Goal: Task Accomplishment & Management: Manage account settings

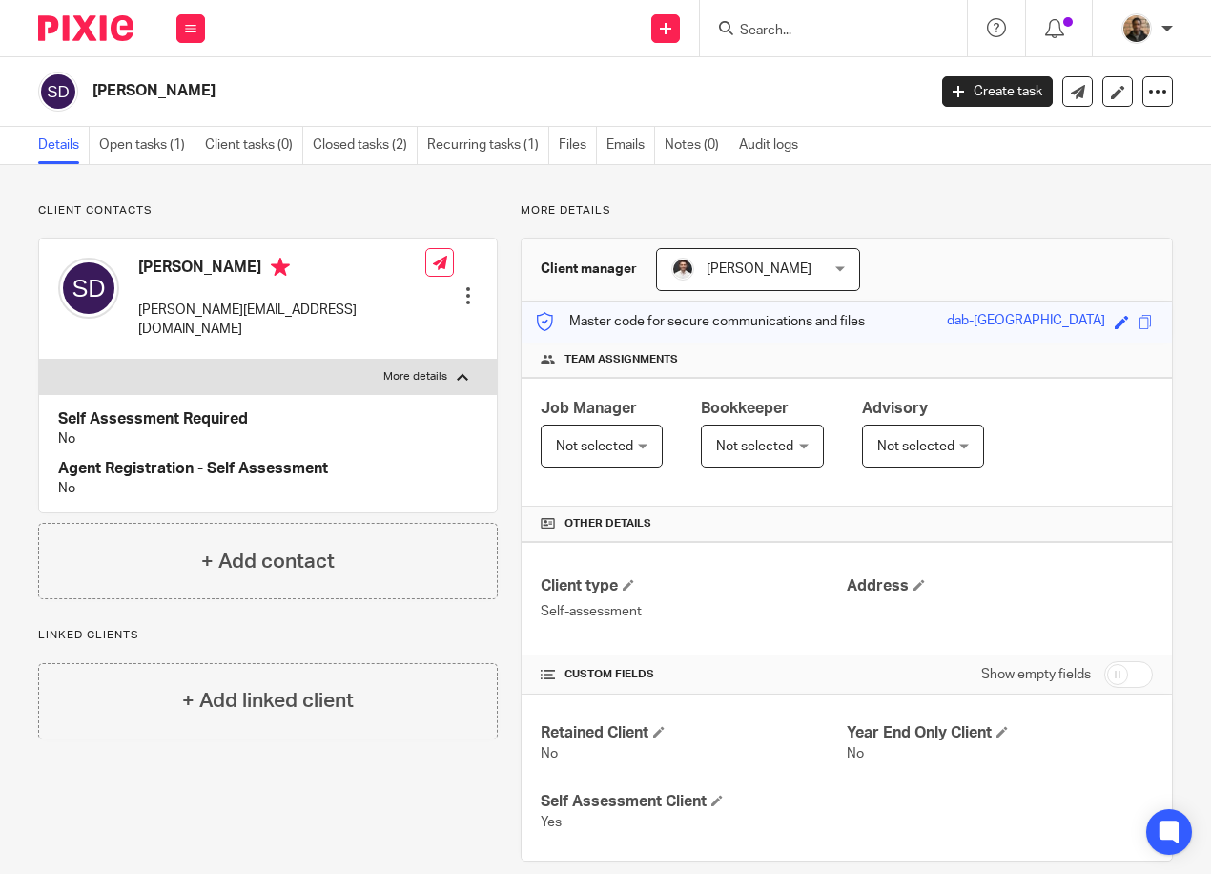
scroll to position [26, 0]
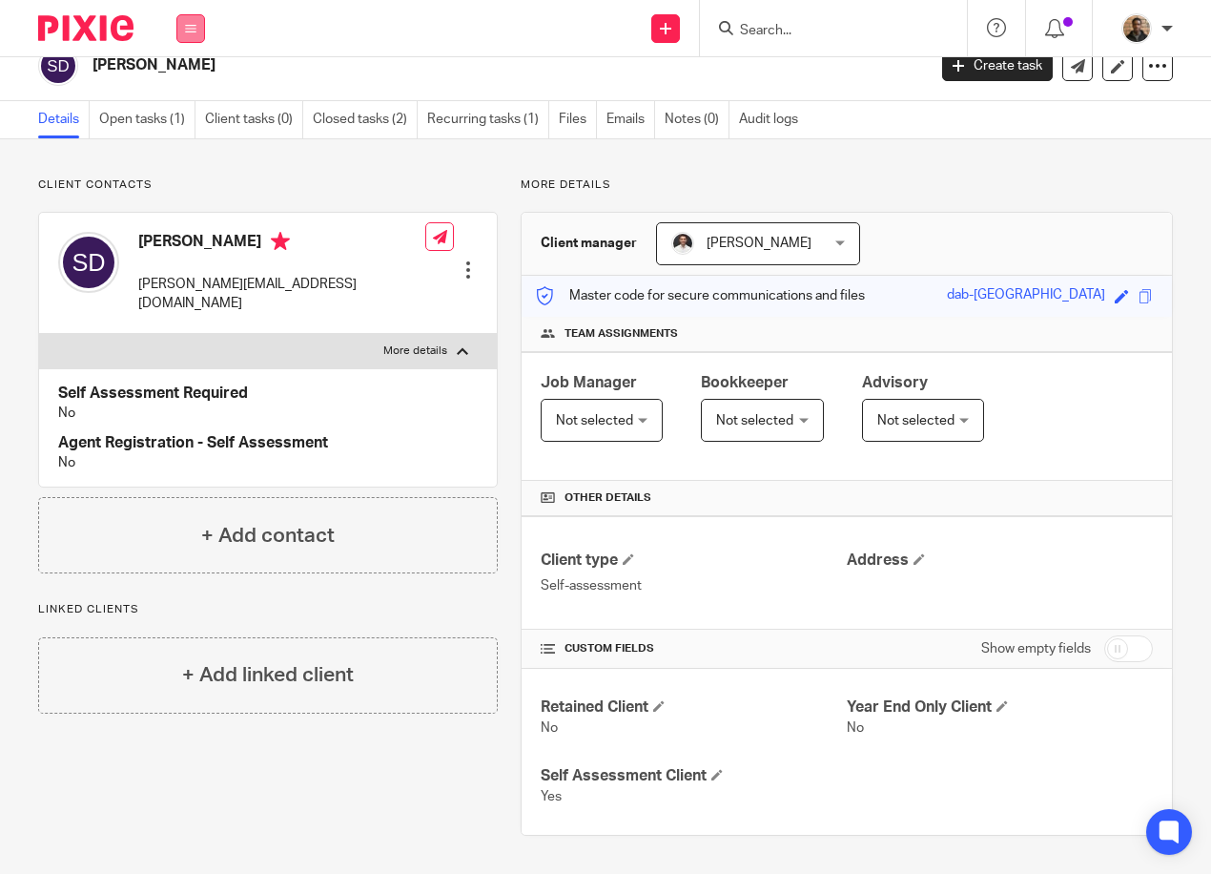
click at [199, 30] on button at bounding box center [190, 28] width 29 height 29
click at [197, 78] on li "Work" at bounding box center [190, 89] width 51 height 28
click at [179, 86] on link "Work" at bounding box center [180, 88] width 31 height 13
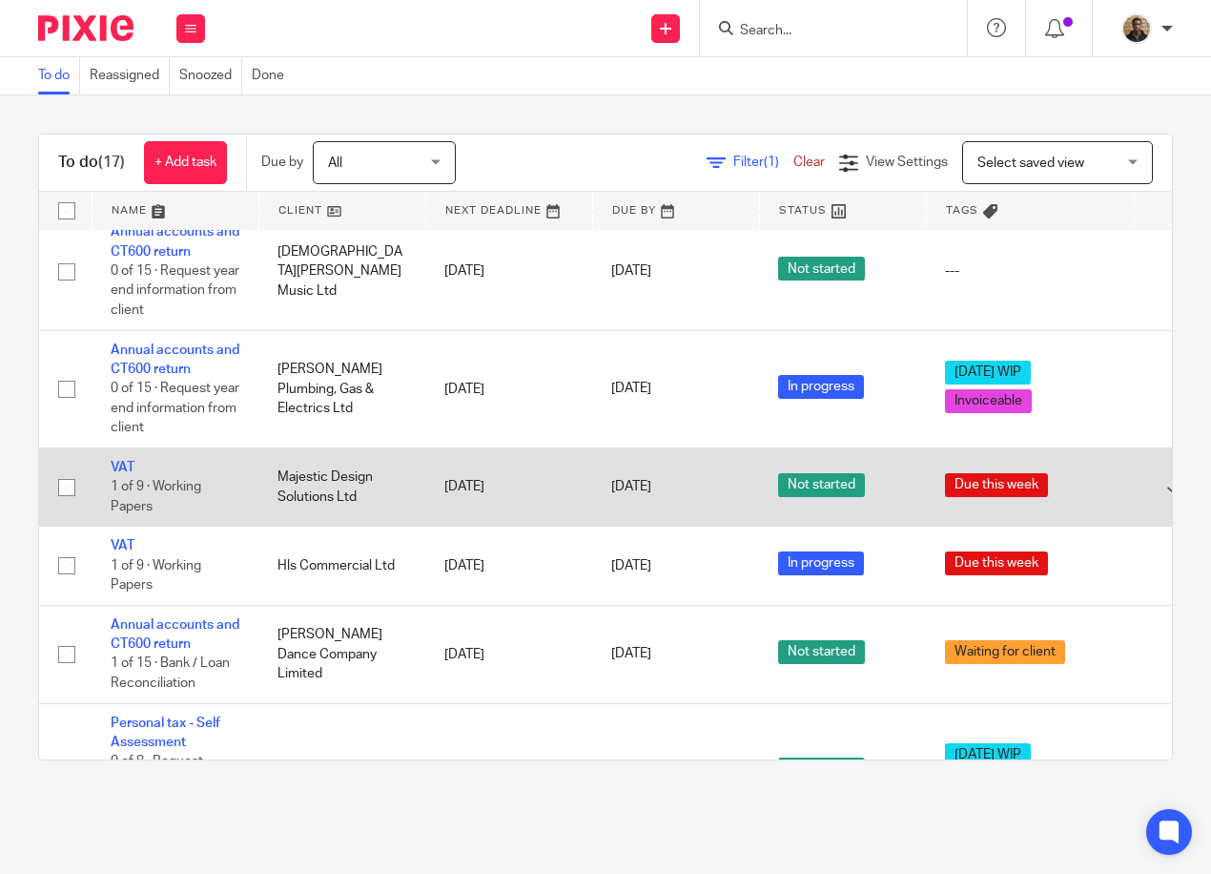
scroll to position [668, 0]
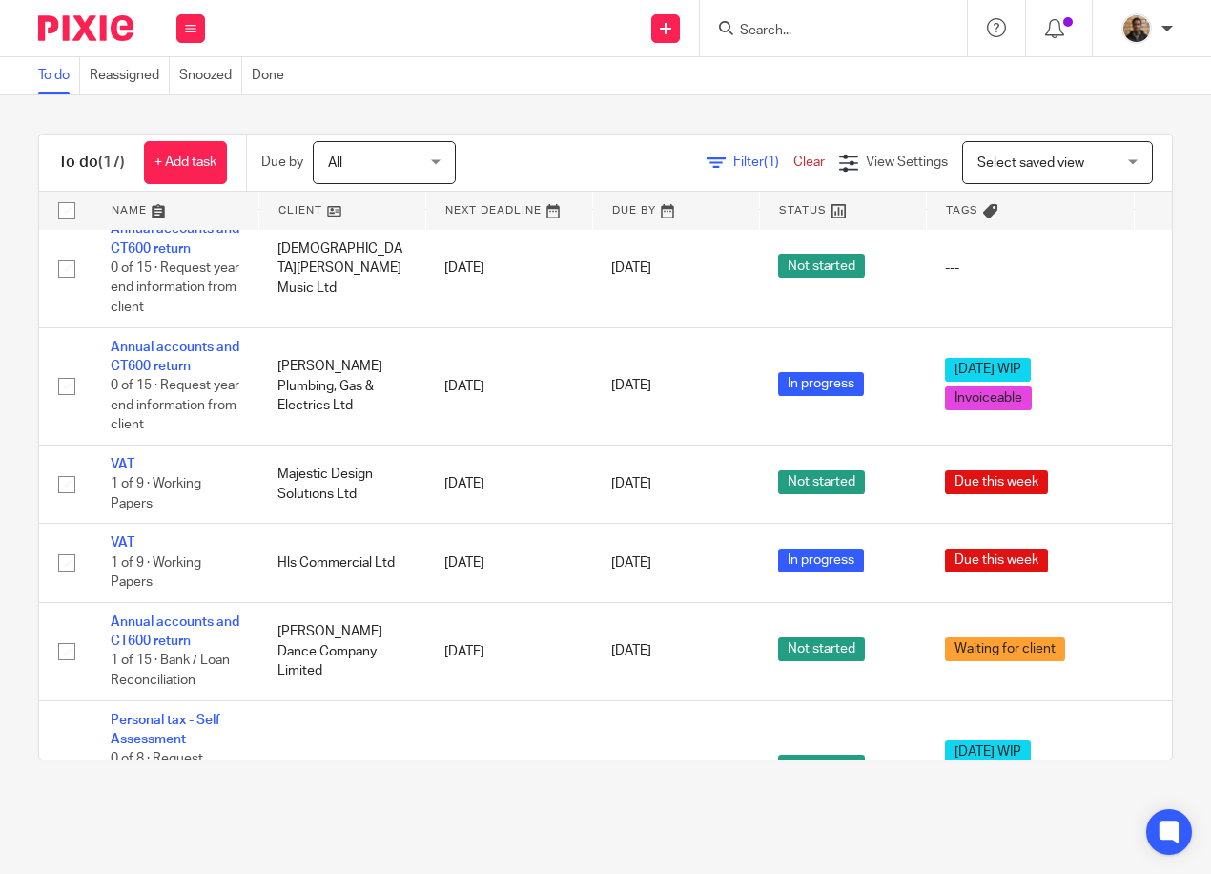
click at [962, 160] on div "Select saved view Select saved view" at bounding box center [1057, 162] width 191 height 43
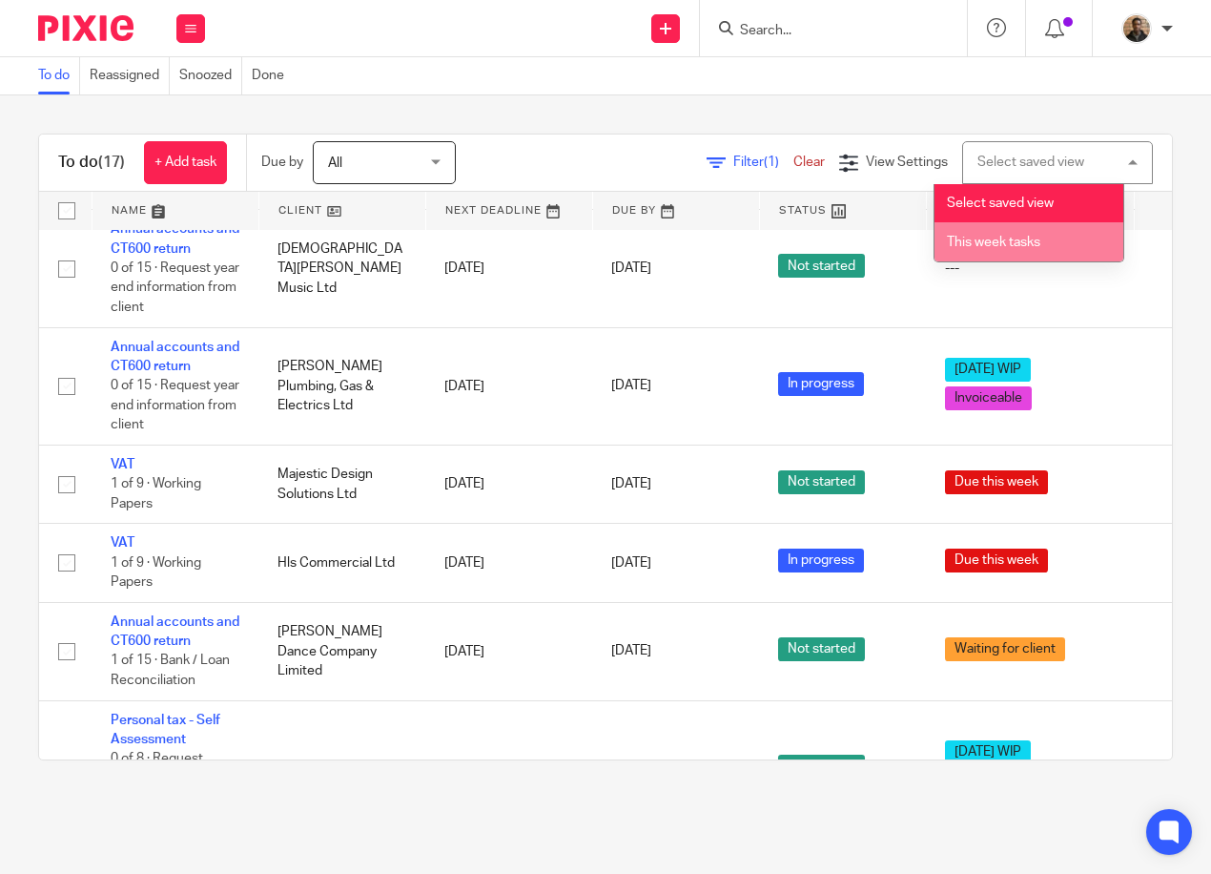
click at [973, 231] on li "This week tasks" at bounding box center [1029, 241] width 189 height 39
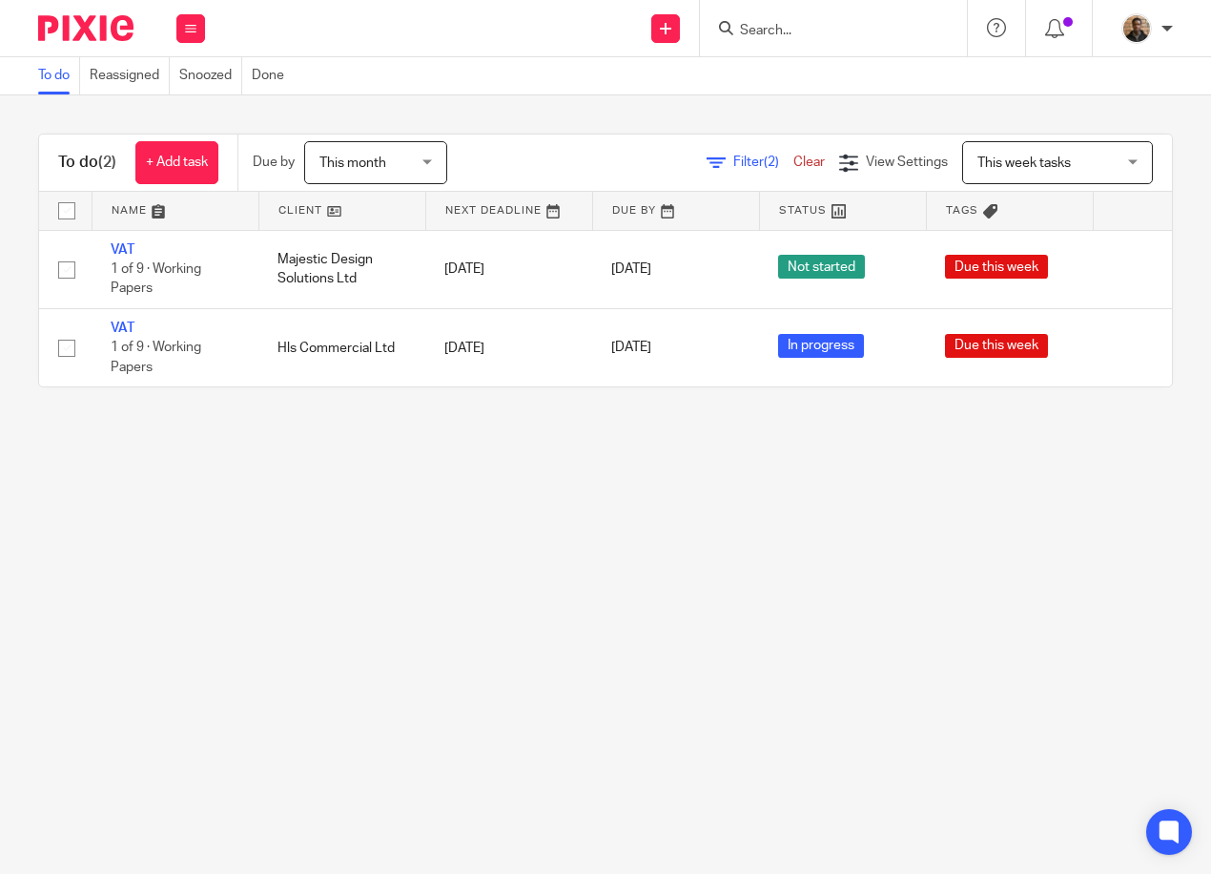
click at [434, 159] on div "This month This month" at bounding box center [375, 162] width 143 height 43
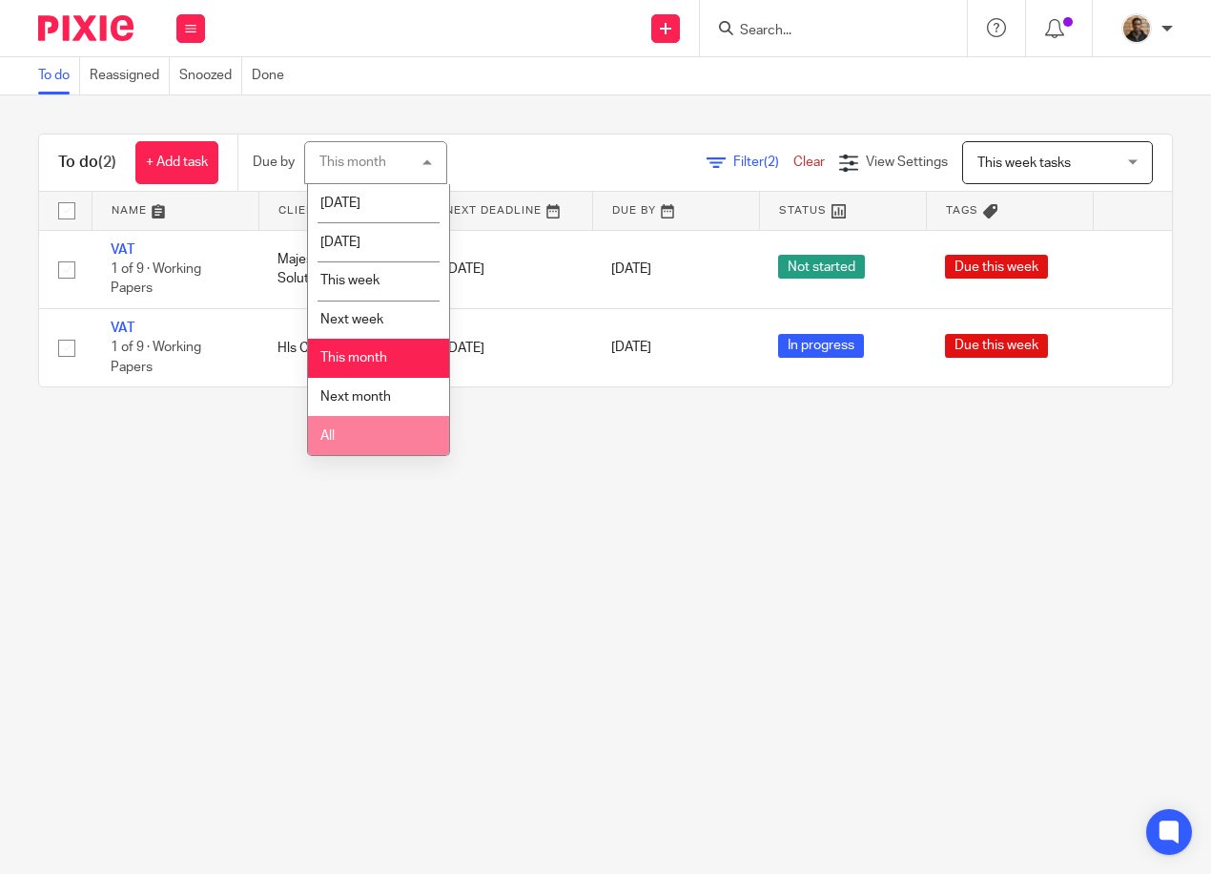
click at [392, 444] on li "All" at bounding box center [378, 435] width 141 height 39
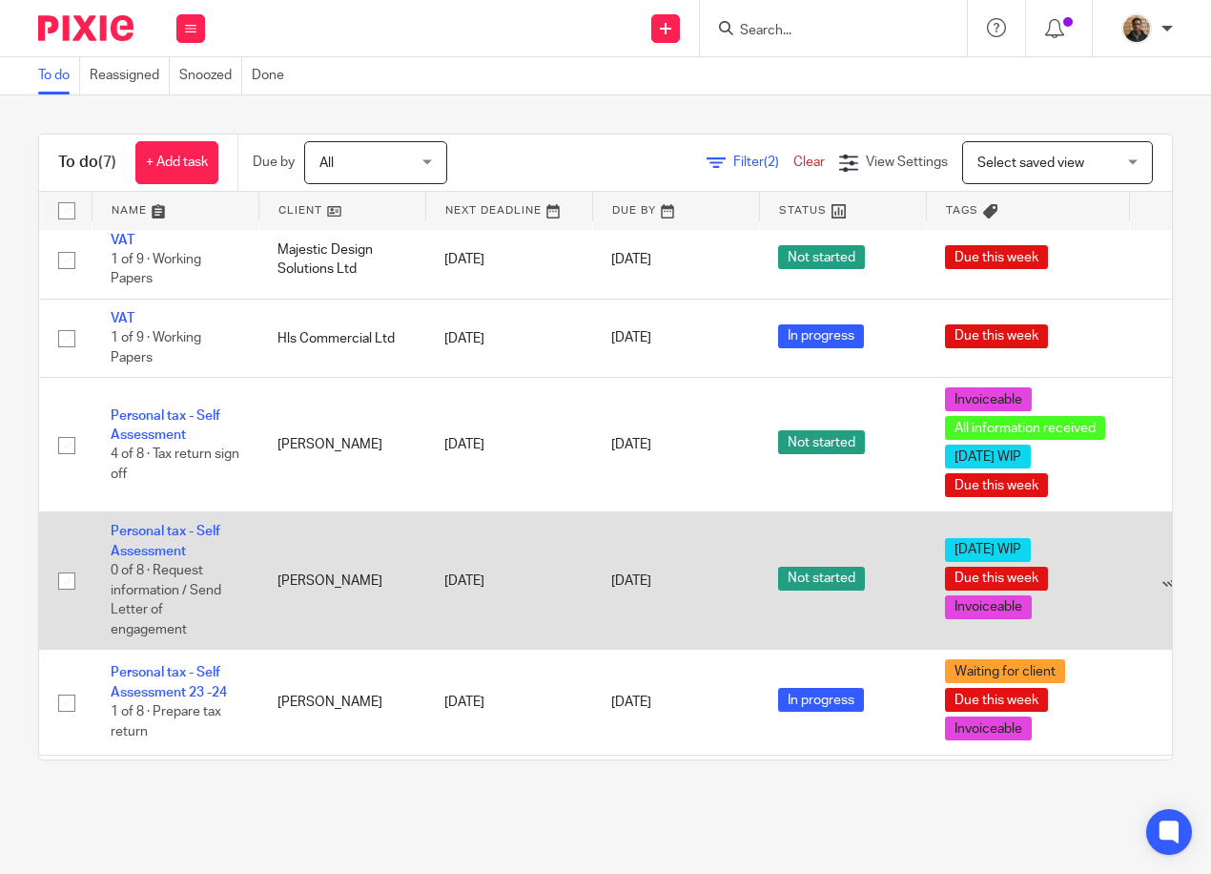
scroll to position [8, 0]
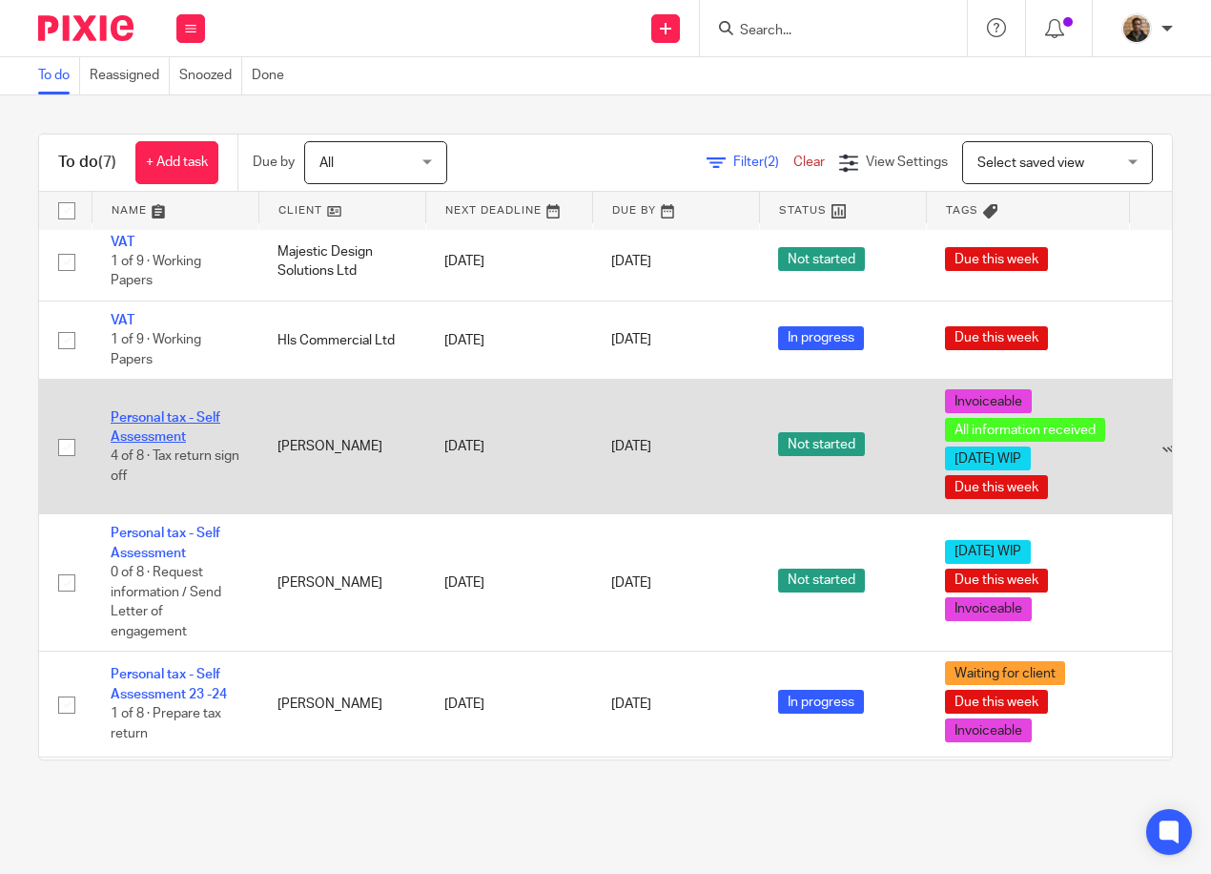
click at [154, 437] on link "Personal tax - Self Assessment" at bounding box center [166, 427] width 110 height 32
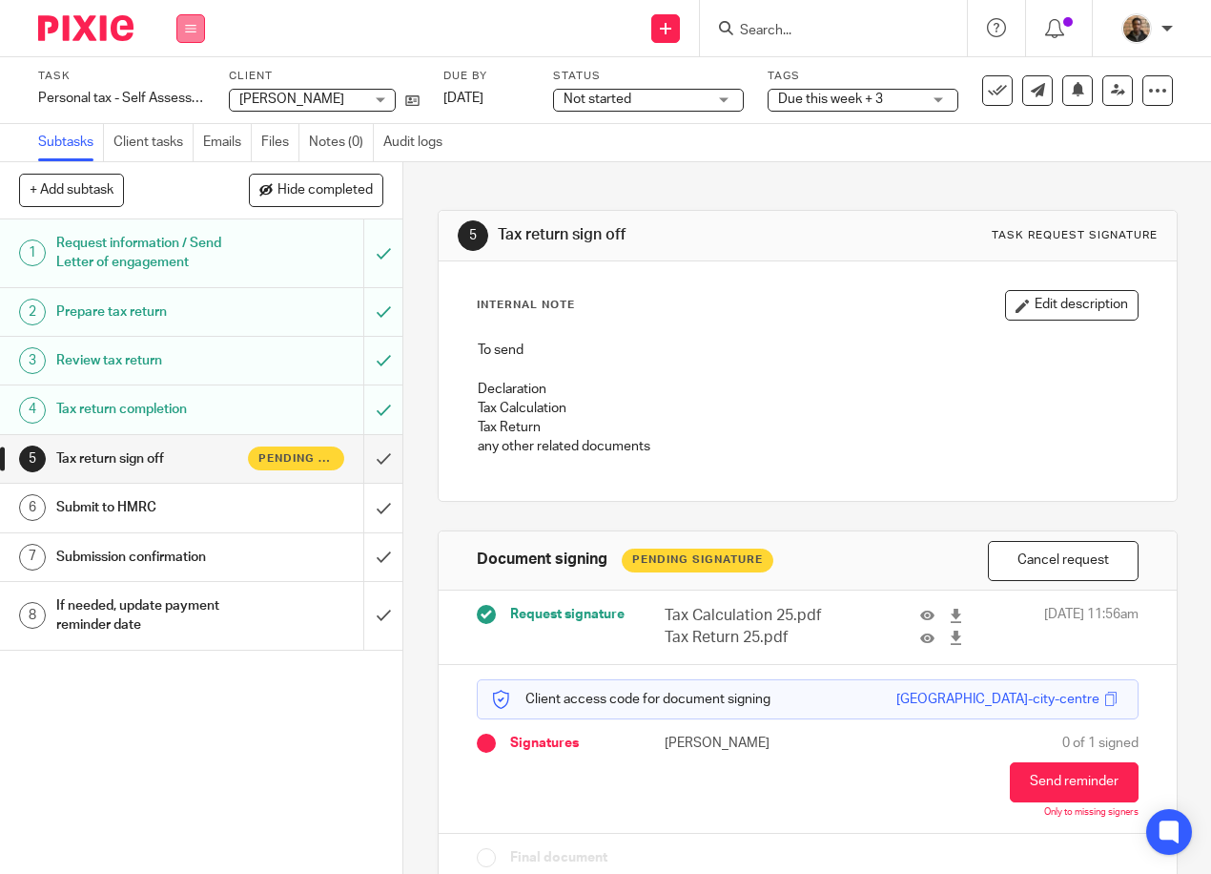
click at [192, 34] on button at bounding box center [190, 28] width 29 height 29
click at [190, 86] on link "Work" at bounding box center [181, 88] width 33 height 13
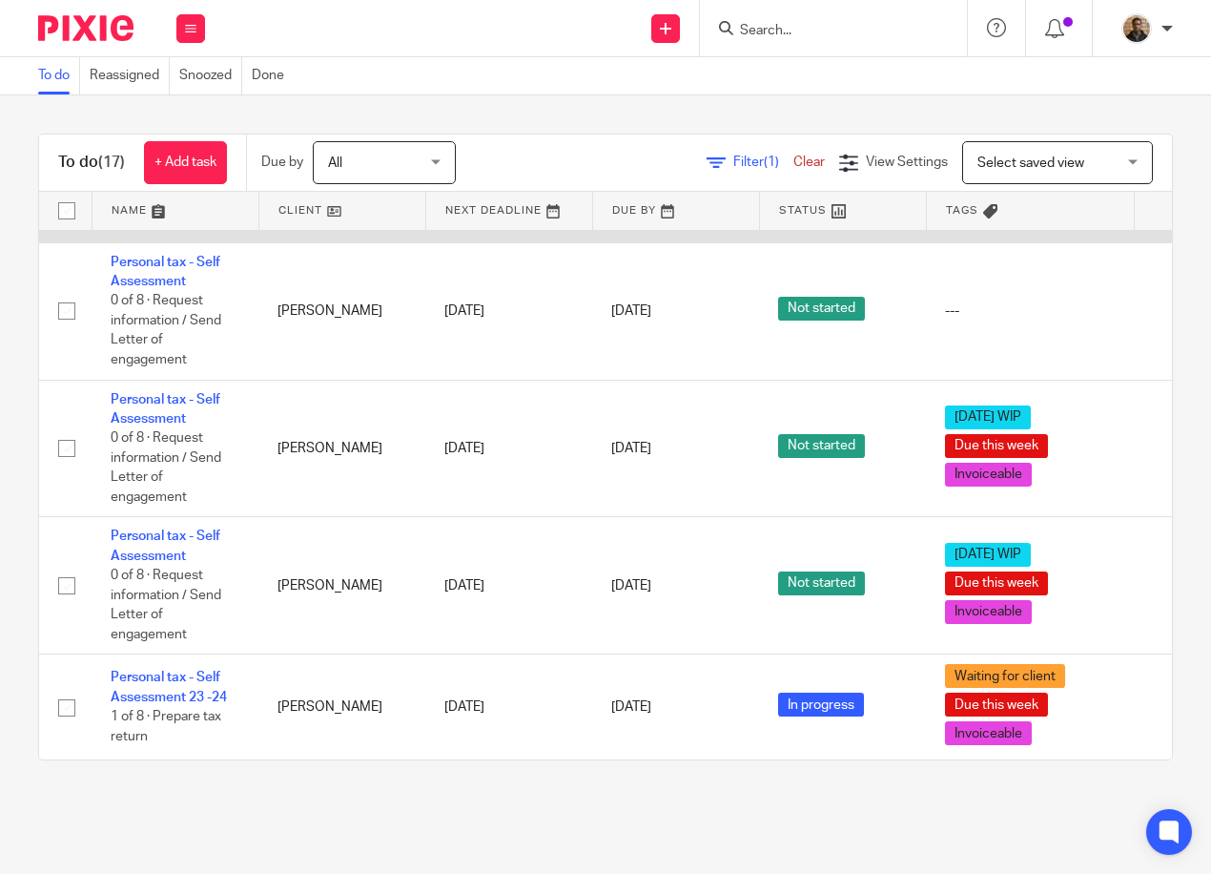
scroll to position [1411, 0]
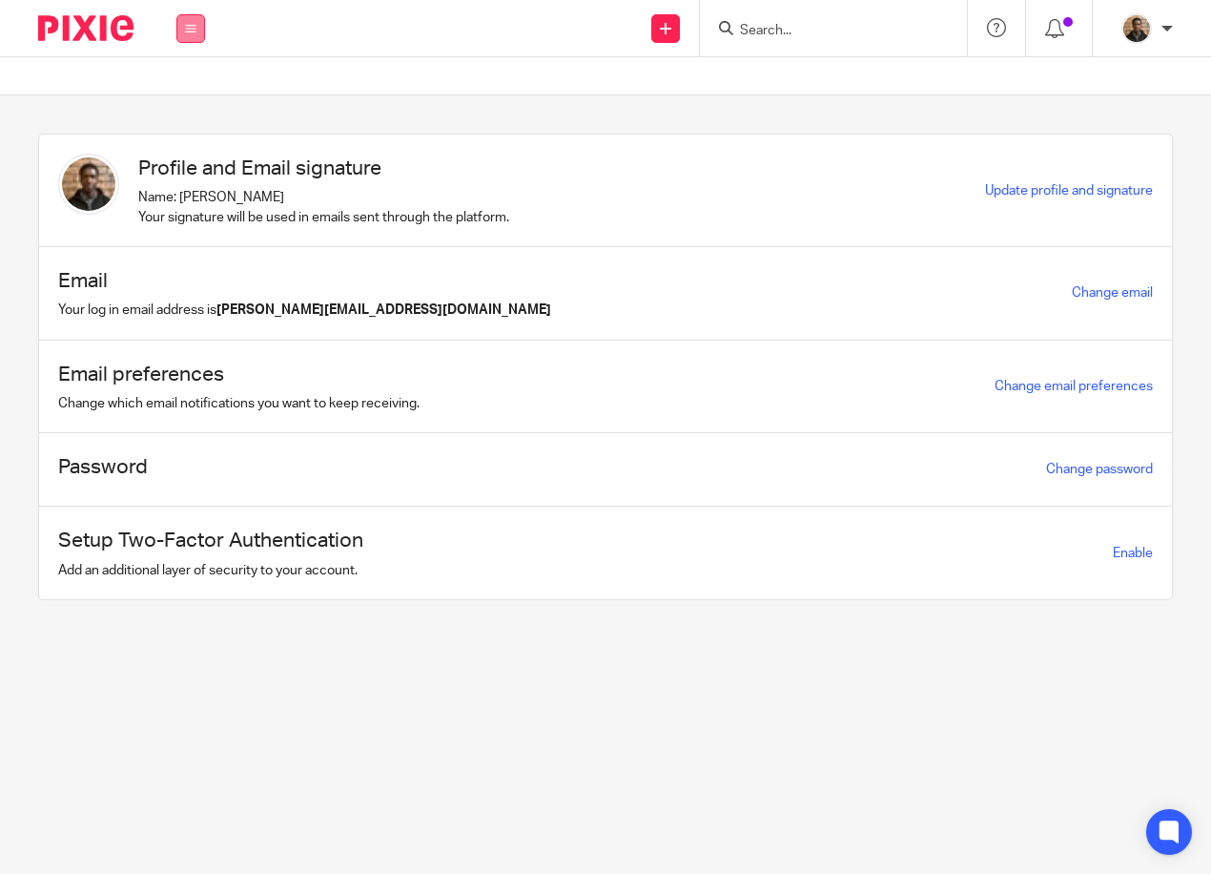
click at [195, 26] on icon at bounding box center [190, 28] width 11 height 11
click at [188, 89] on link "Work" at bounding box center [179, 88] width 31 height 13
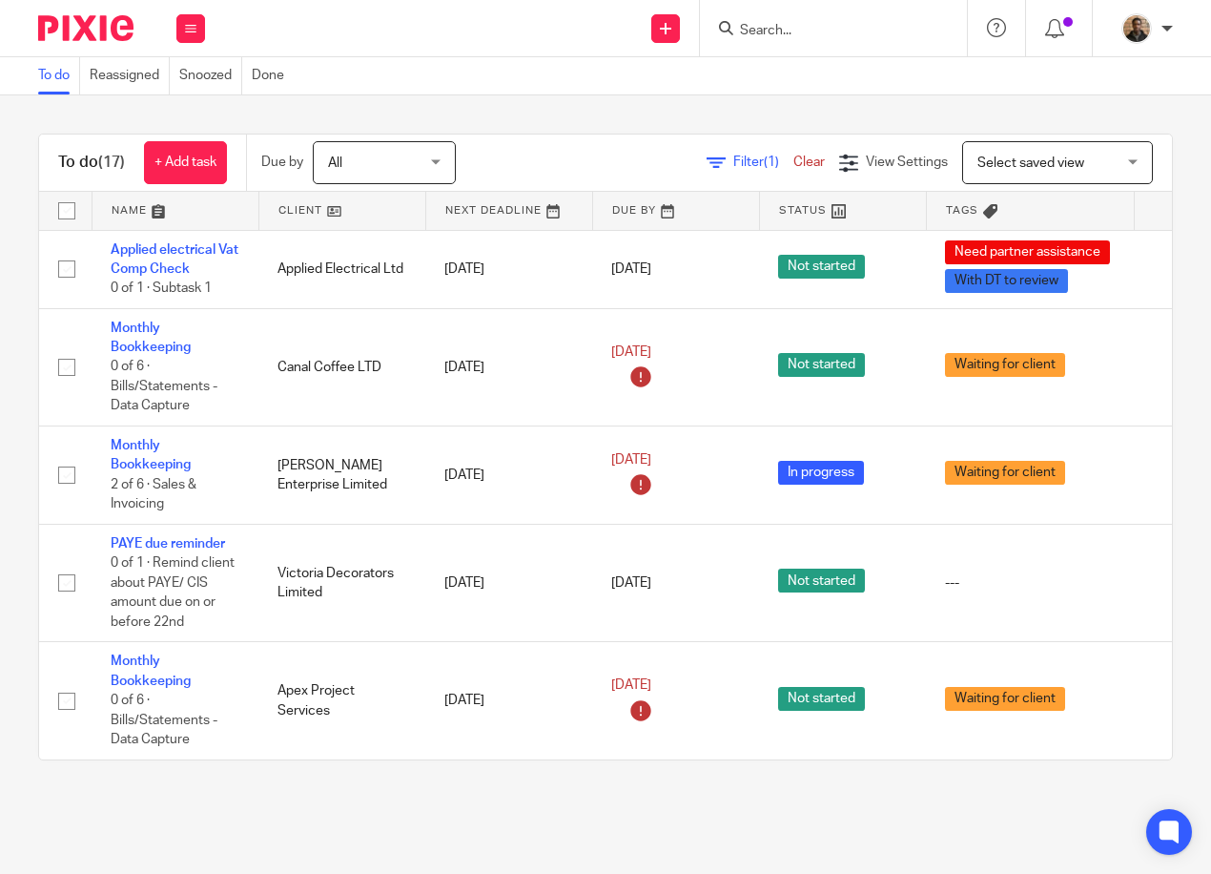
click at [783, 30] on input "Search" at bounding box center [824, 31] width 172 height 17
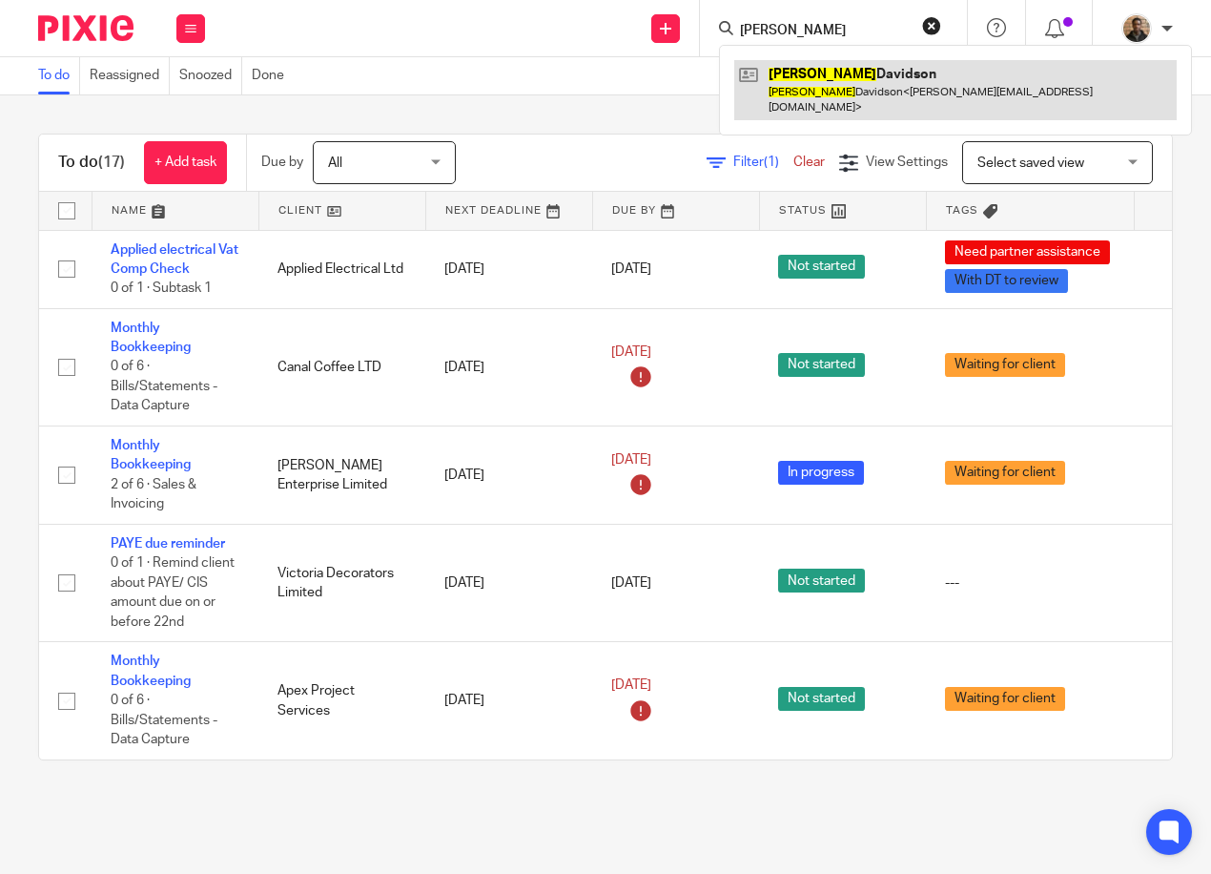
type input "sonny"
click at [769, 70] on link at bounding box center [955, 89] width 443 height 59
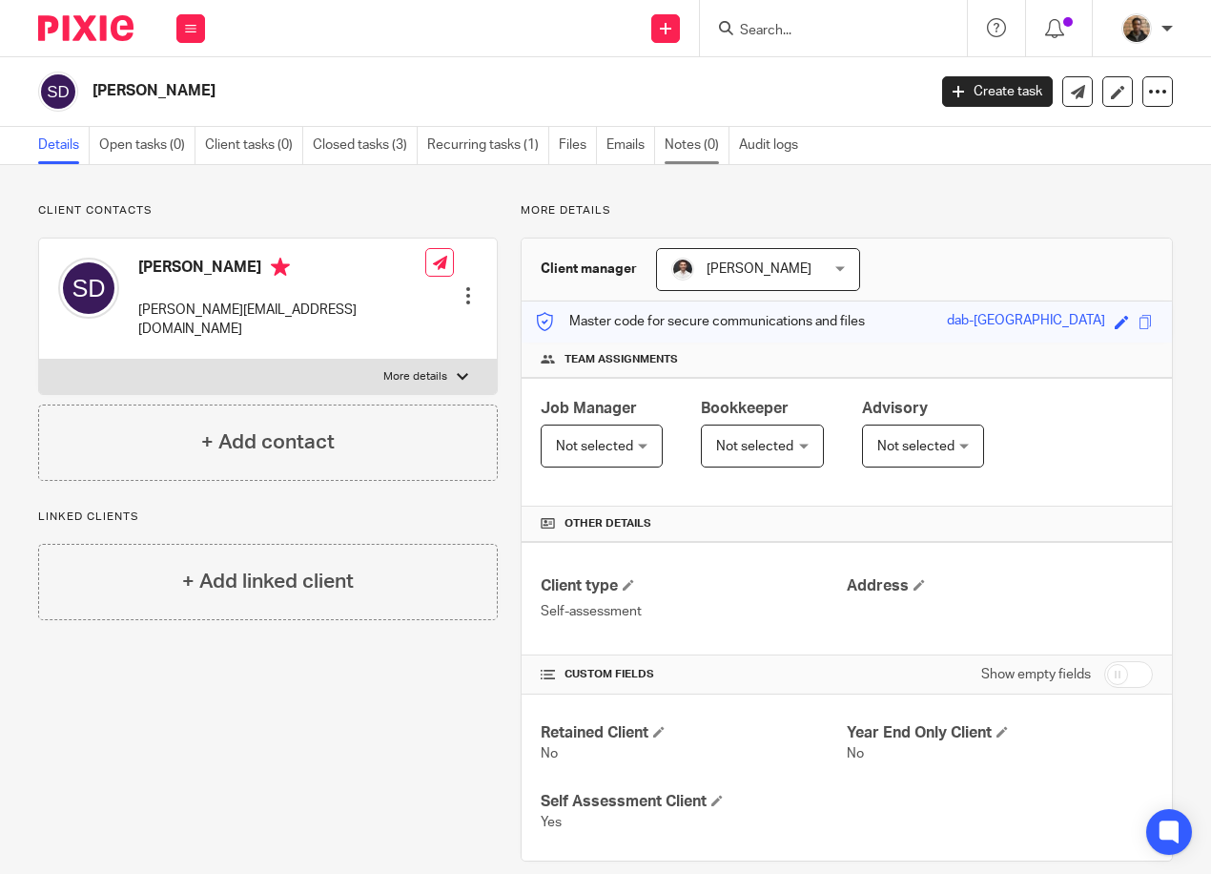
click at [696, 145] on link "Notes (0)" at bounding box center [697, 145] width 65 height 37
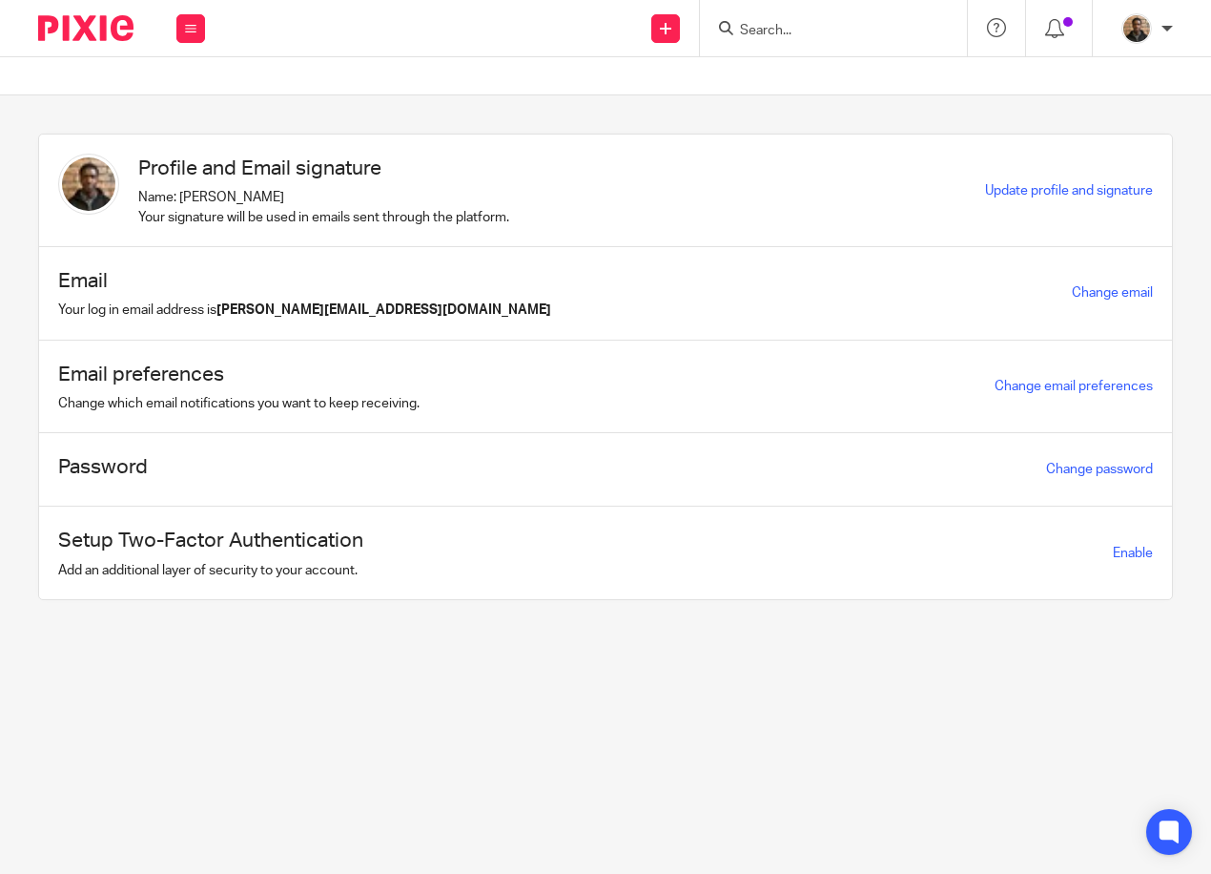
click at [774, 27] on input "Search" at bounding box center [824, 31] width 172 height 17
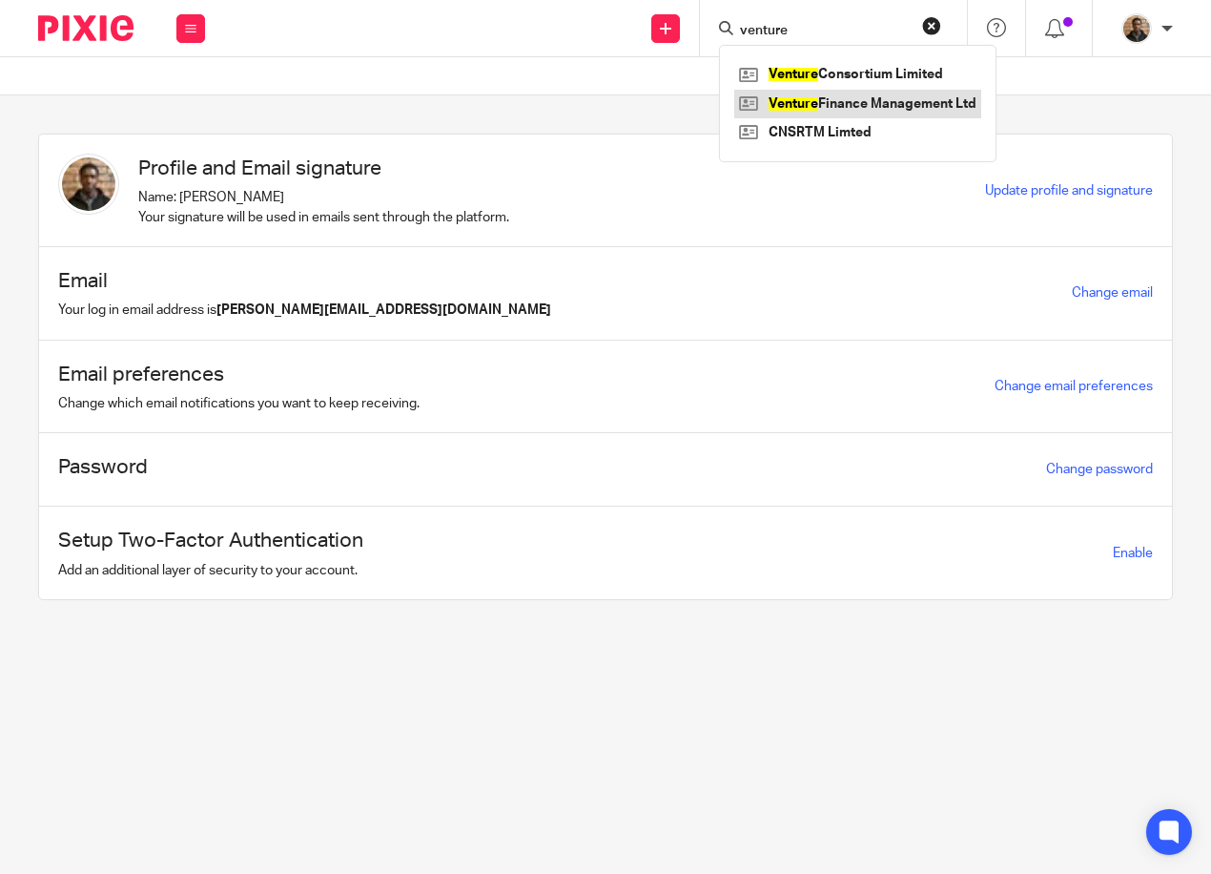
type input "venture"
click at [802, 102] on link at bounding box center [857, 104] width 247 height 29
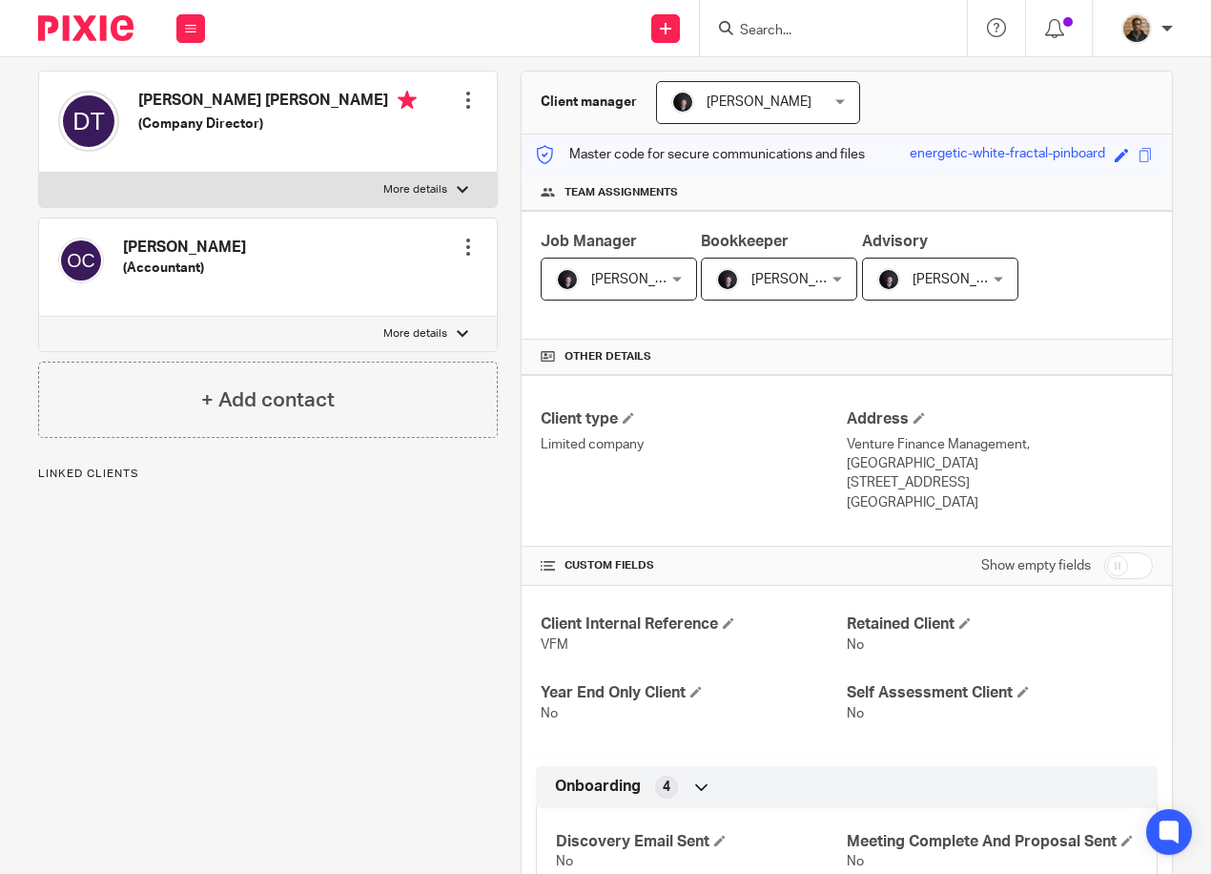
scroll to position [191, 0]
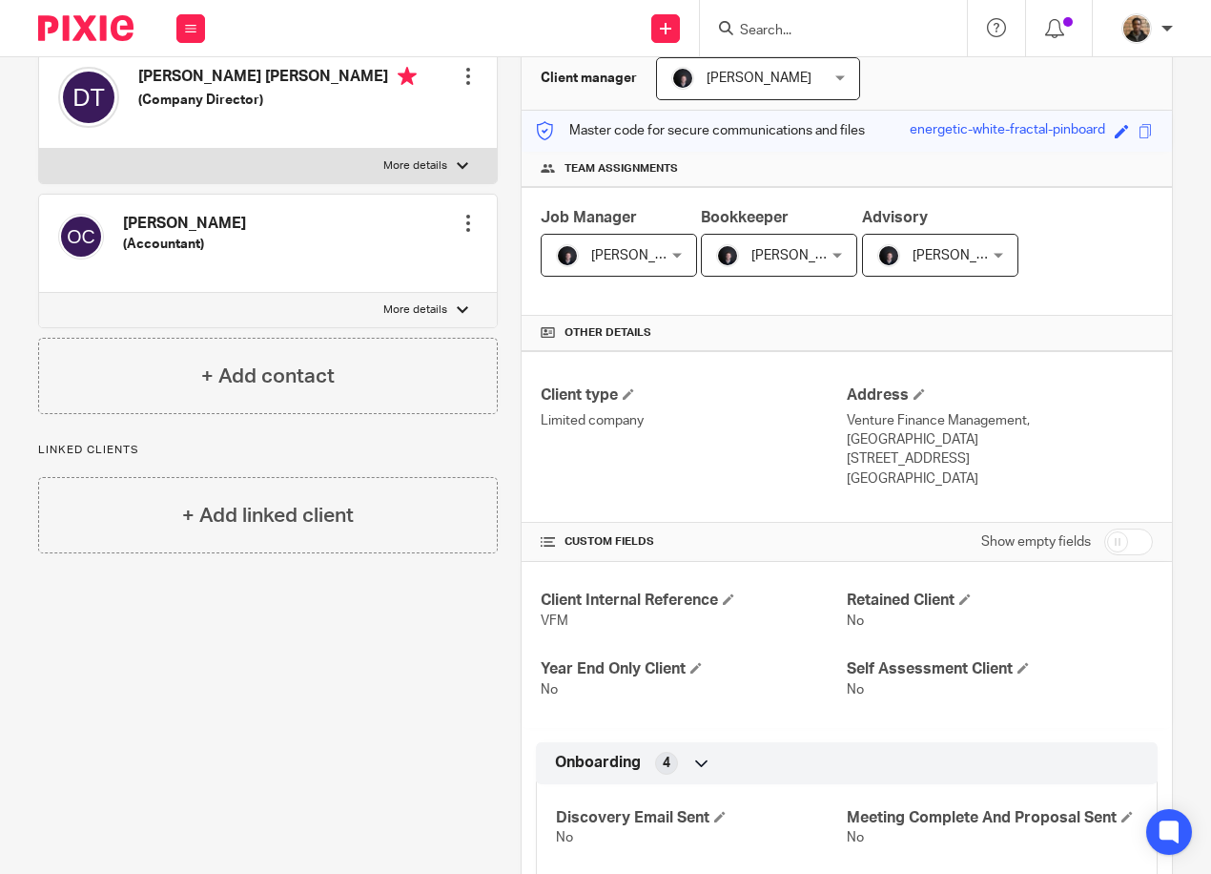
click at [982, 88] on div "Client manager Oliver Cooke Oliver Cooke Adam Osman Dom Talbot Erica Smith Loz …" at bounding box center [847, 79] width 650 height 63
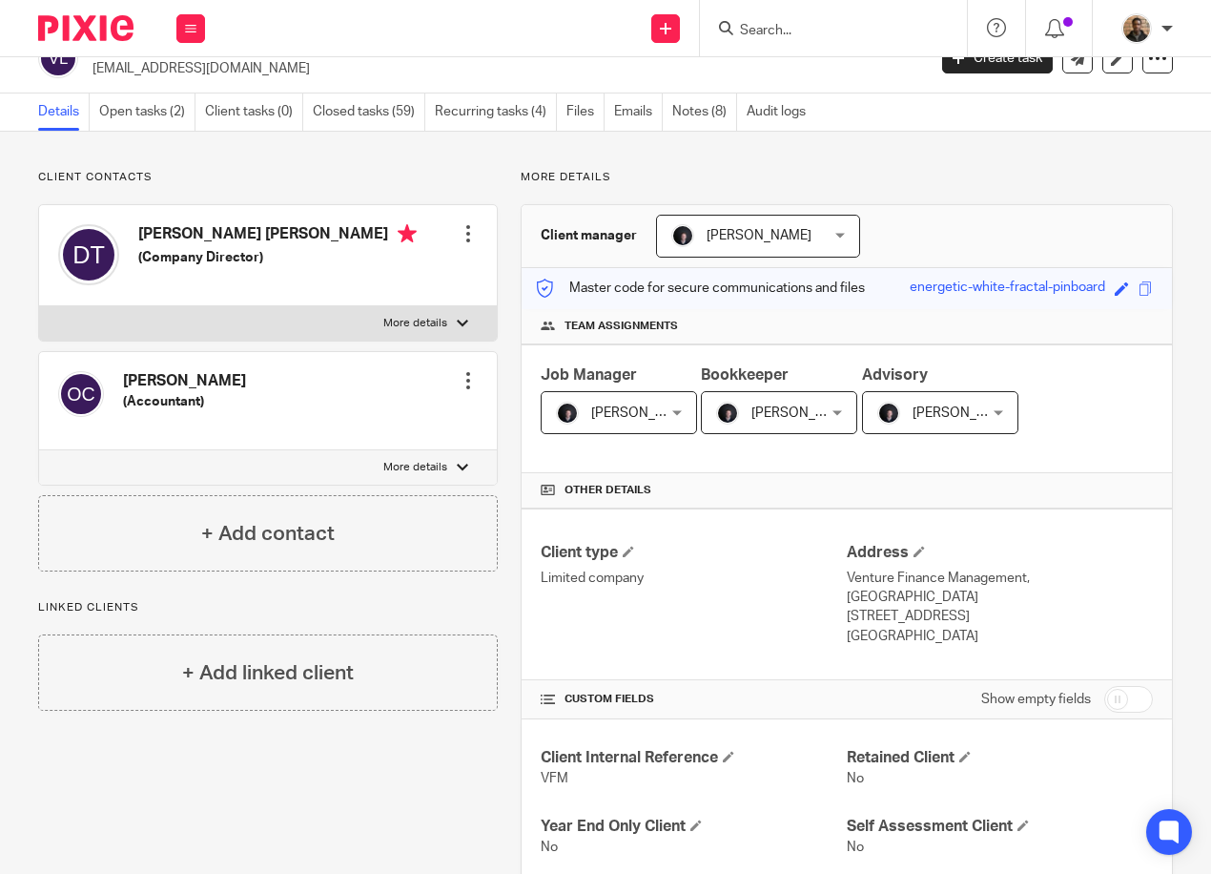
scroll to position [0, 0]
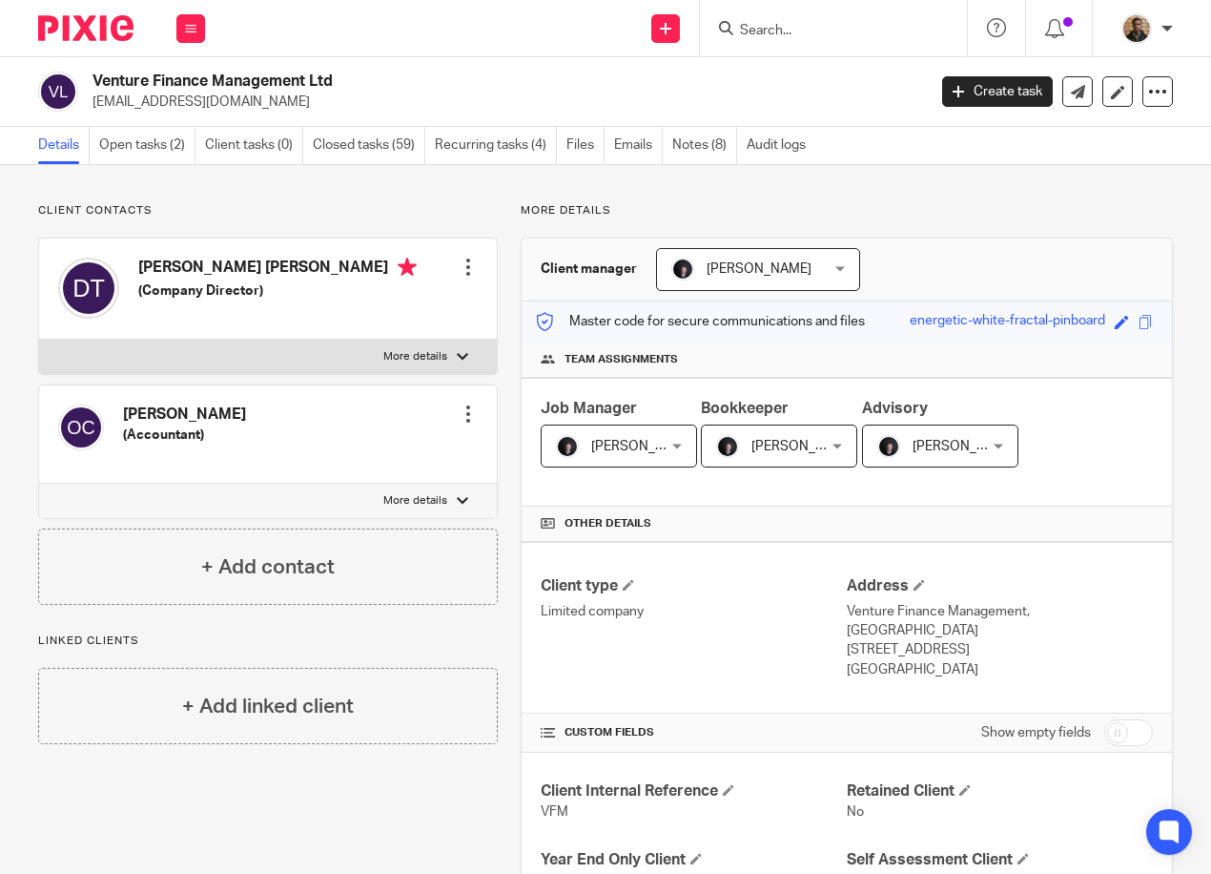
click at [755, 23] on input "Search" at bounding box center [824, 31] width 172 height 17
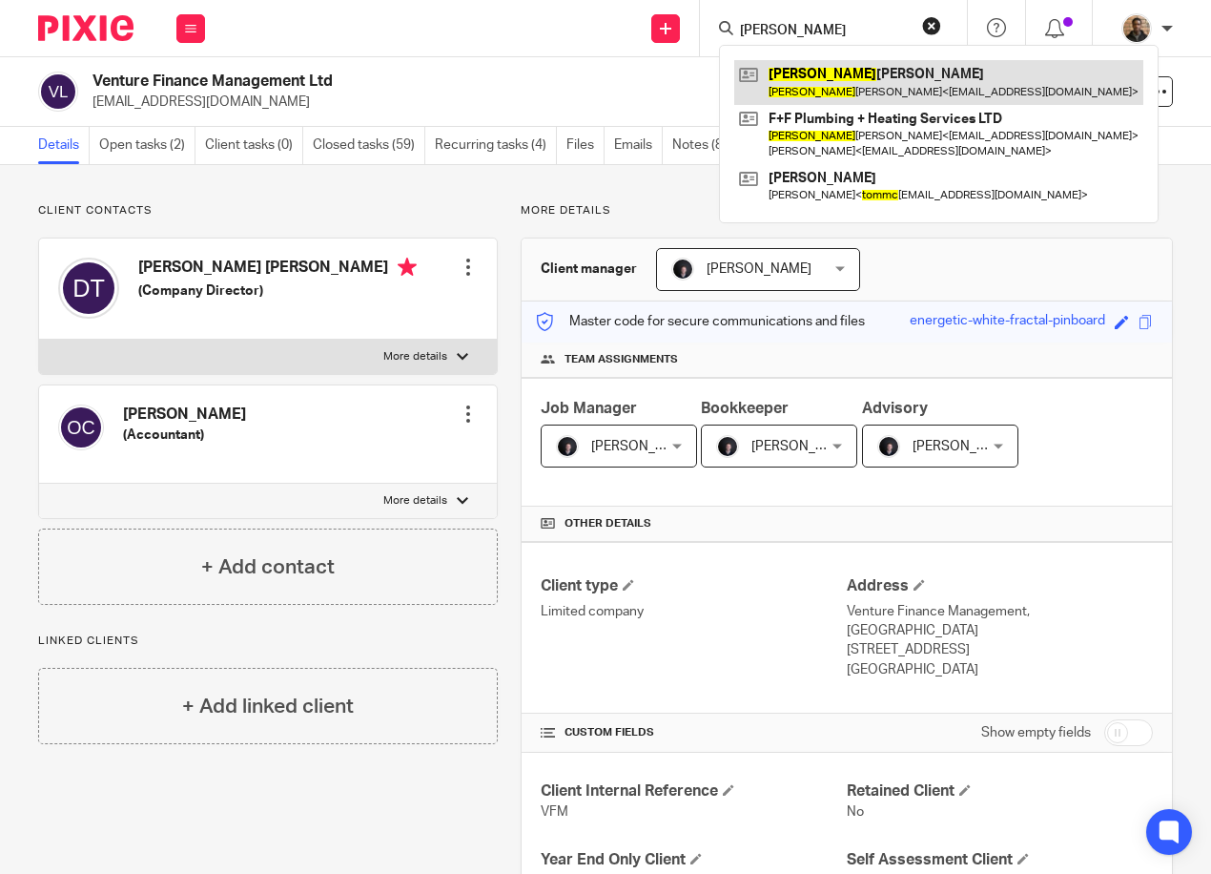
type input "tommy"
click at [946, 85] on link at bounding box center [938, 82] width 409 height 44
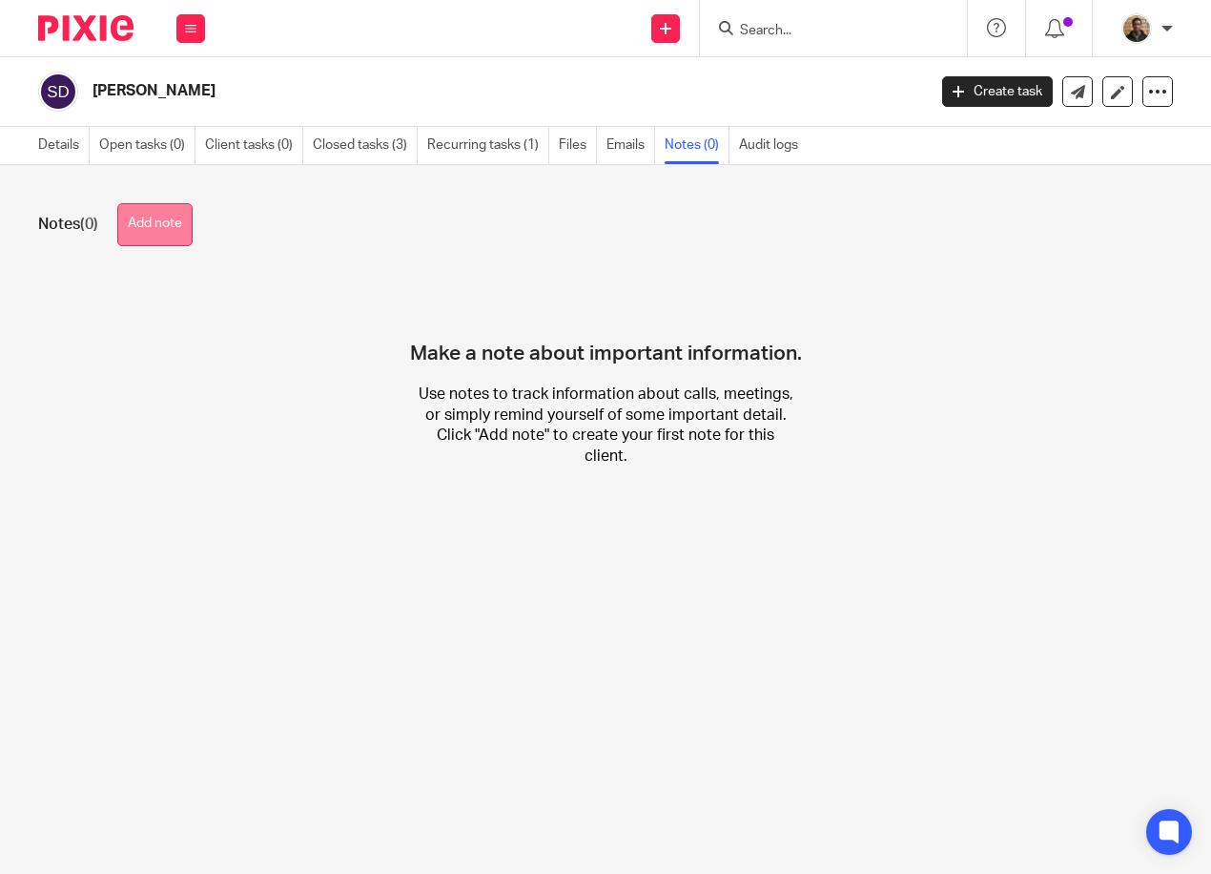
click at [183, 212] on button "Add note" at bounding box center [154, 224] width 75 height 43
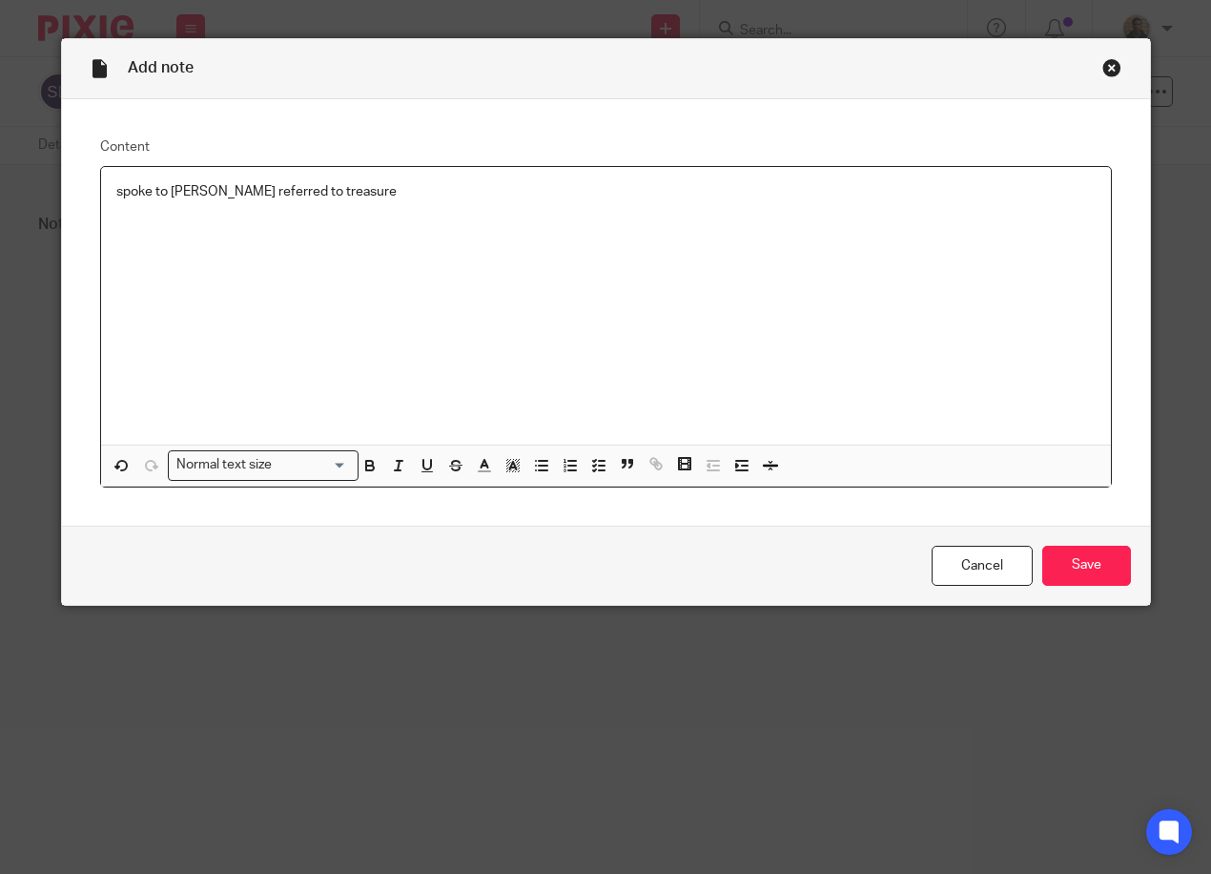
click at [326, 180] on div "spoke to Adrian referred to treasure" at bounding box center [606, 306] width 1010 height 278
drag, startPoint x: 1047, startPoint y: 562, endPoint x: 1053, endPoint y: 531, distance: 31.0
click at [1047, 562] on input "Save" at bounding box center [1086, 566] width 89 height 41
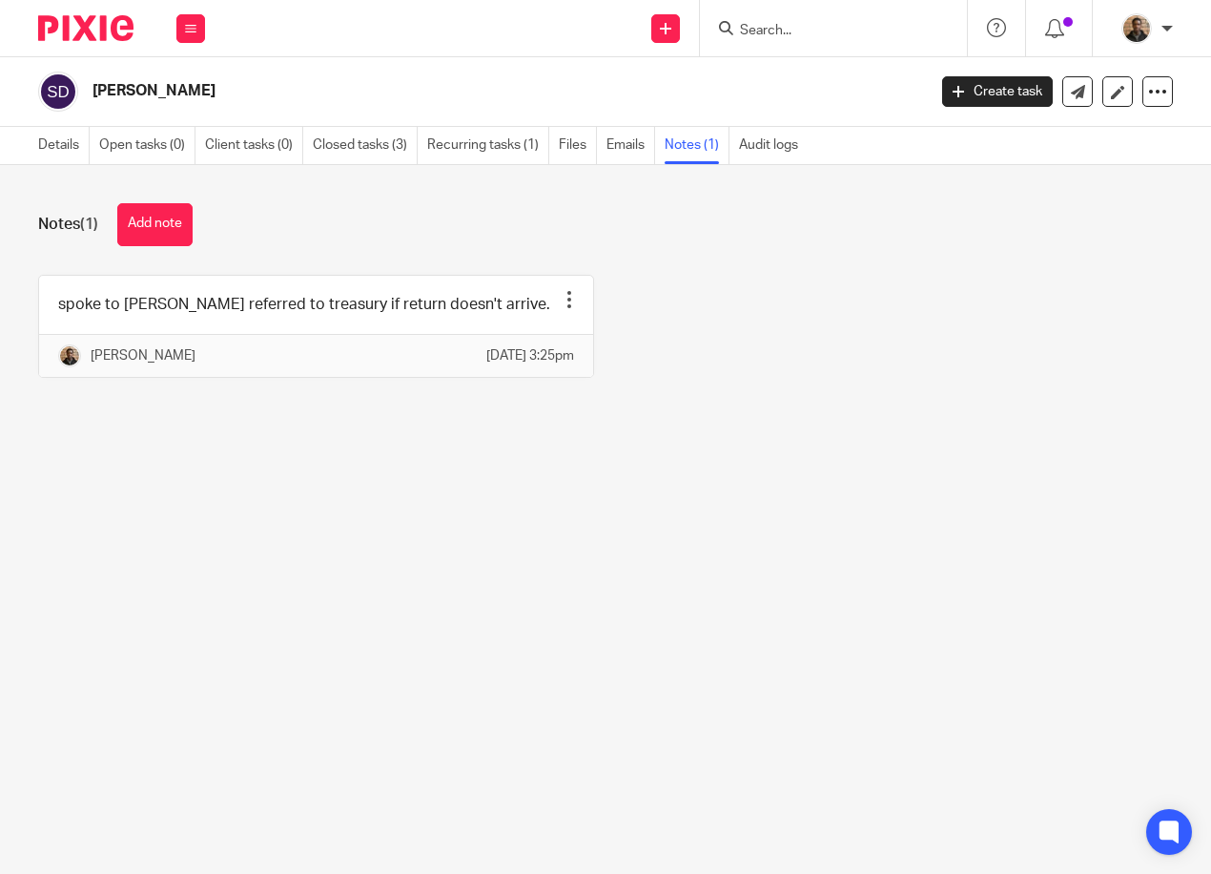
click at [690, 339] on div "spoke to [PERSON_NAME] referred to treasury if return doesn't arrive. Pin note …" at bounding box center [594, 341] width 1157 height 132
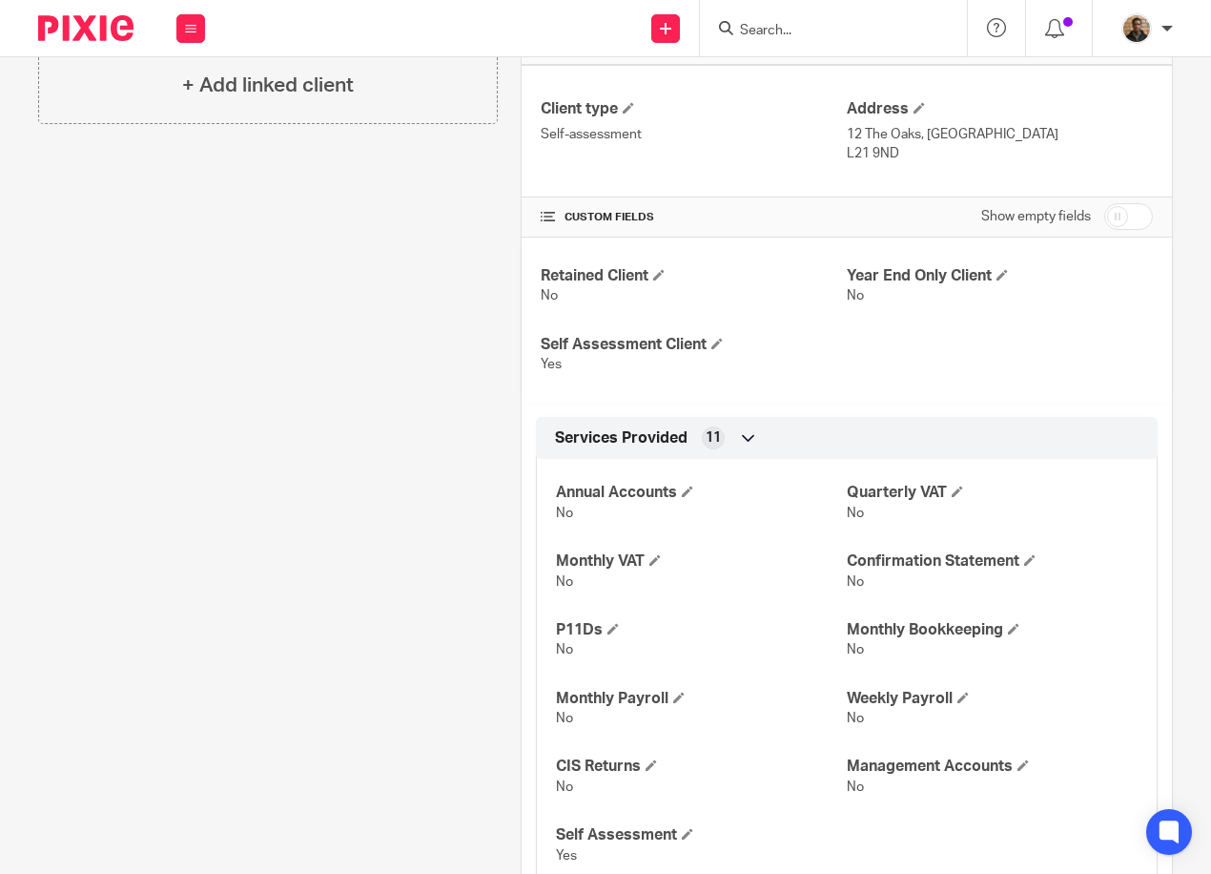
scroll to position [546, 0]
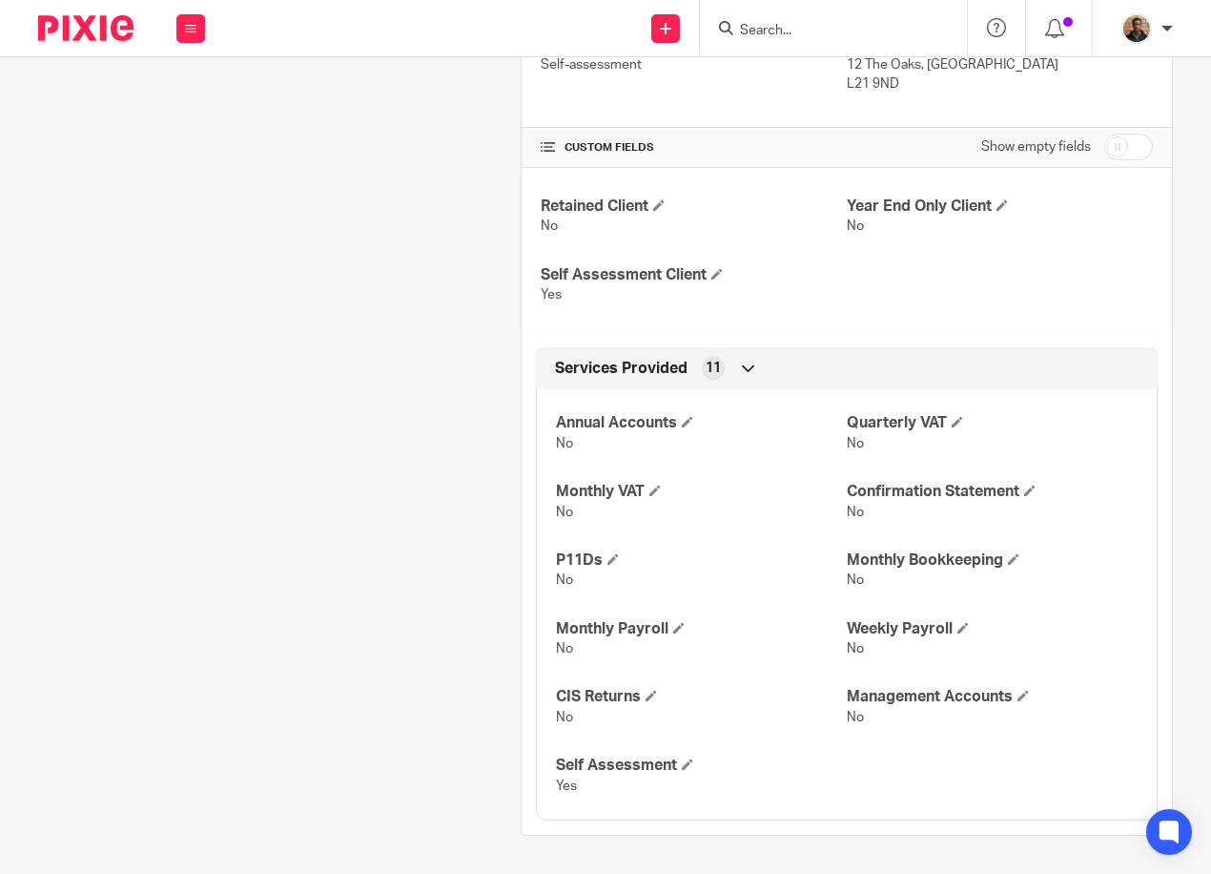
click at [1105, 152] on input "checkbox" at bounding box center [1128, 147] width 49 height 27
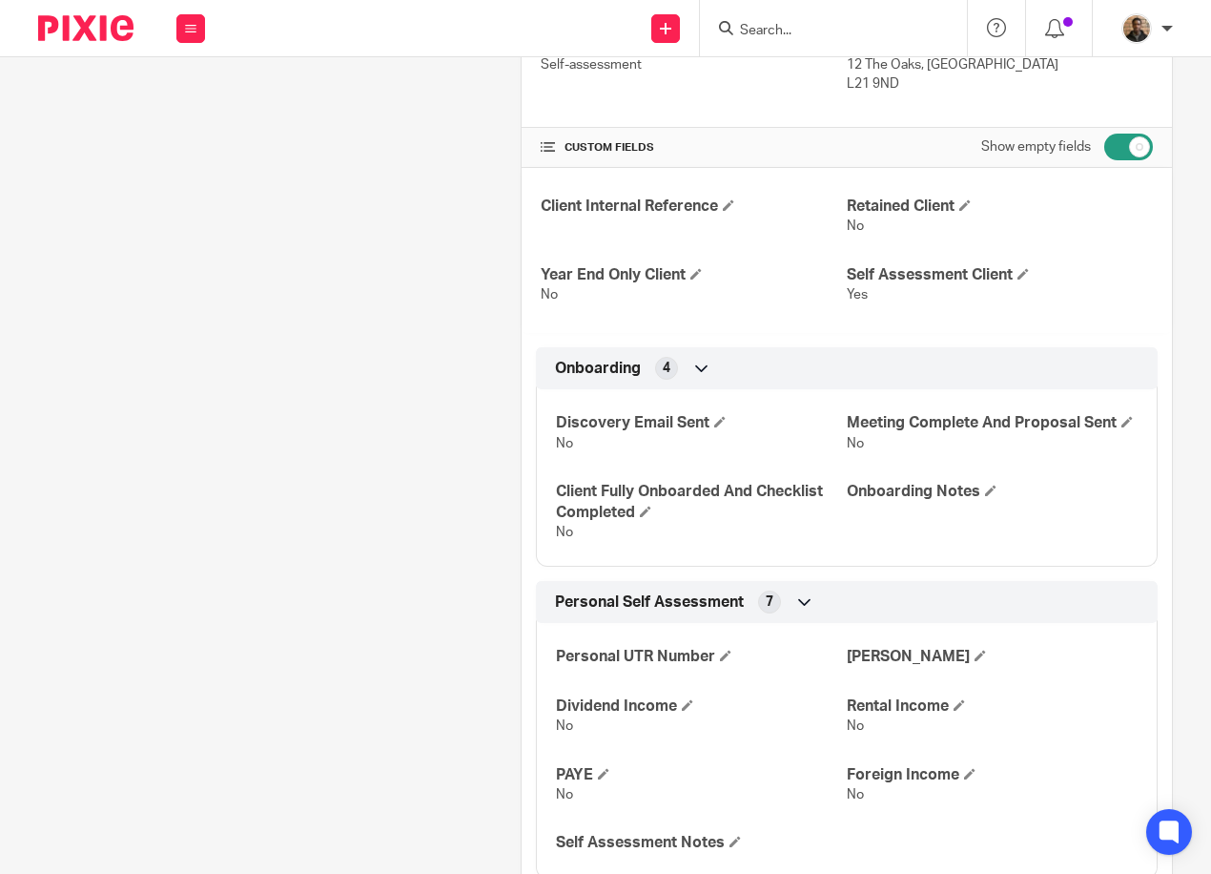
click at [1120, 148] on input "checkbox" at bounding box center [1128, 147] width 49 height 27
checkbox input "false"
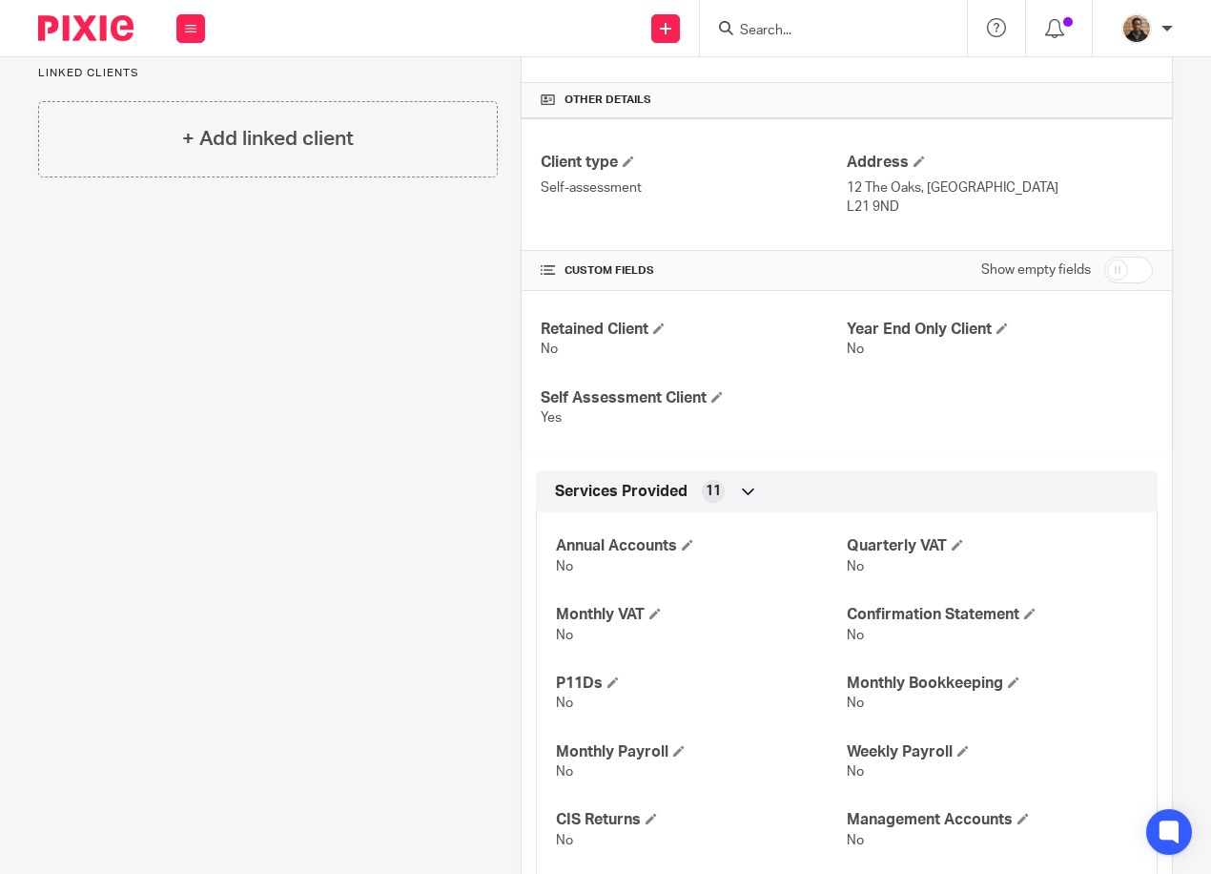
scroll to position [165, 0]
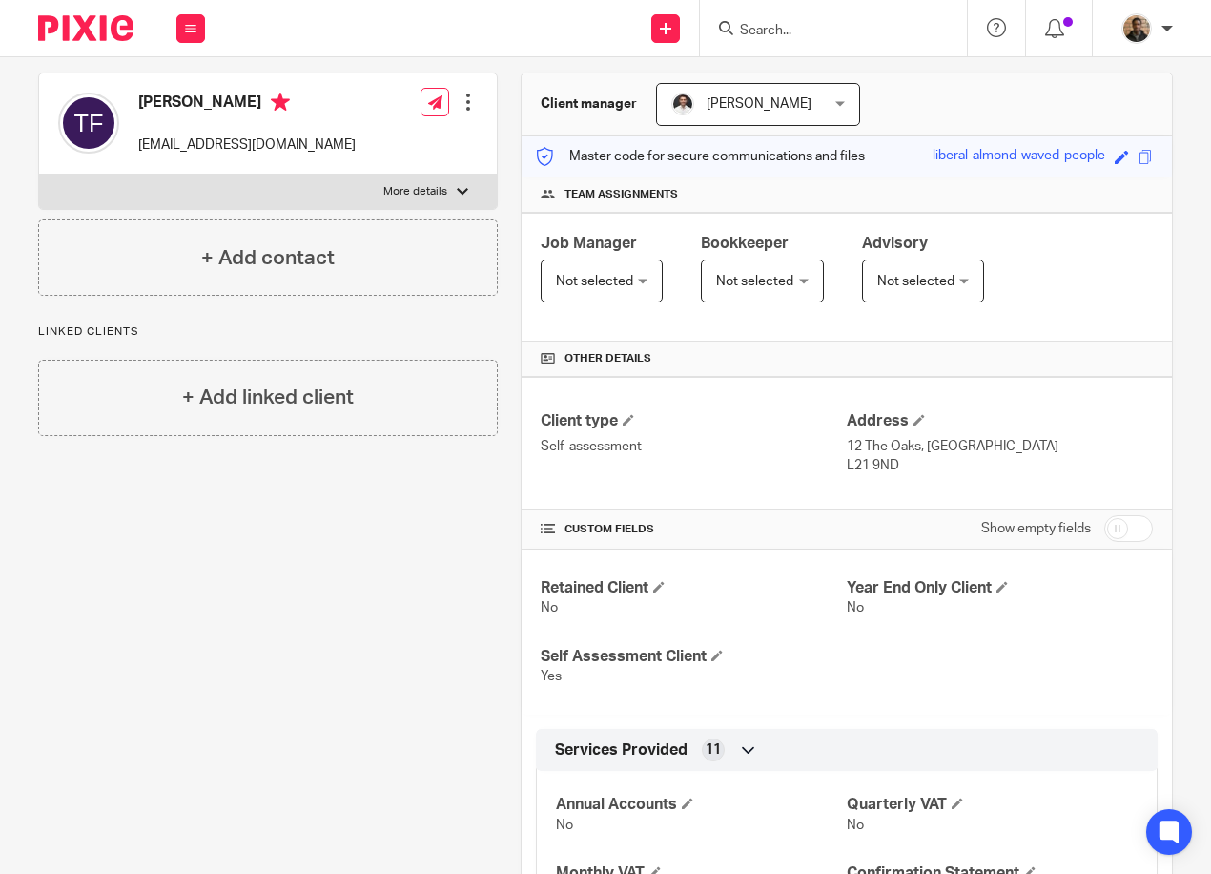
click at [800, 12] on div at bounding box center [833, 28] width 267 height 56
click at [798, 31] on input "Search" at bounding box center [824, 31] width 172 height 17
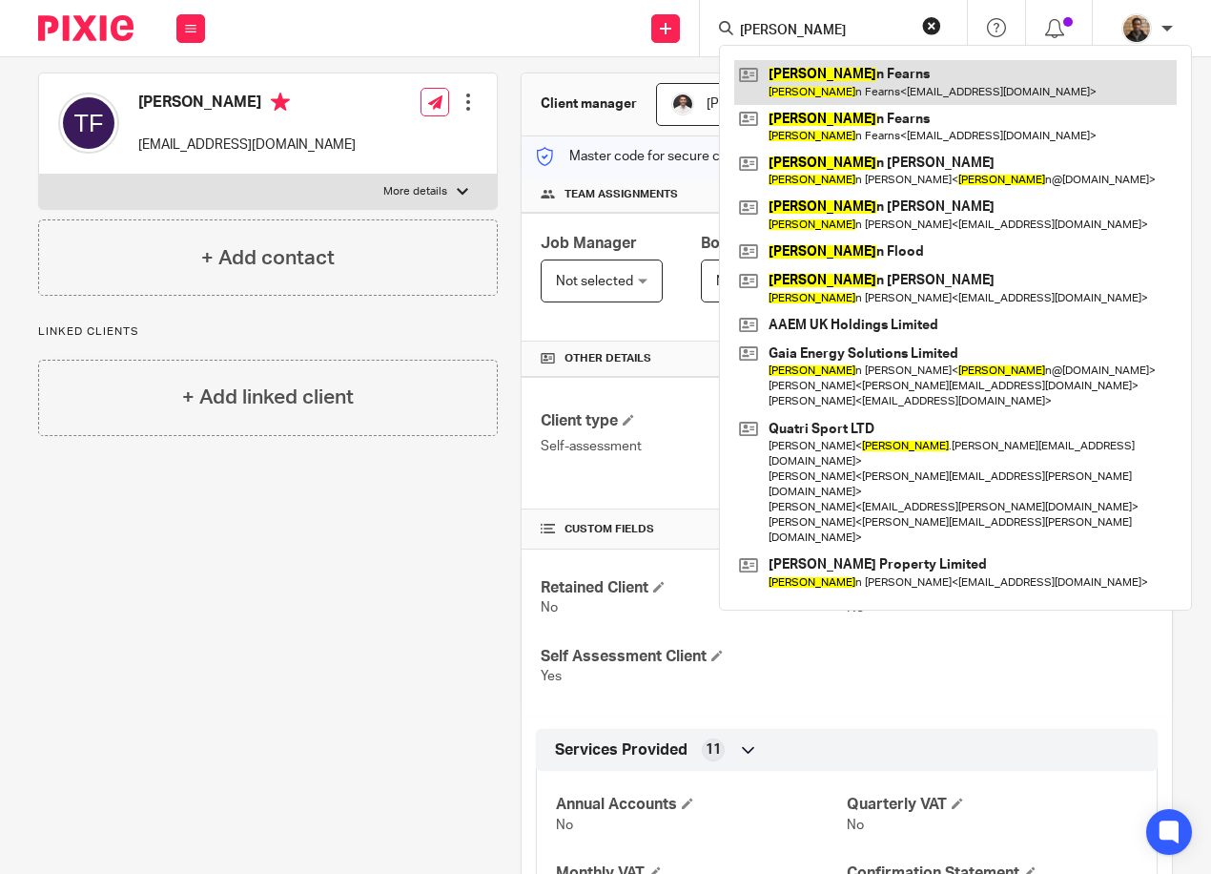
type input "Steve"
click at [853, 74] on link at bounding box center [955, 82] width 443 height 44
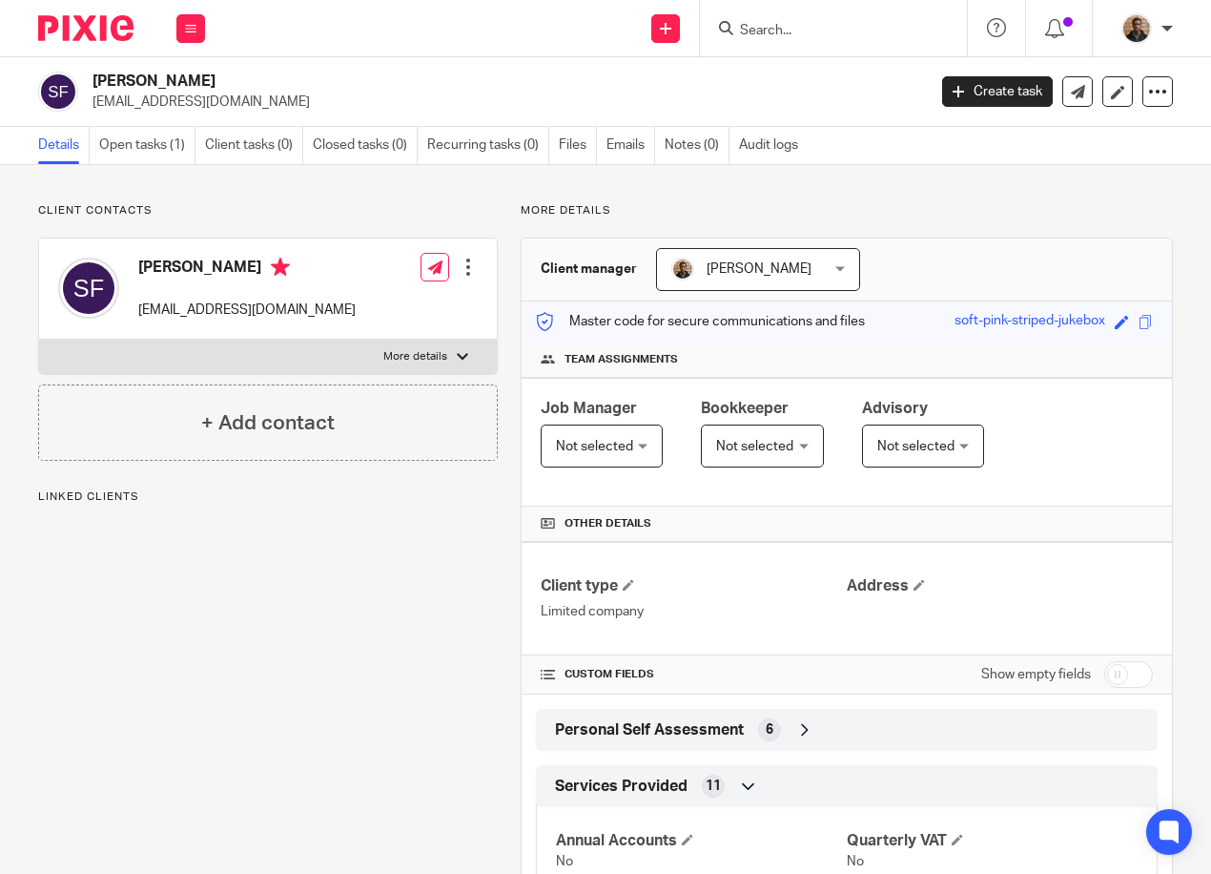
scroll to position [418, 0]
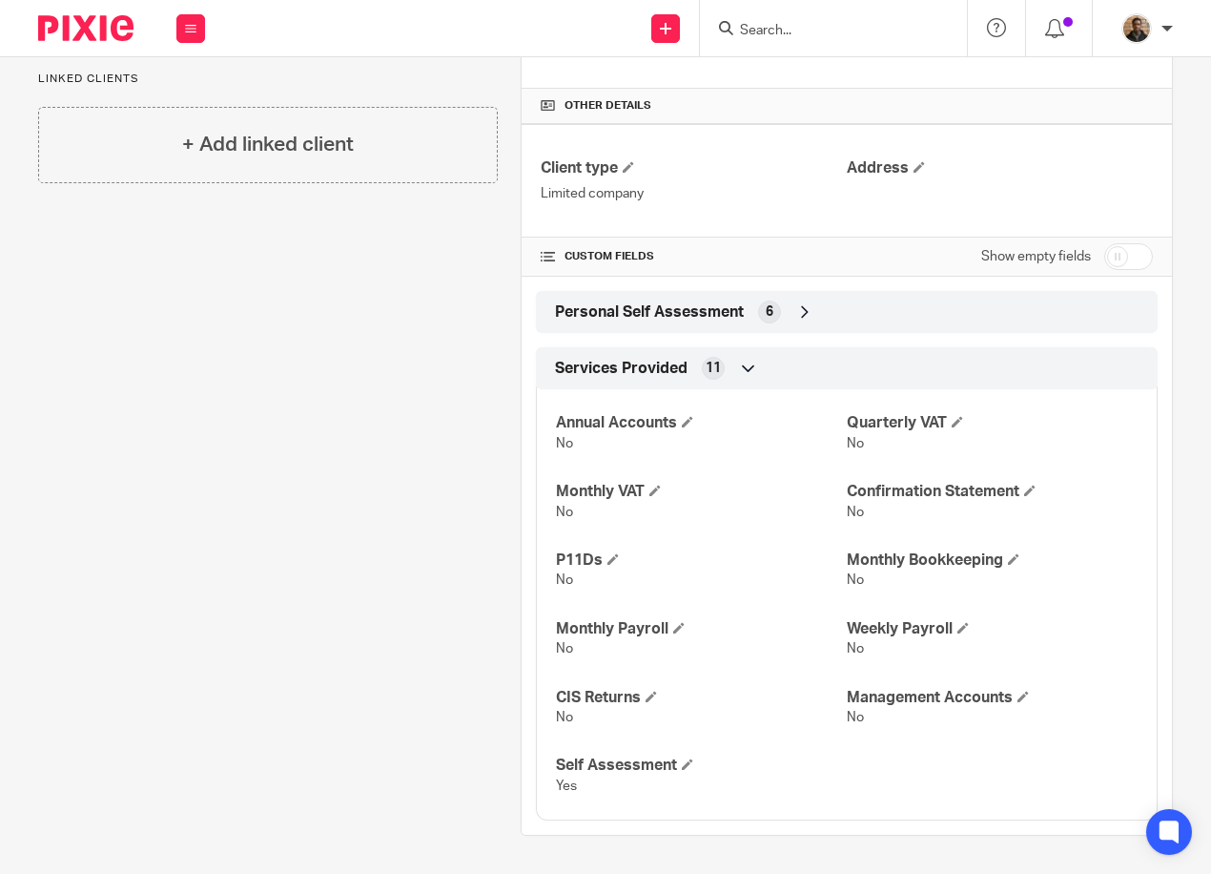
drag, startPoint x: 769, startPoint y: 315, endPoint x: 773, endPoint y: 326, distance: 12.4
click at [770, 315] on div "6" at bounding box center [769, 311] width 23 height 23
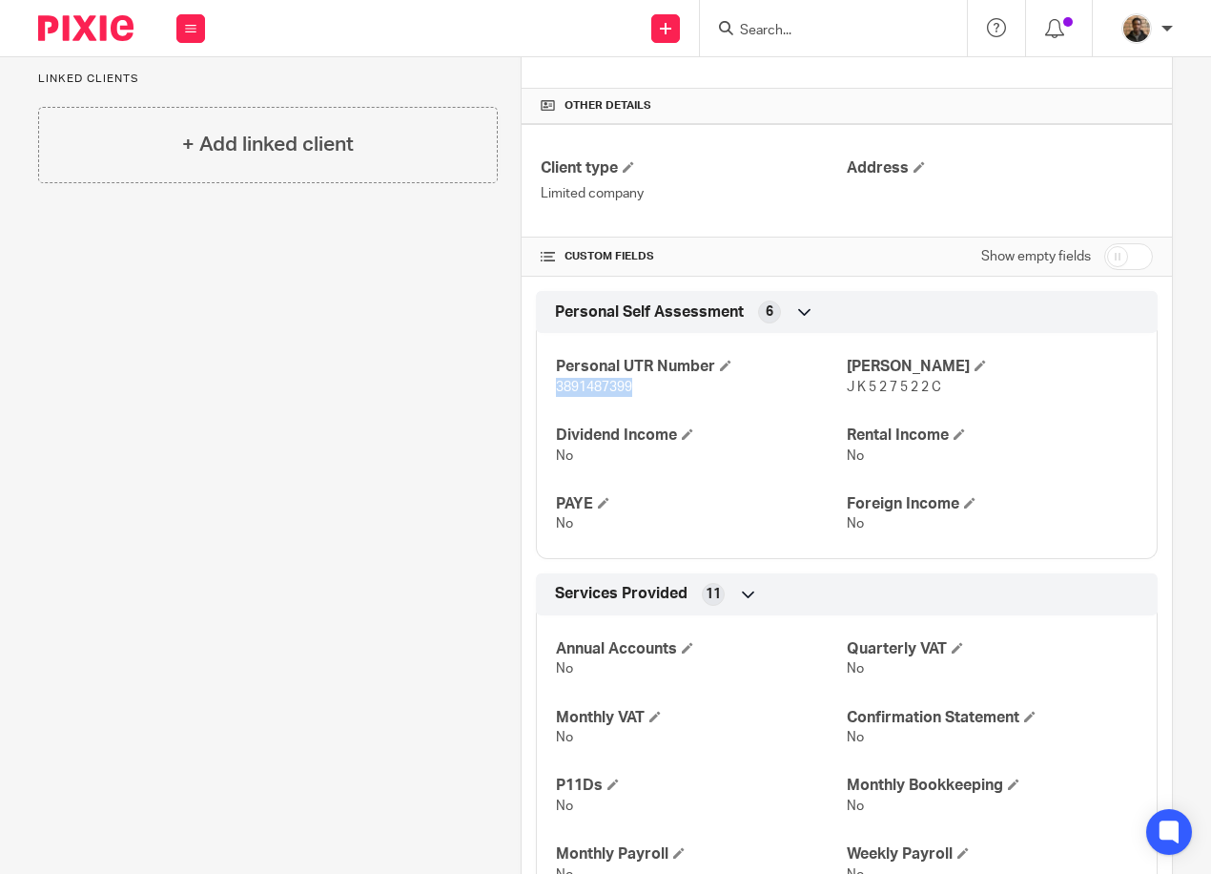
drag, startPoint x: 550, startPoint y: 384, endPoint x: 639, endPoint y: 391, distance: 88.9
click at [639, 391] on p "3891487399" at bounding box center [701, 387] width 291 height 19
drag, startPoint x: 639, startPoint y: 391, endPoint x: 622, endPoint y: 390, distance: 17.2
copy span "3891487399"
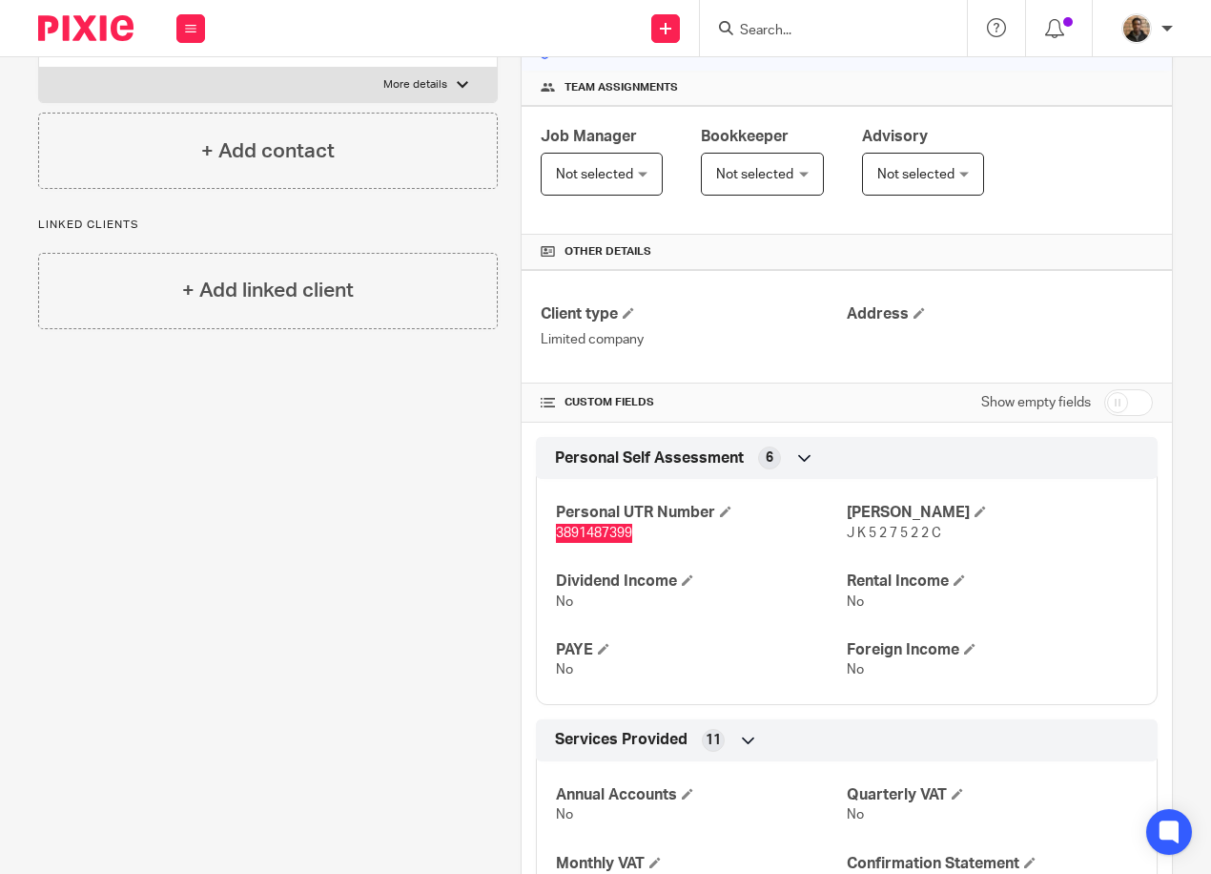
scroll to position [0, 0]
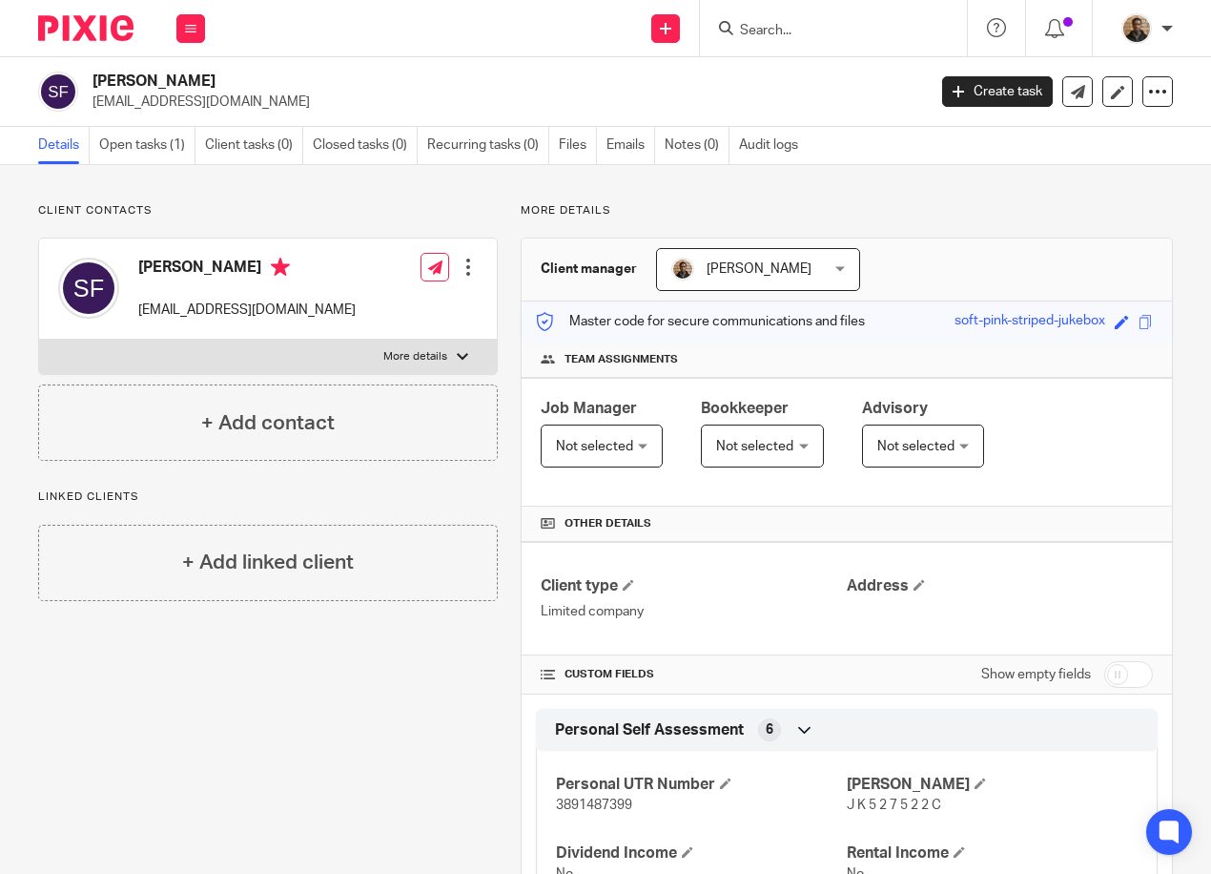
drag, startPoint x: 313, startPoint y: 197, endPoint x: 335, endPoint y: 231, distance: 39.9
click at [313, 197] on div "Client contacts Steven Fearns stefandfplumbing@gmail.com Edit contact Create cl…" at bounding box center [605, 841] width 1211 height 1352
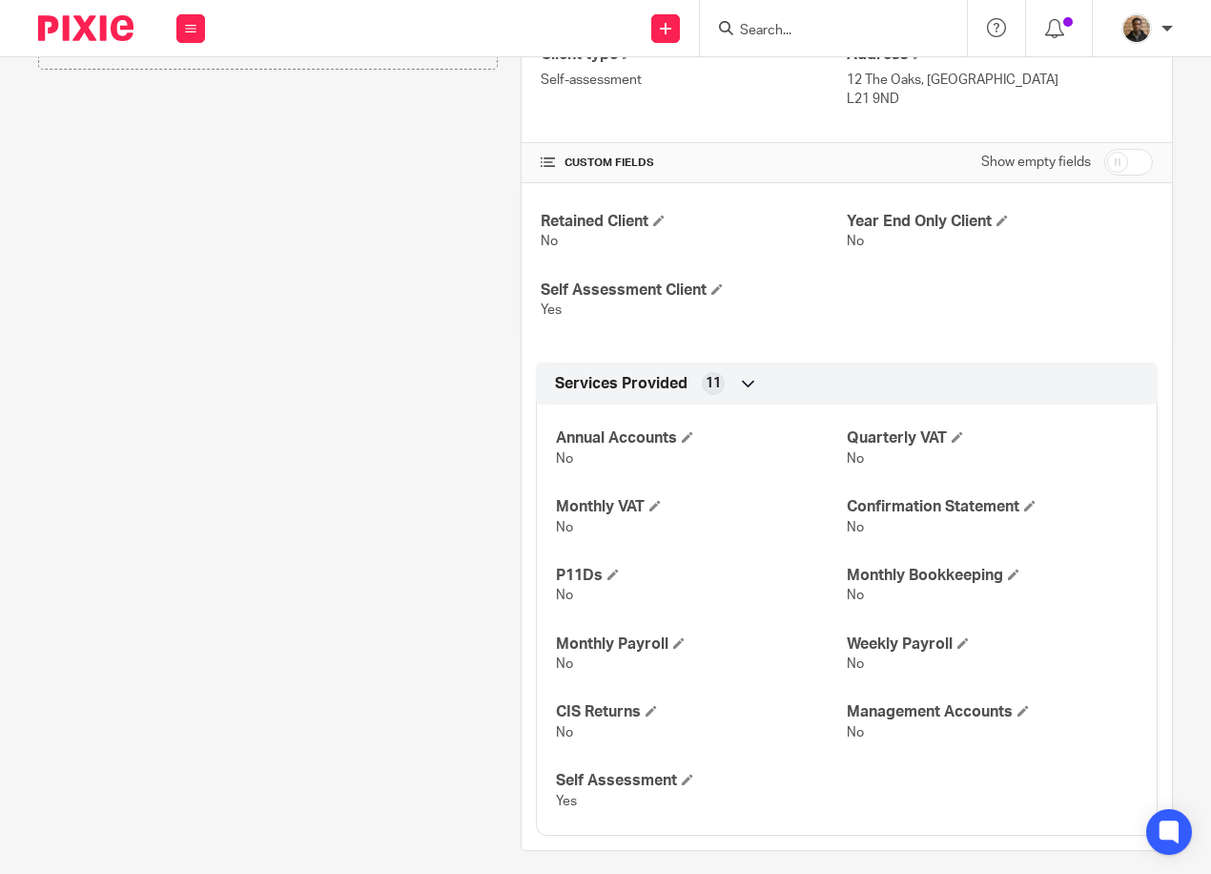
scroll to position [546, 0]
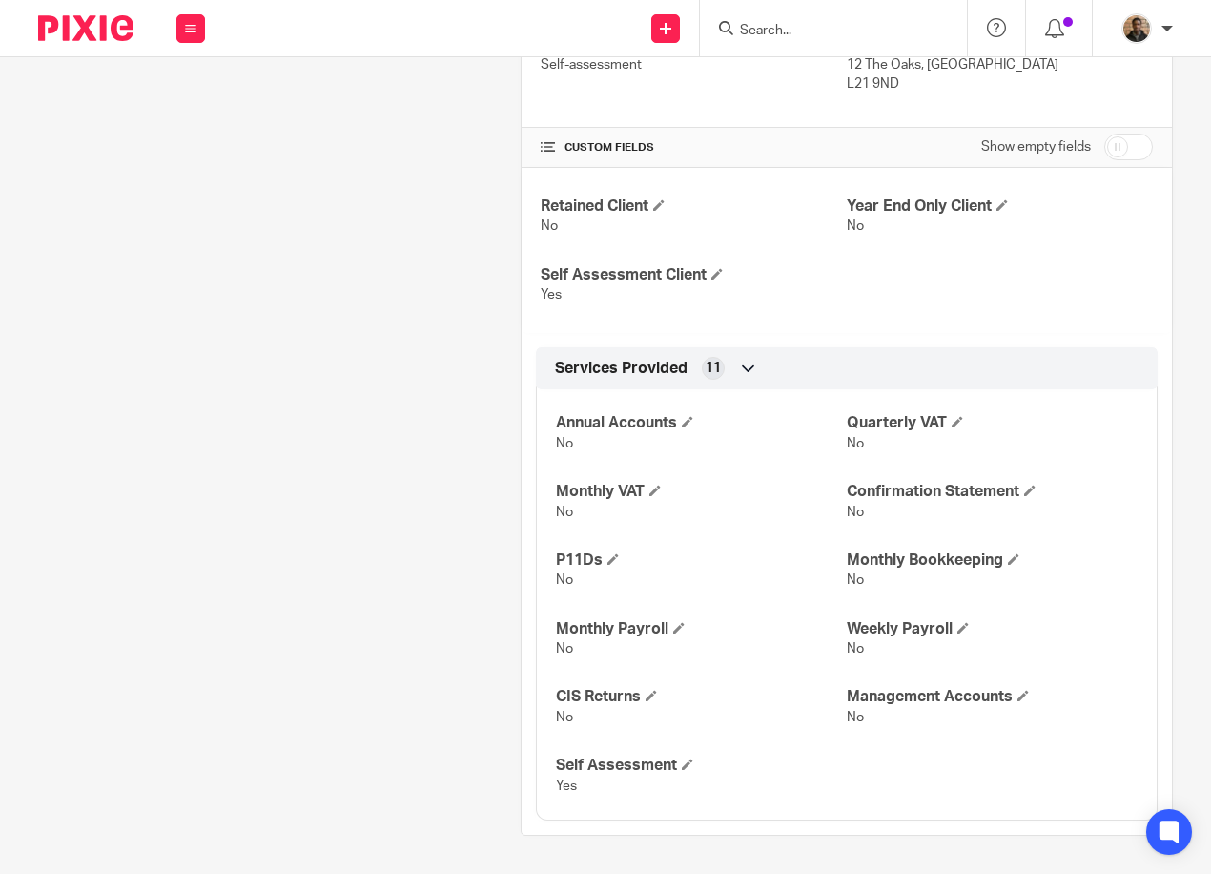
click at [1104, 153] on input "checkbox" at bounding box center [1128, 147] width 49 height 27
checkbox input "true"
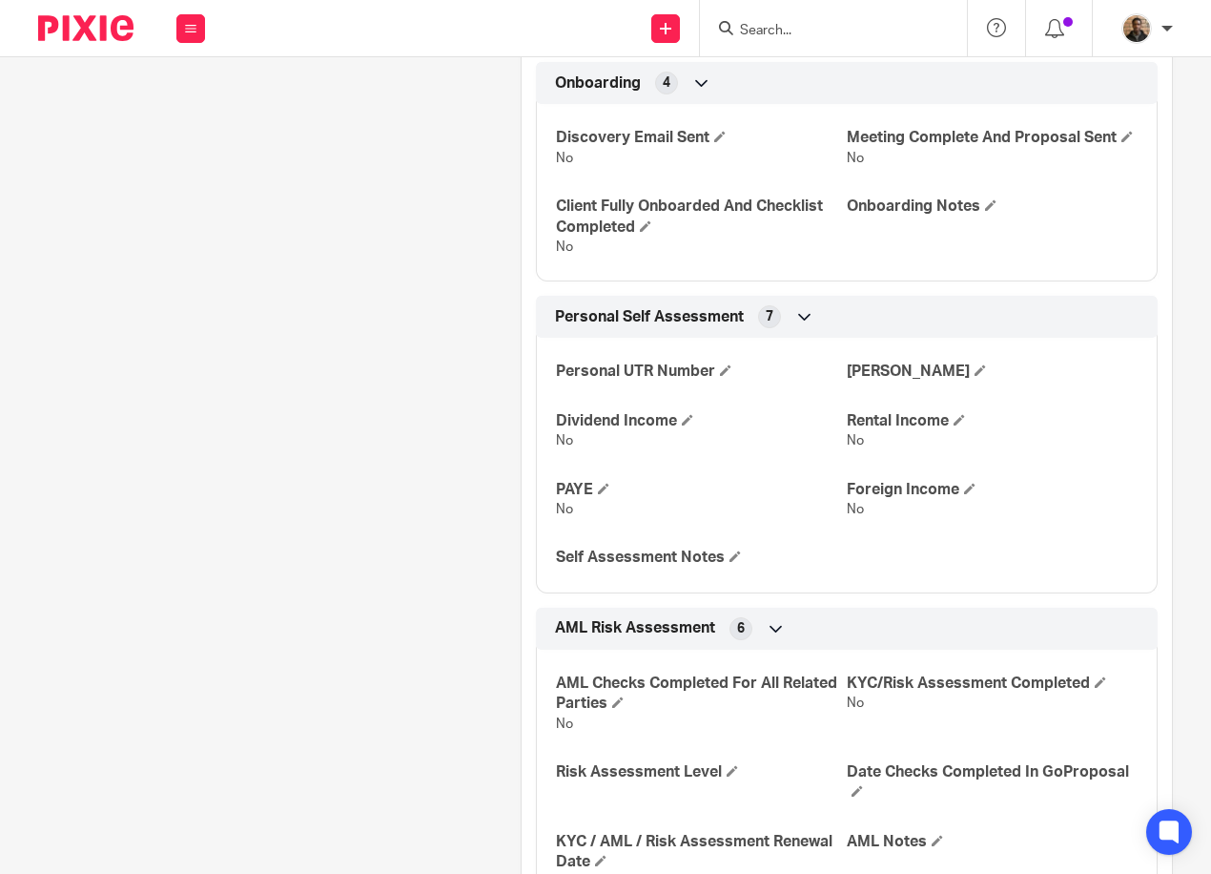
scroll to position [833, 0]
click at [717, 381] on h4 "Personal UTR Number" at bounding box center [701, 370] width 291 height 20
click at [710, 381] on h4 "Personal UTR Number" at bounding box center [701, 370] width 291 height 20
click at [720, 375] on span at bounding box center [725, 368] width 11 height 11
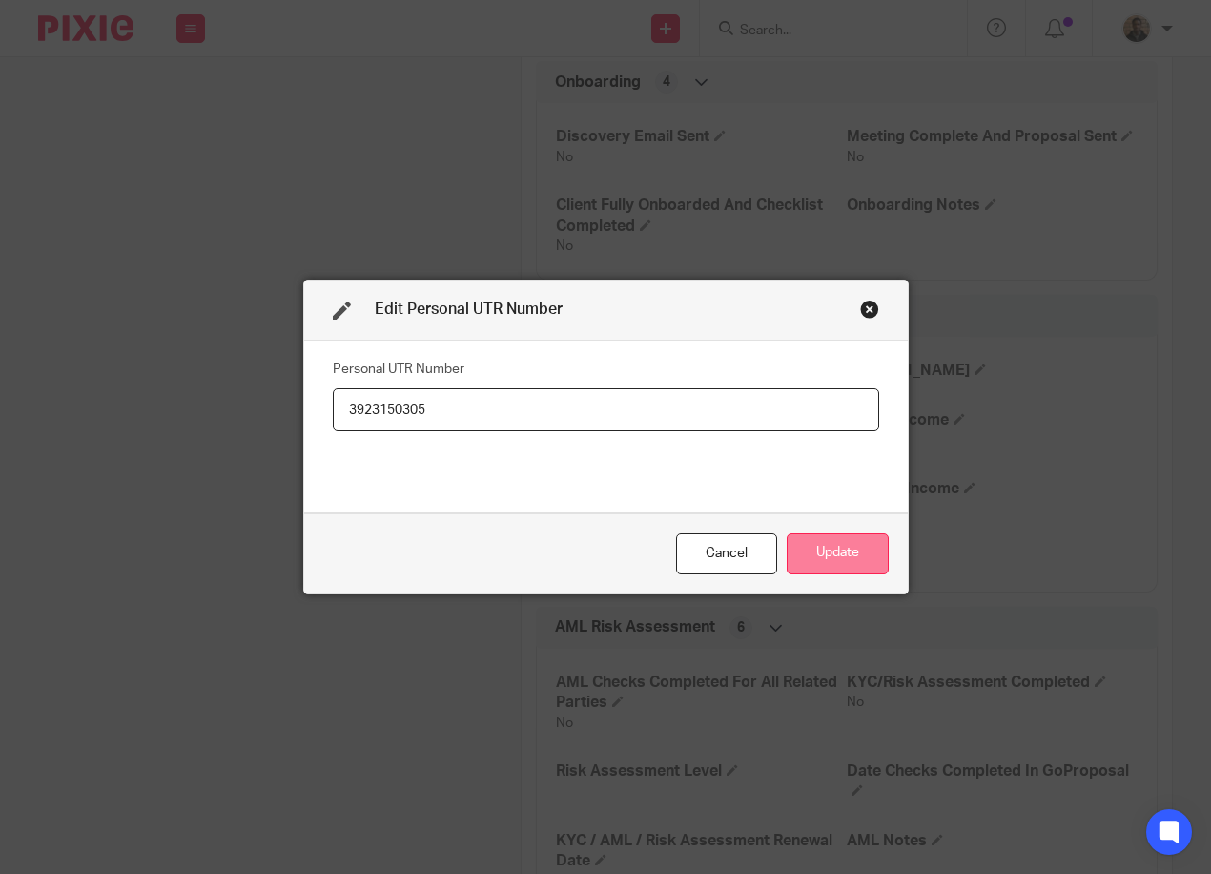
type input "3923150305"
click at [855, 539] on button "Update" at bounding box center [838, 553] width 102 height 41
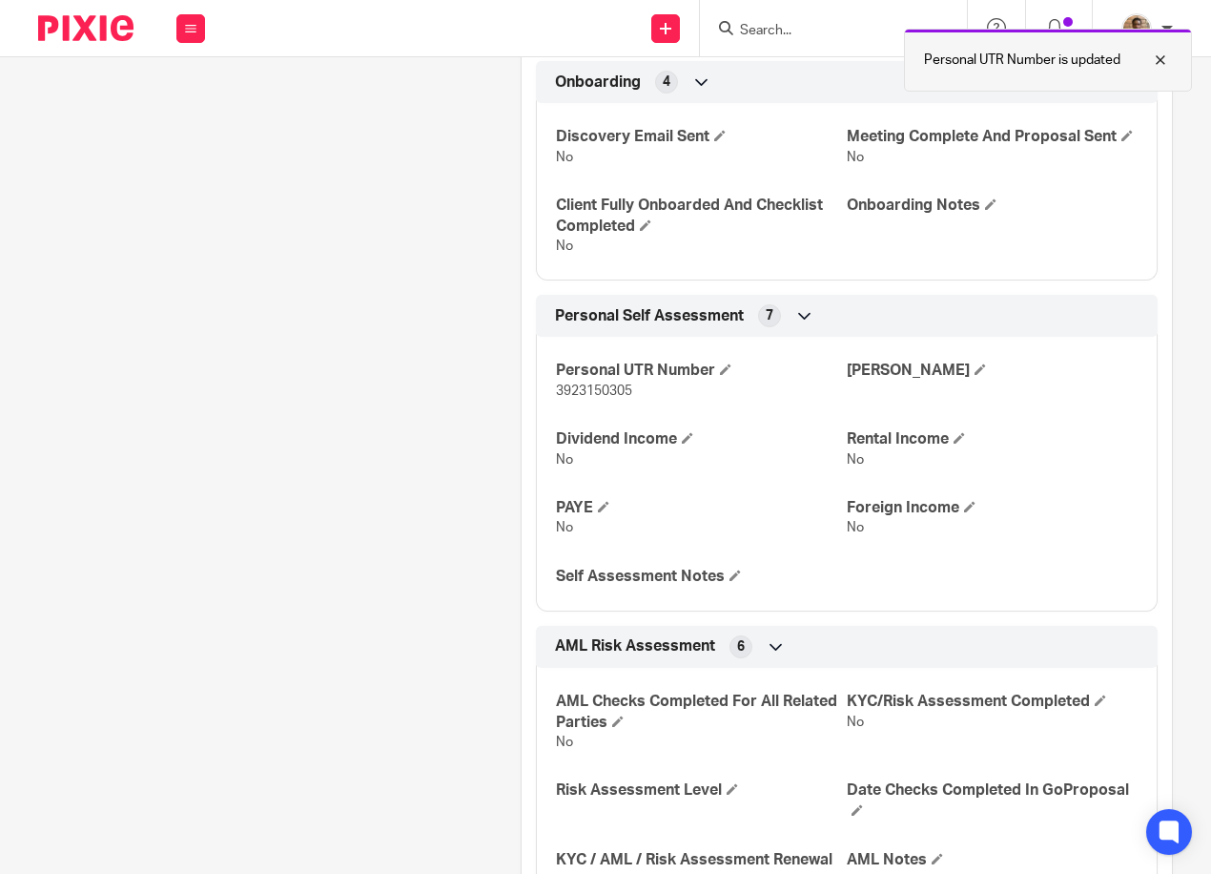
click at [1161, 51] on div at bounding box center [1146, 60] width 51 height 23
click at [795, 325] on icon at bounding box center [804, 315] width 19 height 19
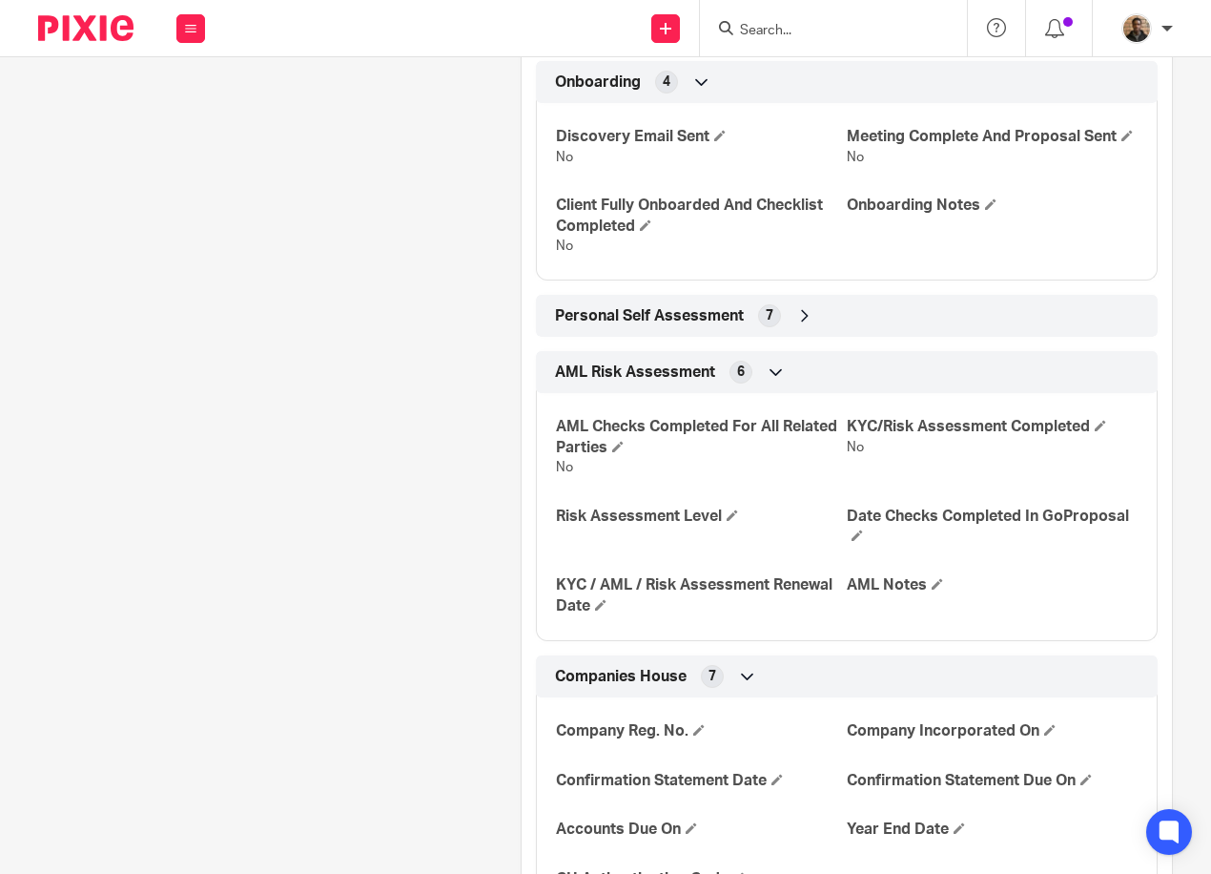
click at [775, 381] on icon at bounding box center [776, 371] width 19 height 19
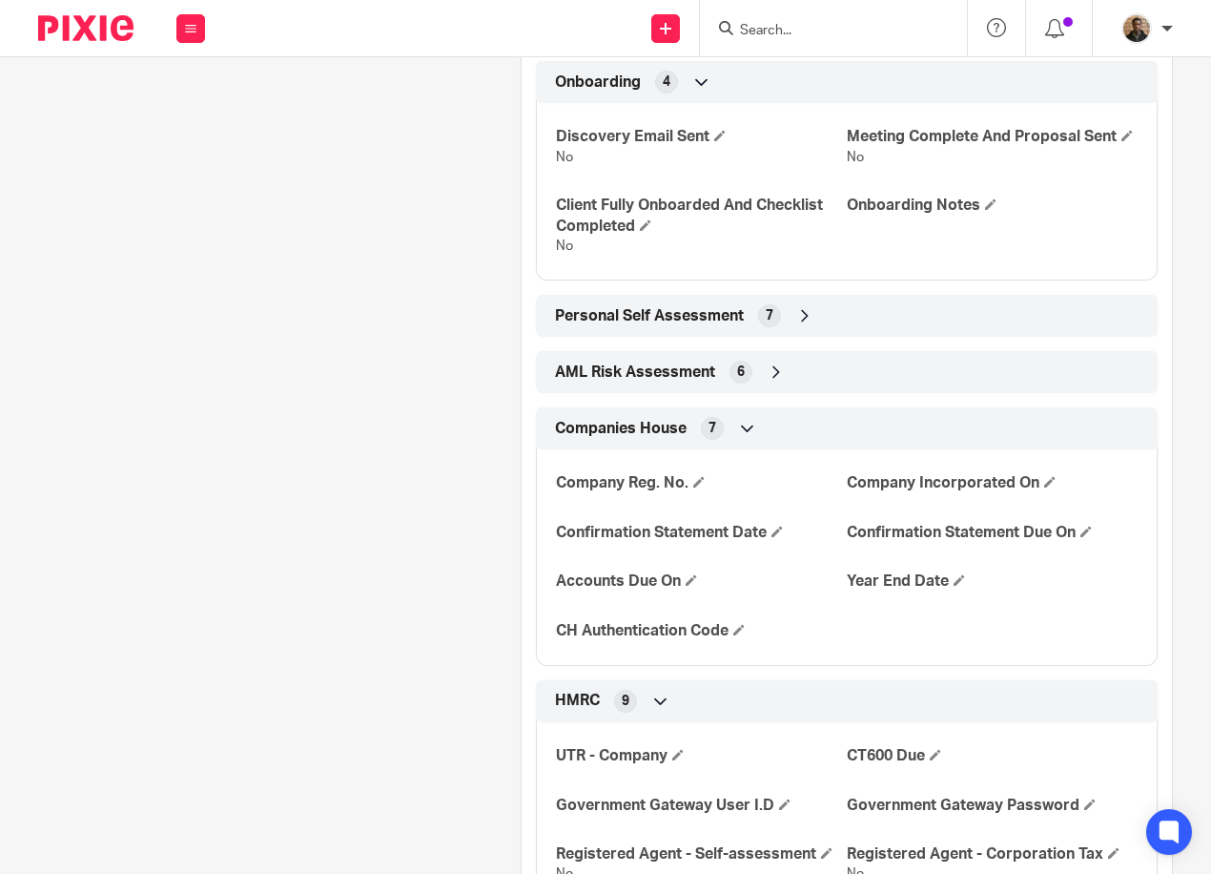
click at [779, 332] on div "Personal Self Assessment 7" at bounding box center [846, 315] width 593 height 32
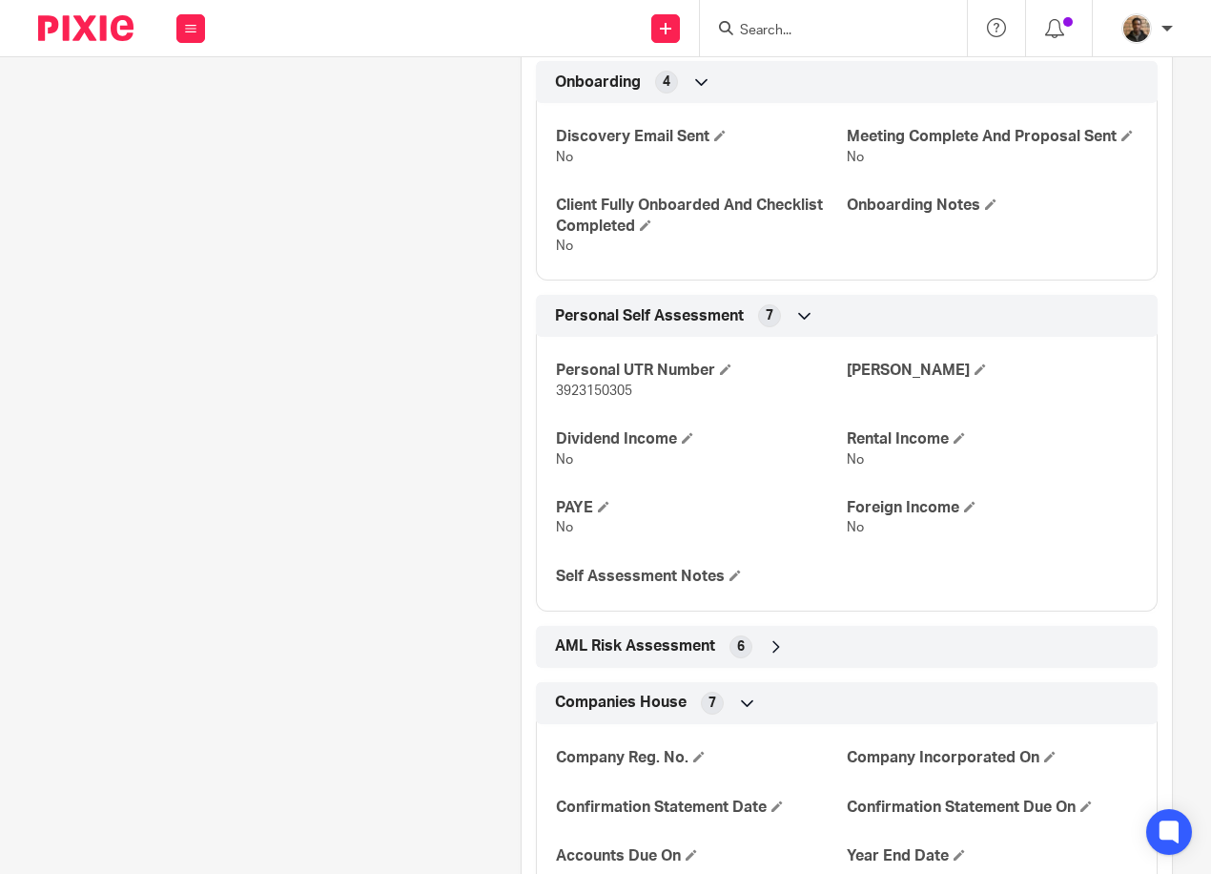
click at [783, 332] on div "Personal Self Assessment 7" at bounding box center [846, 315] width 593 height 32
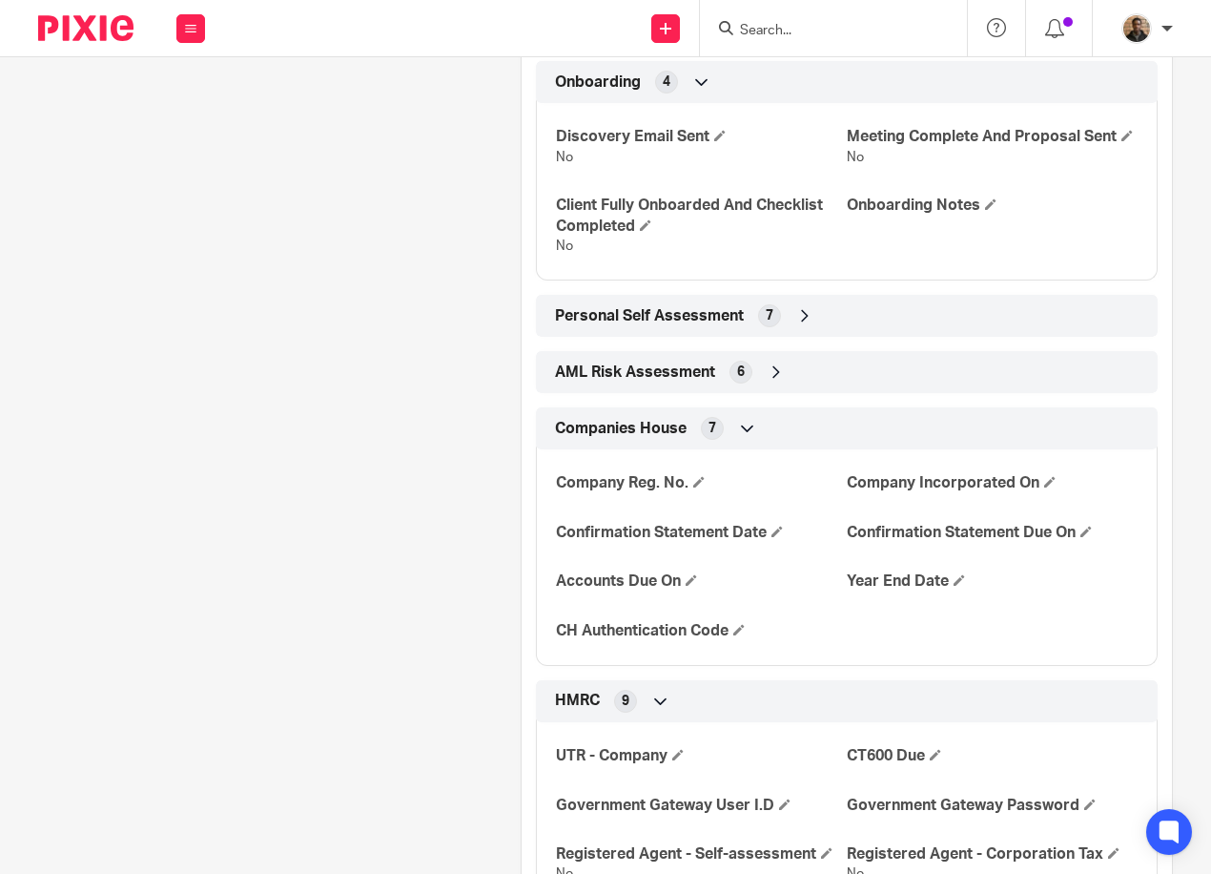
click at [721, 444] on div "Companies House 7" at bounding box center [846, 428] width 593 height 32
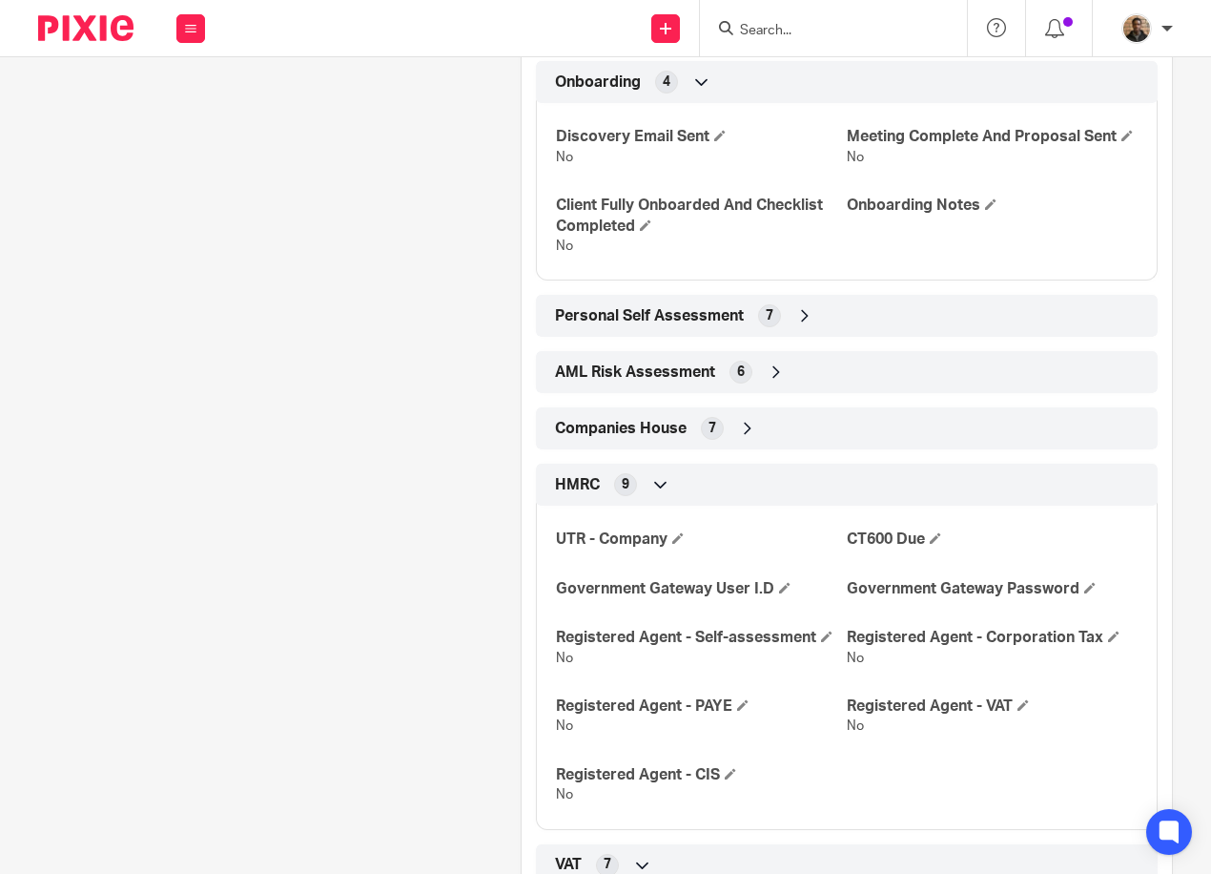
click at [731, 444] on div "Companies House 7" at bounding box center [846, 428] width 593 height 32
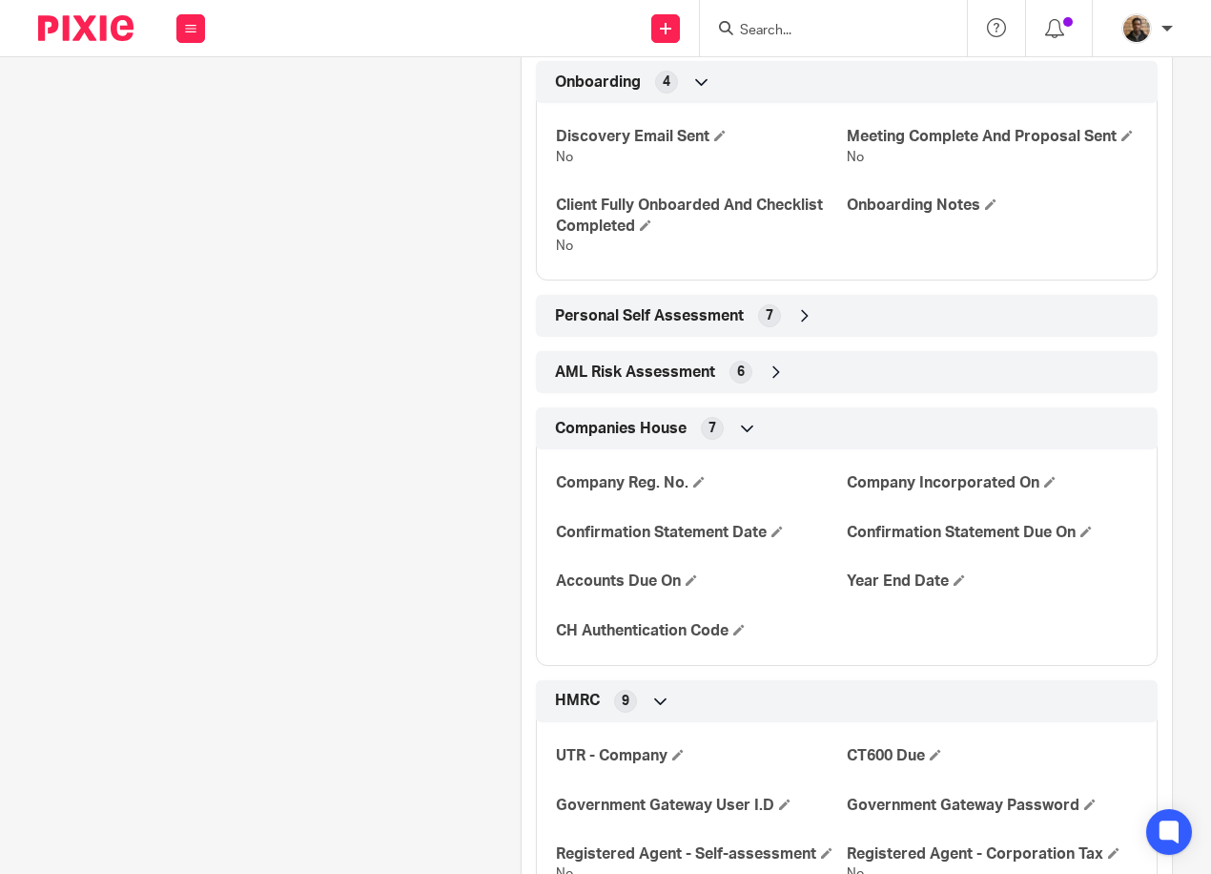
click at [750, 444] on div "Companies House 7" at bounding box center [846, 428] width 593 height 32
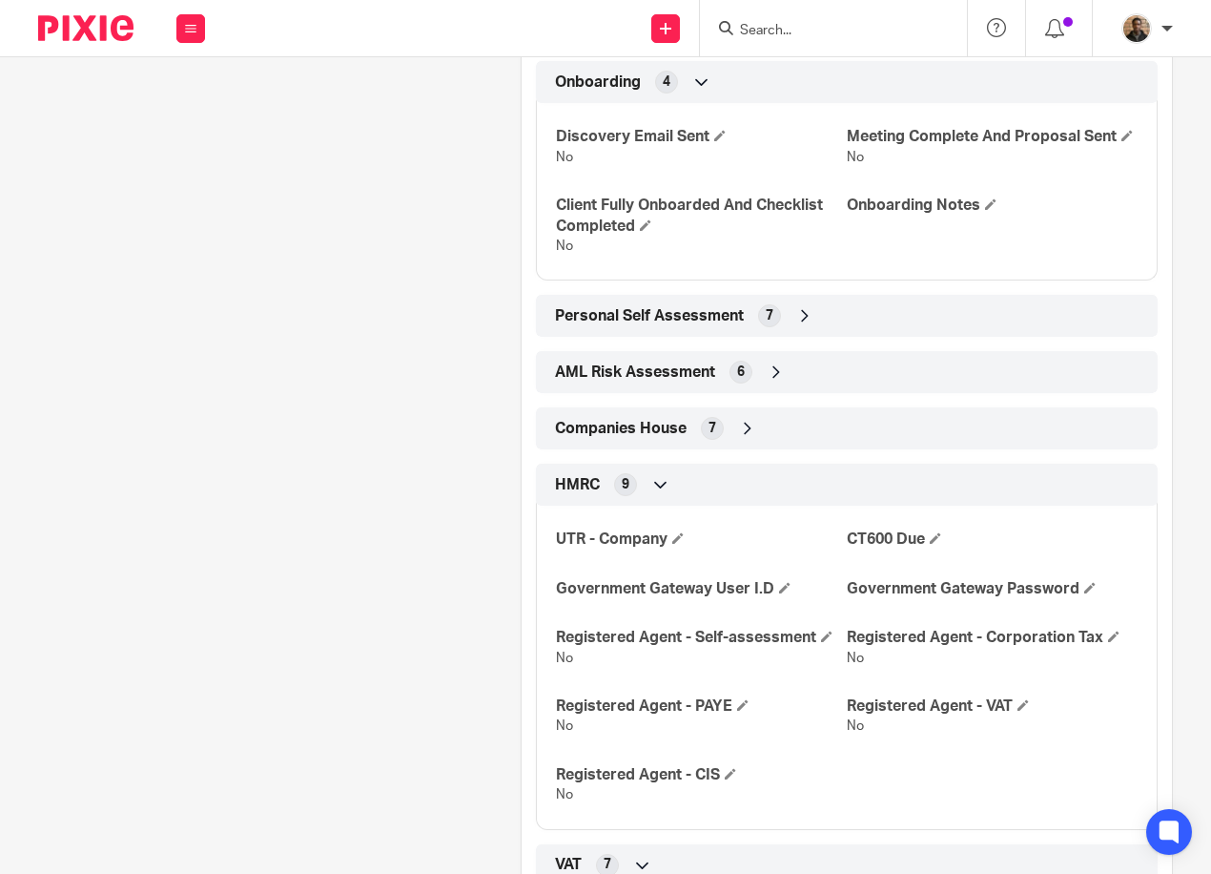
click at [772, 327] on div "7" at bounding box center [769, 315] width 23 height 23
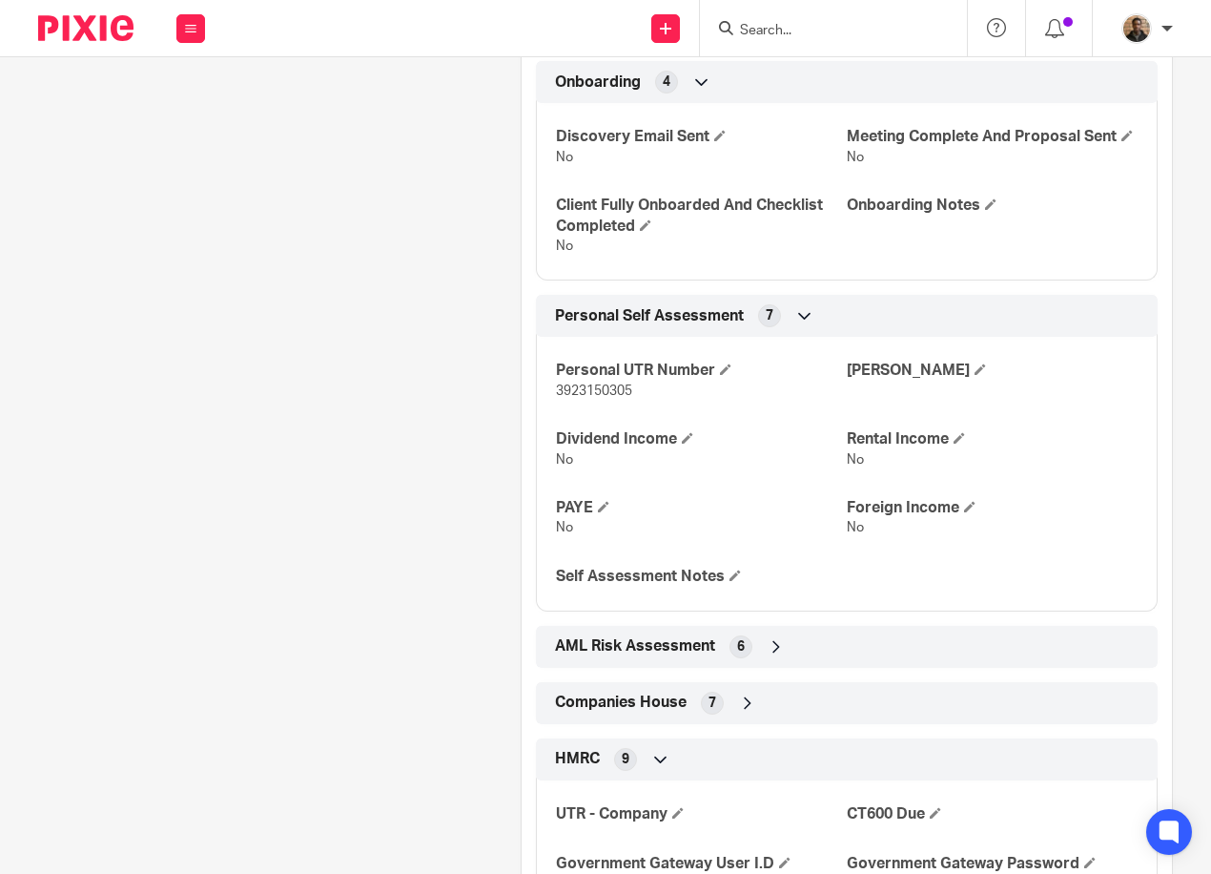
click at [772, 327] on div "7" at bounding box center [769, 315] width 23 height 23
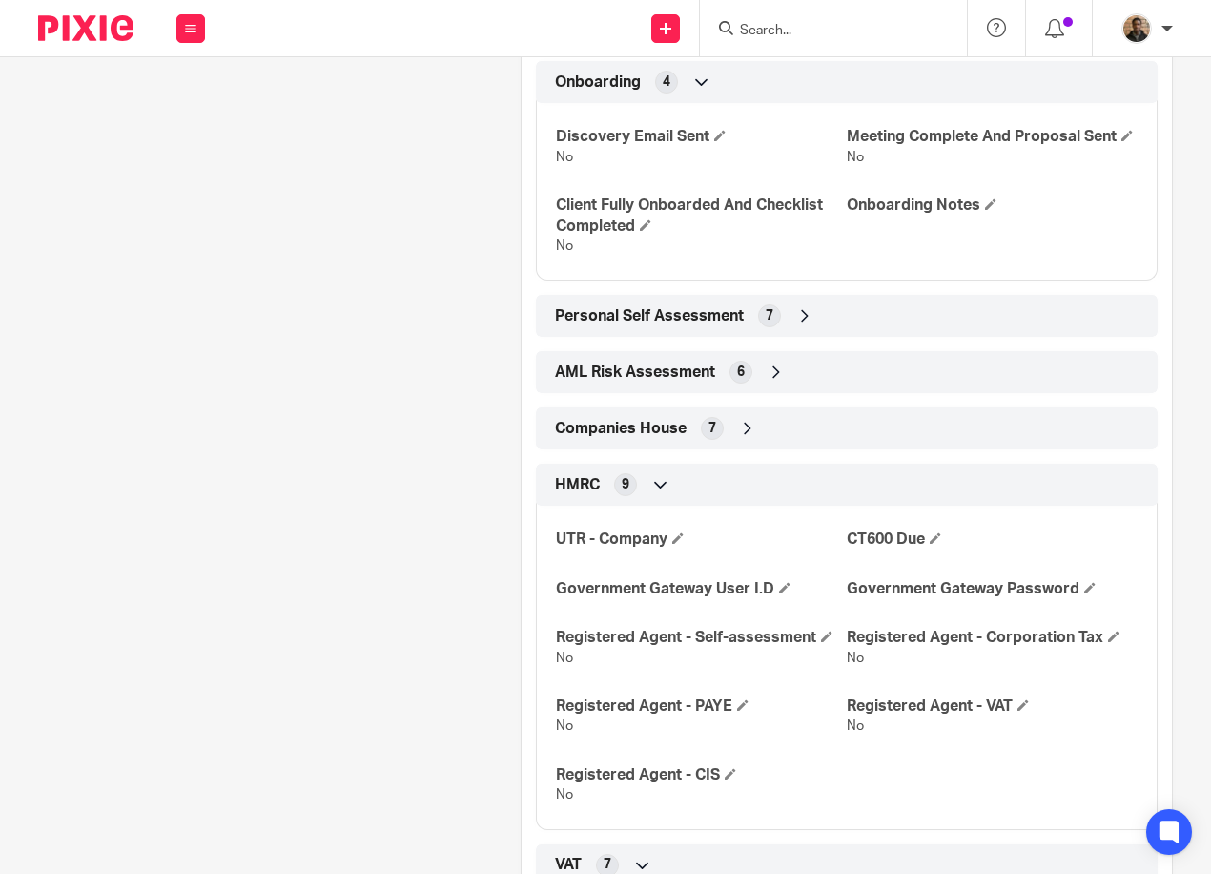
scroll to position [356, 0]
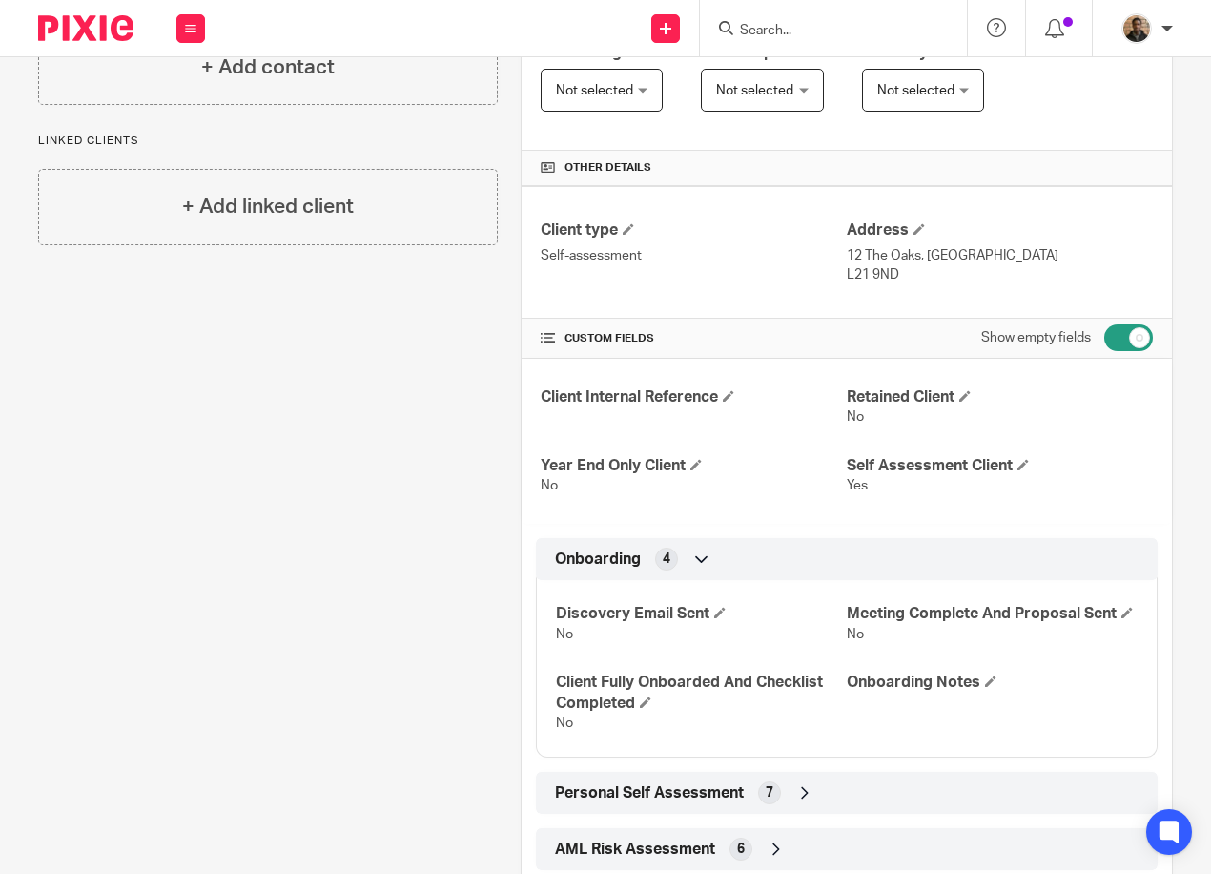
click at [1140, 336] on div "CUSTOM FIELDS Show empty fields" at bounding box center [847, 338] width 650 height 39
click at [1126, 336] on input "checkbox" at bounding box center [1128, 337] width 49 height 27
checkbox input "false"
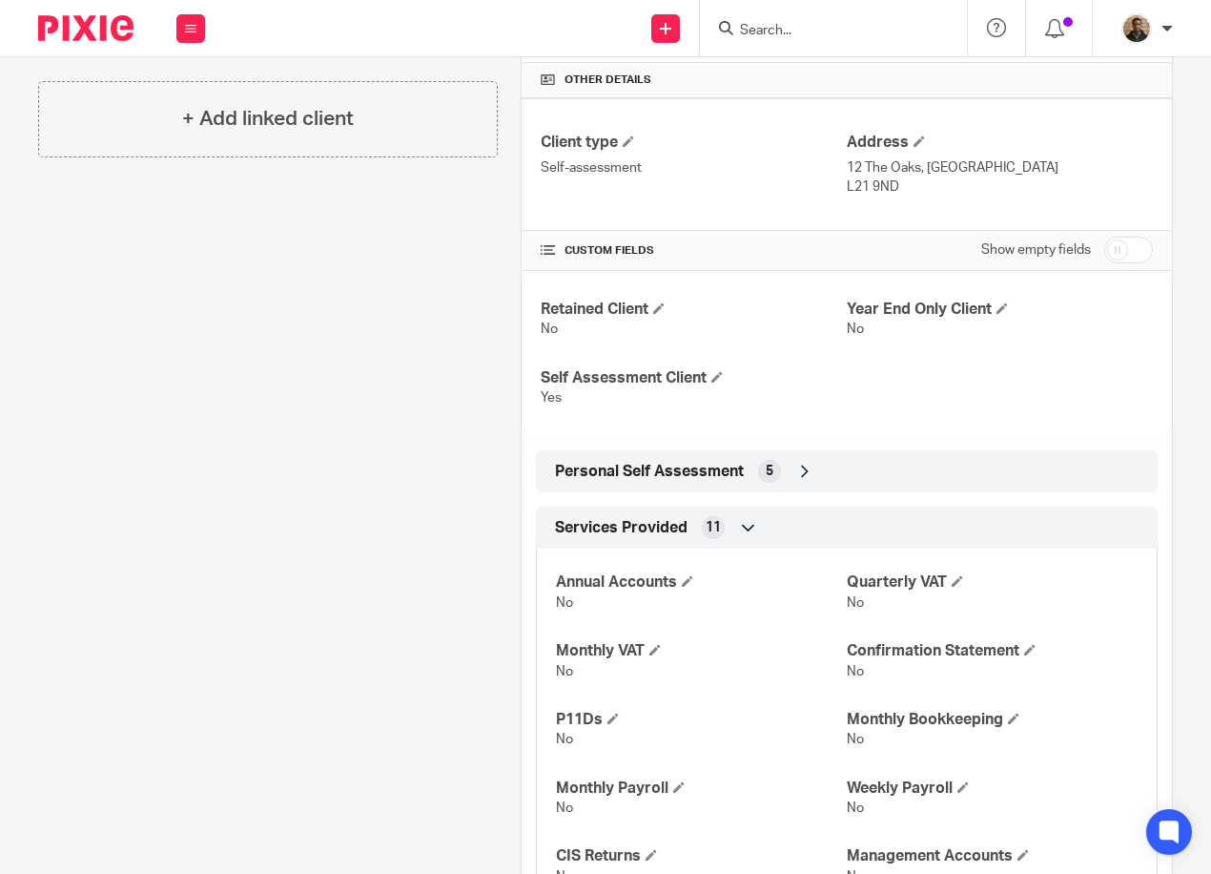
scroll to position [603, 0]
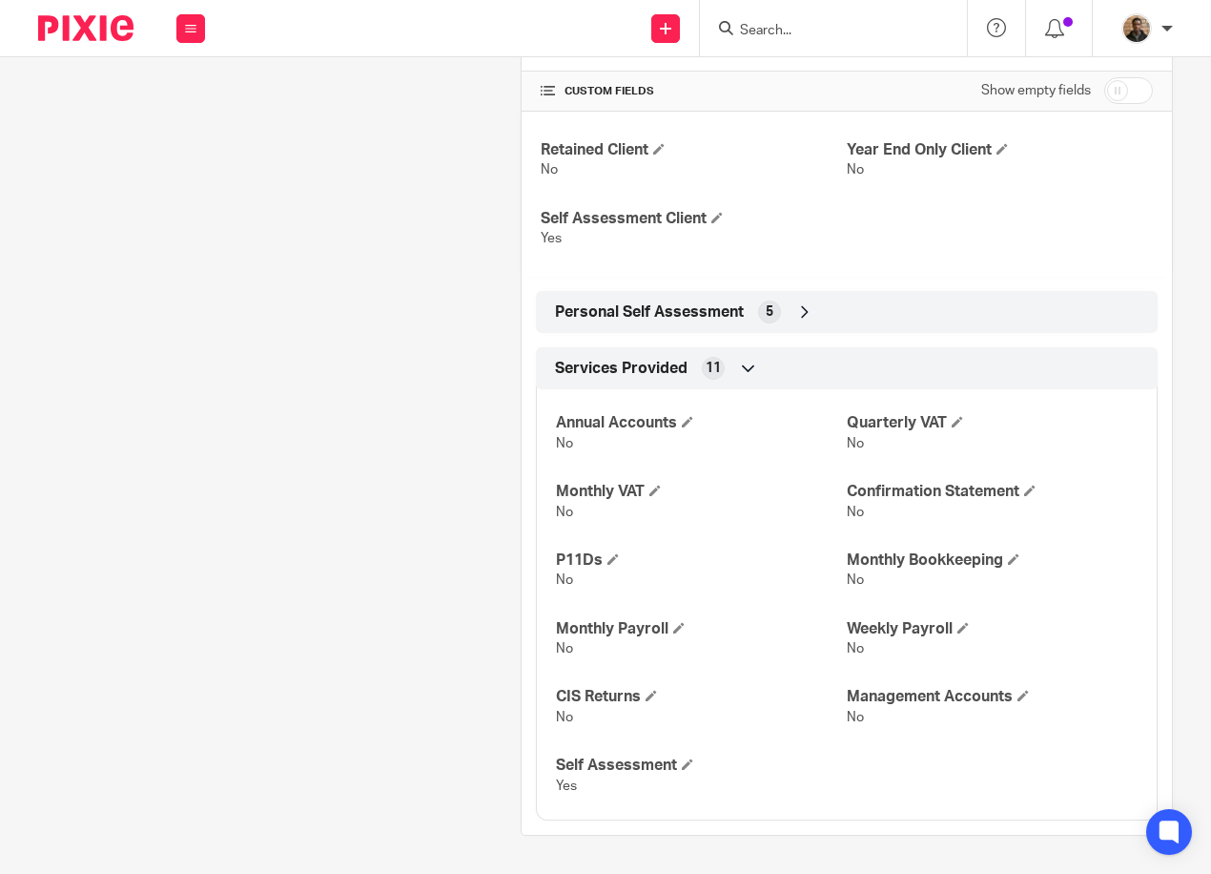
click at [698, 316] on span "Personal Self Assessment" at bounding box center [649, 312] width 189 height 20
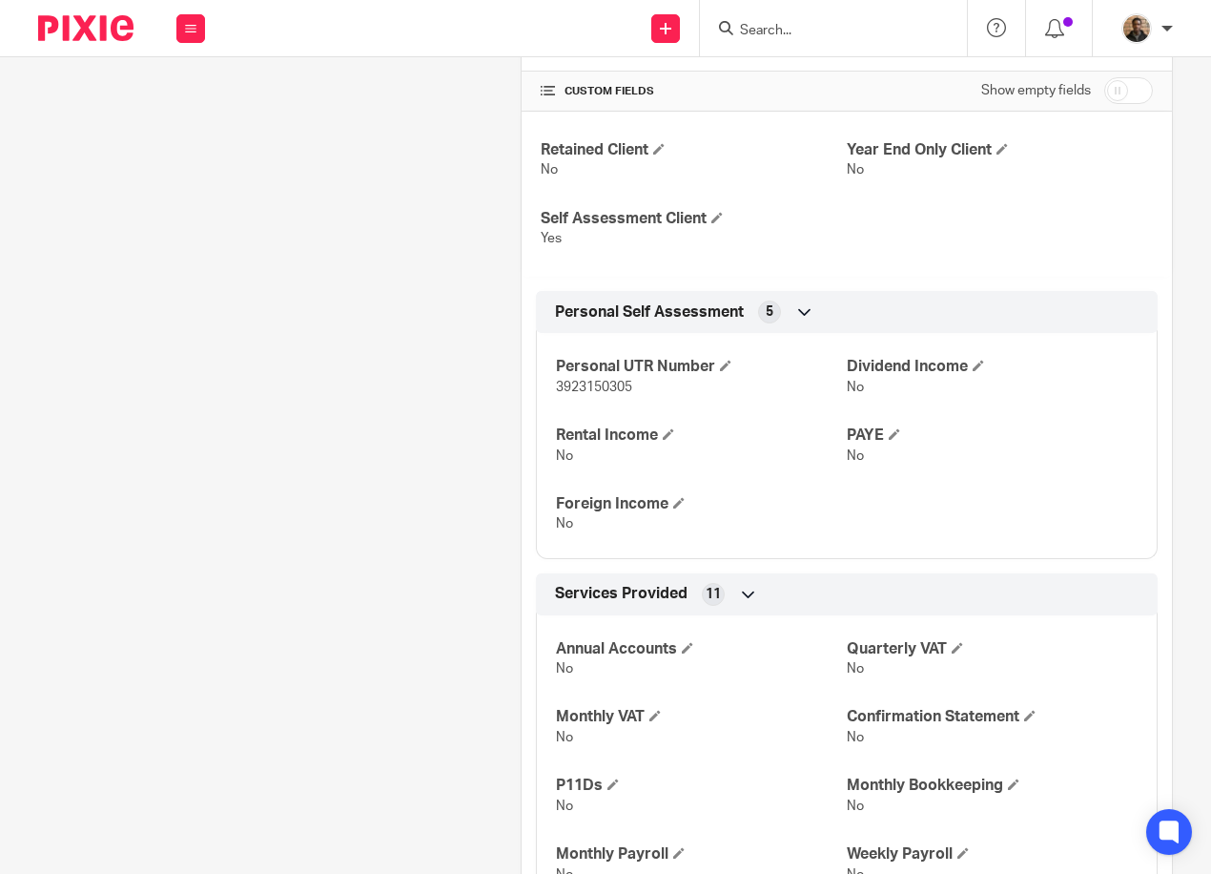
click at [766, 312] on span "5" at bounding box center [770, 311] width 8 height 19
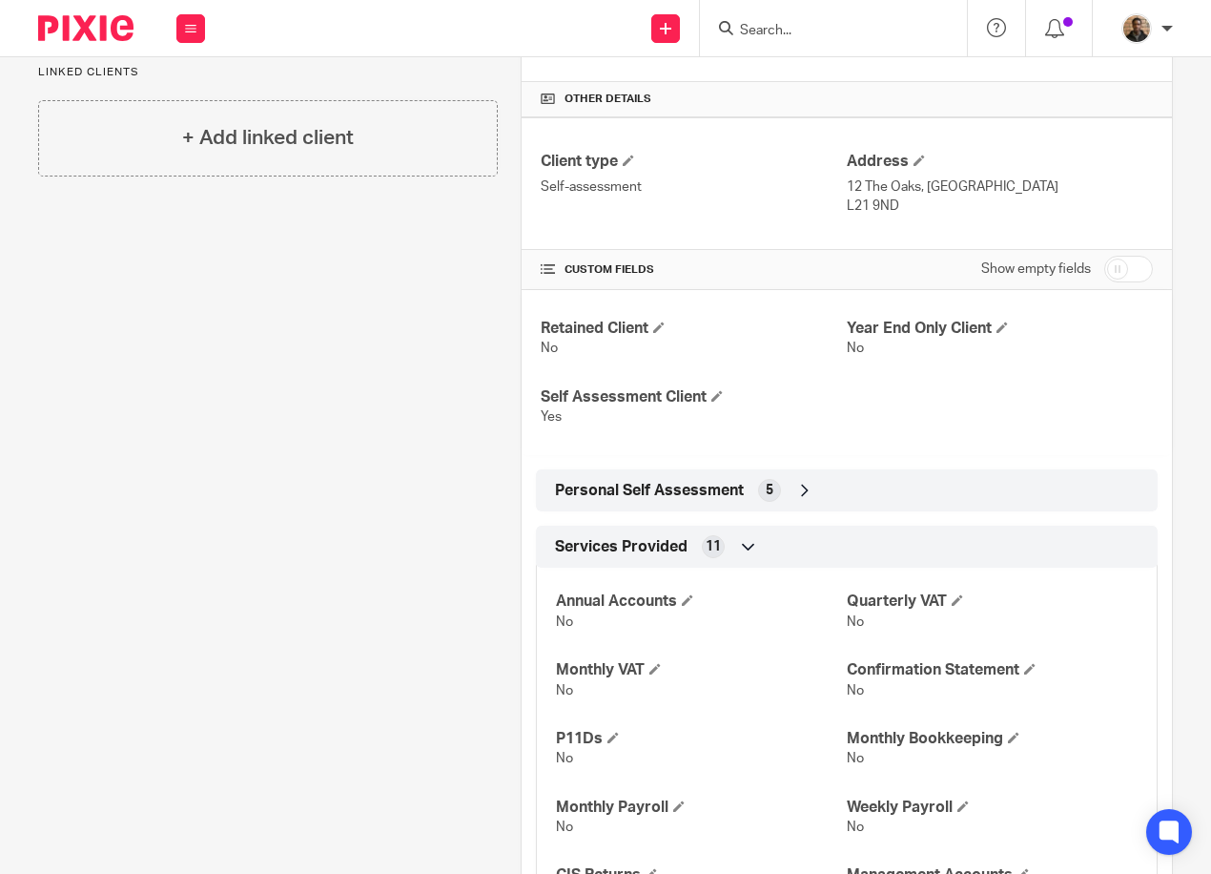
scroll to position [317, 0]
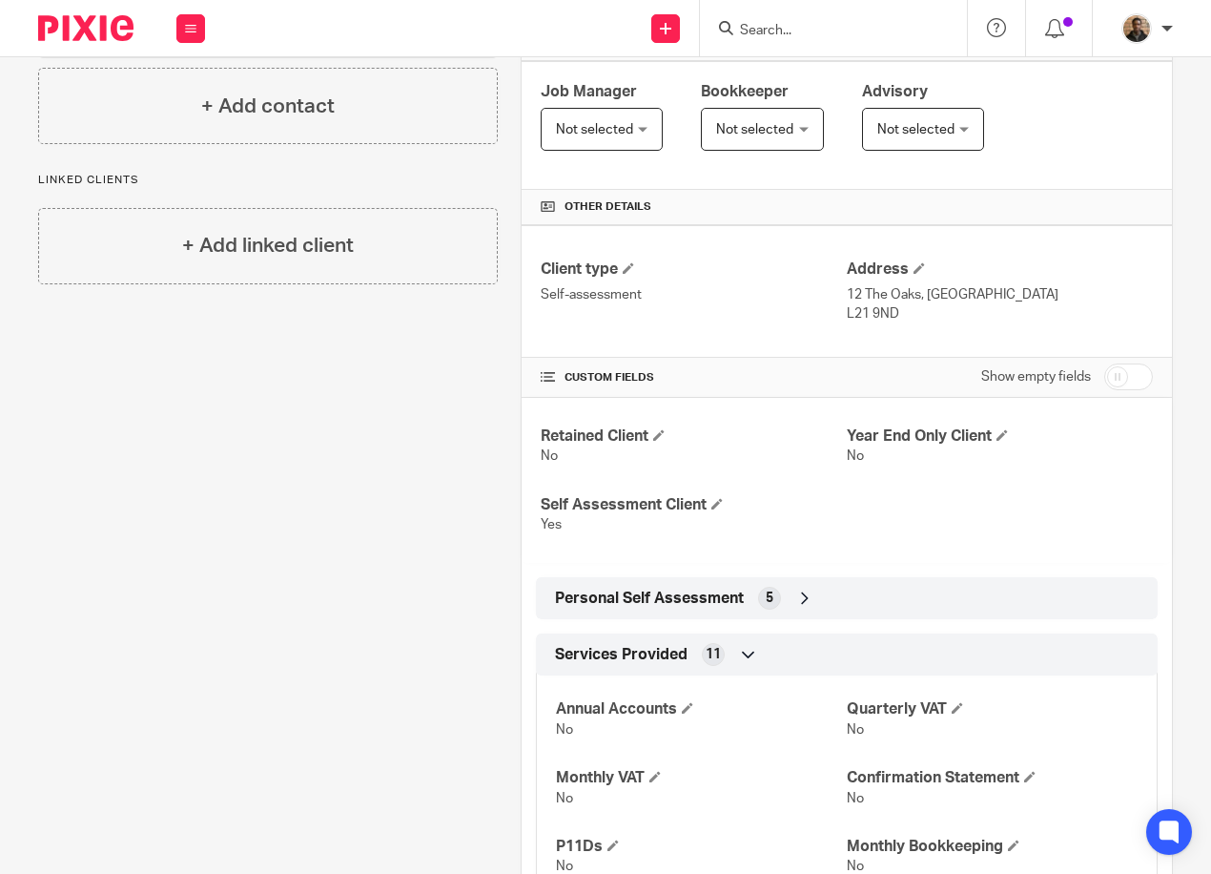
click at [785, 603] on div "Personal Self Assessment 5" at bounding box center [846, 598] width 593 height 32
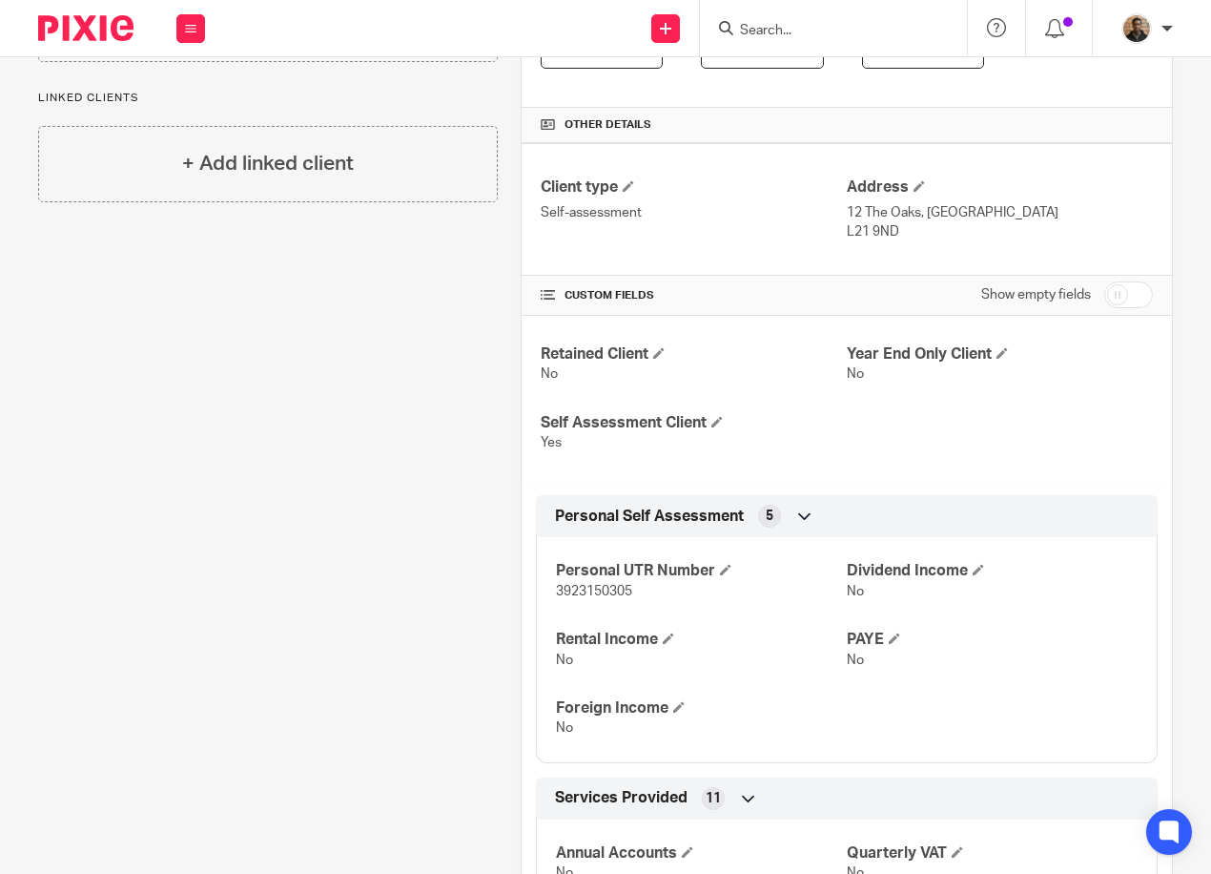
scroll to position [507, 0]
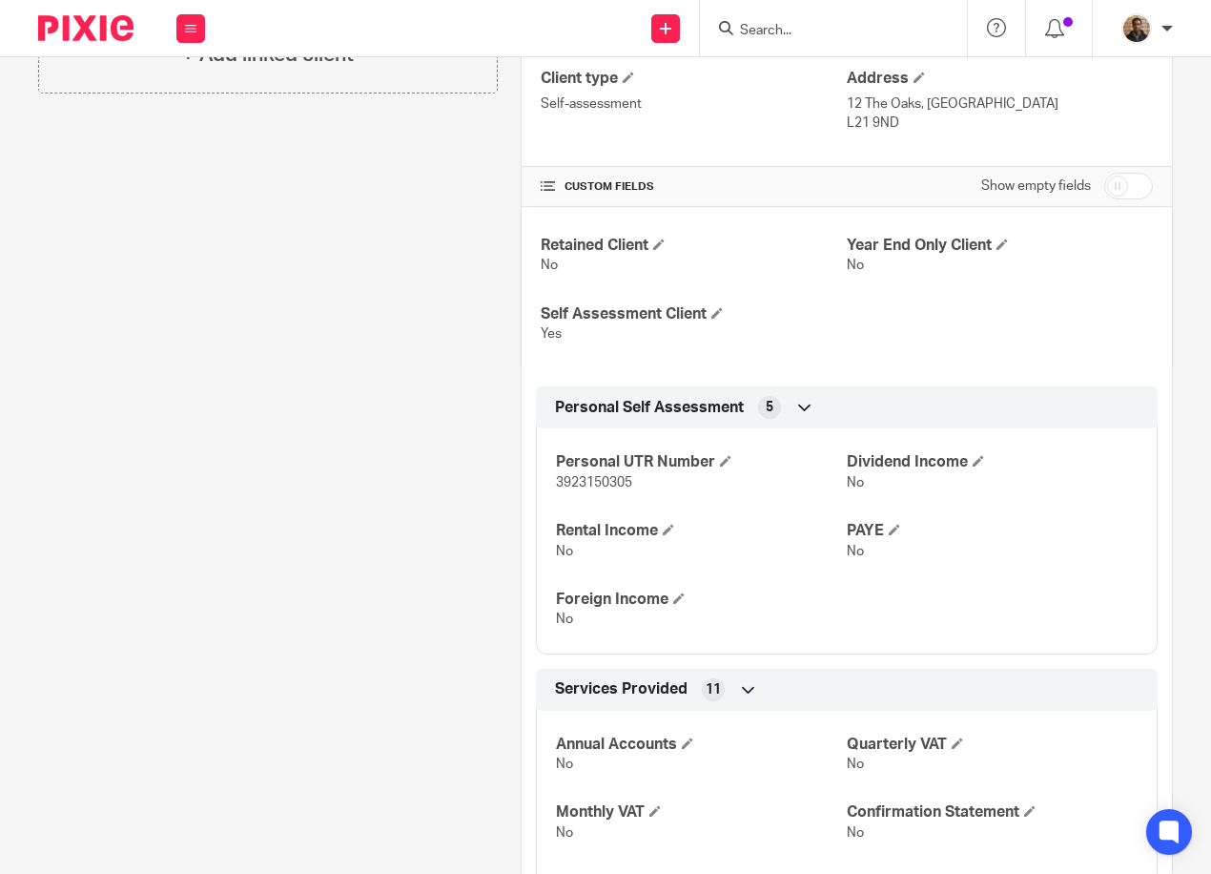
click at [608, 476] on span "3923150305" at bounding box center [594, 482] width 76 height 13
copy span "3923150305"
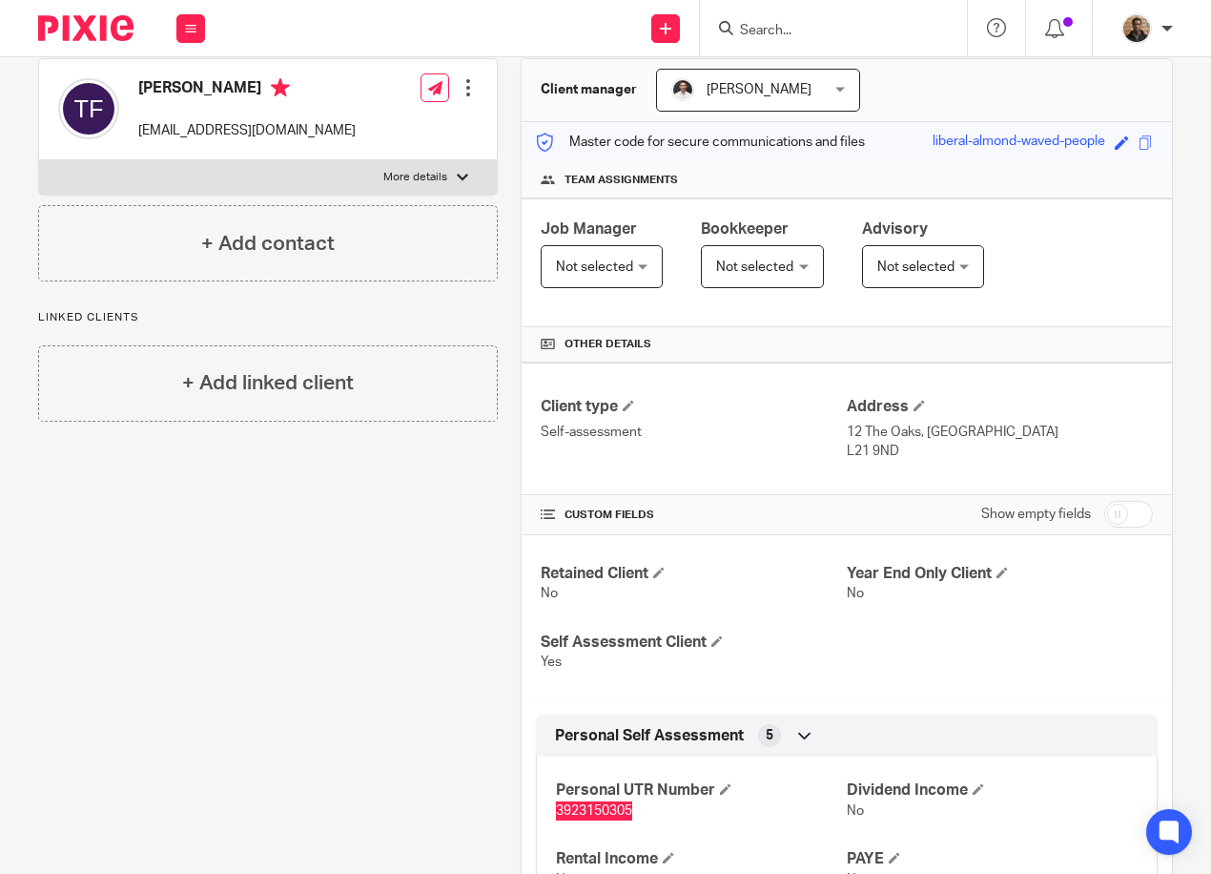
scroll to position [126, 0]
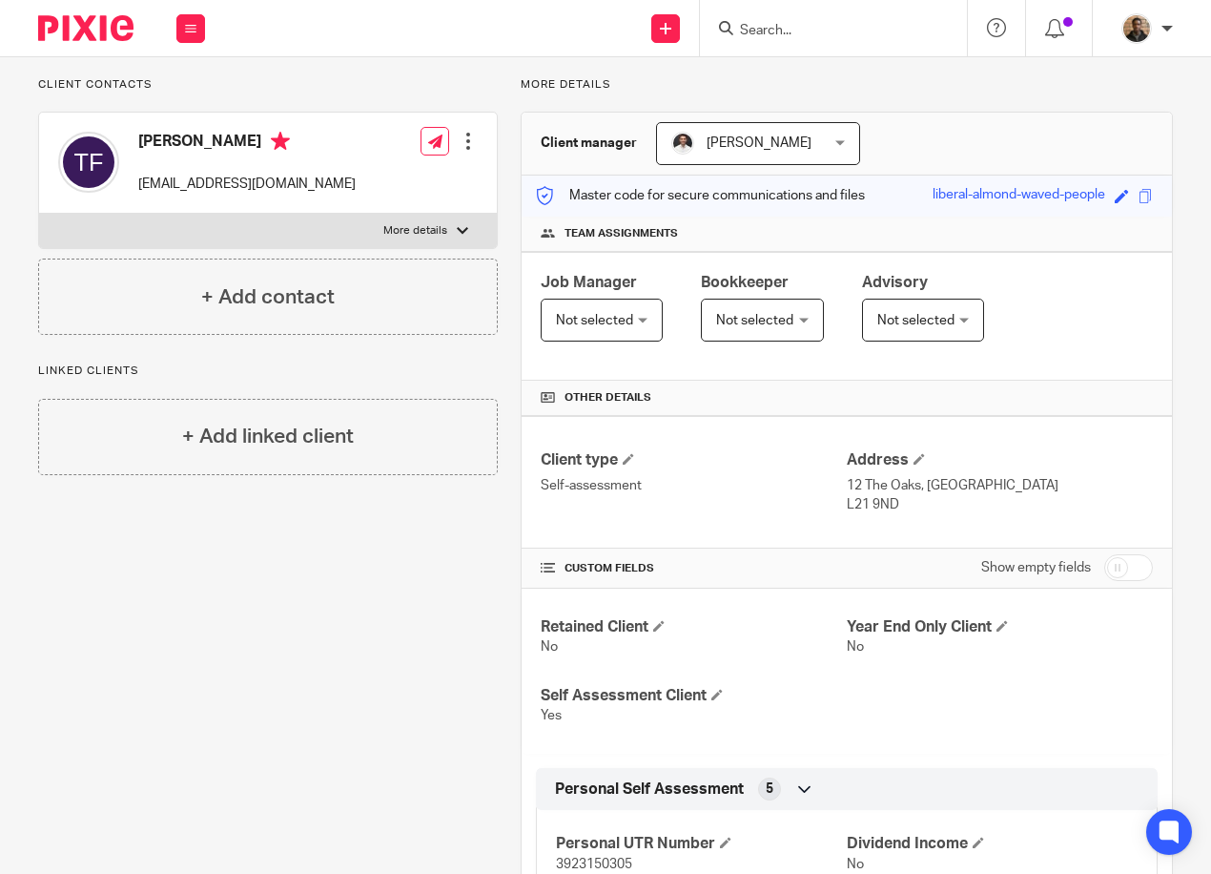
click at [849, 501] on p "L21 9ND" at bounding box center [1000, 504] width 306 height 19
copy p "L21"
click at [884, 506] on p "L21 9ND" at bounding box center [1000, 504] width 306 height 19
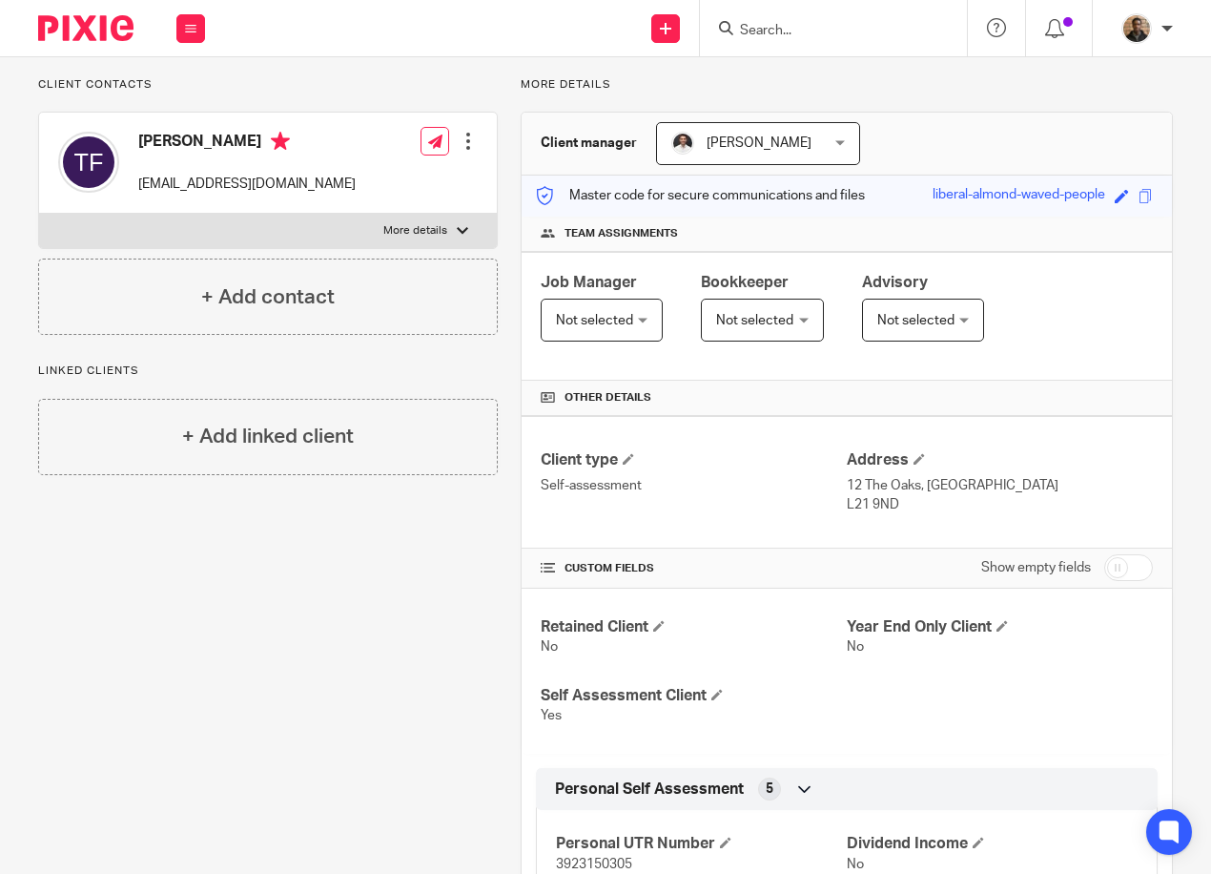
copy p "9ND"
click at [771, 24] on input "Search" at bounding box center [824, 31] width 172 height 17
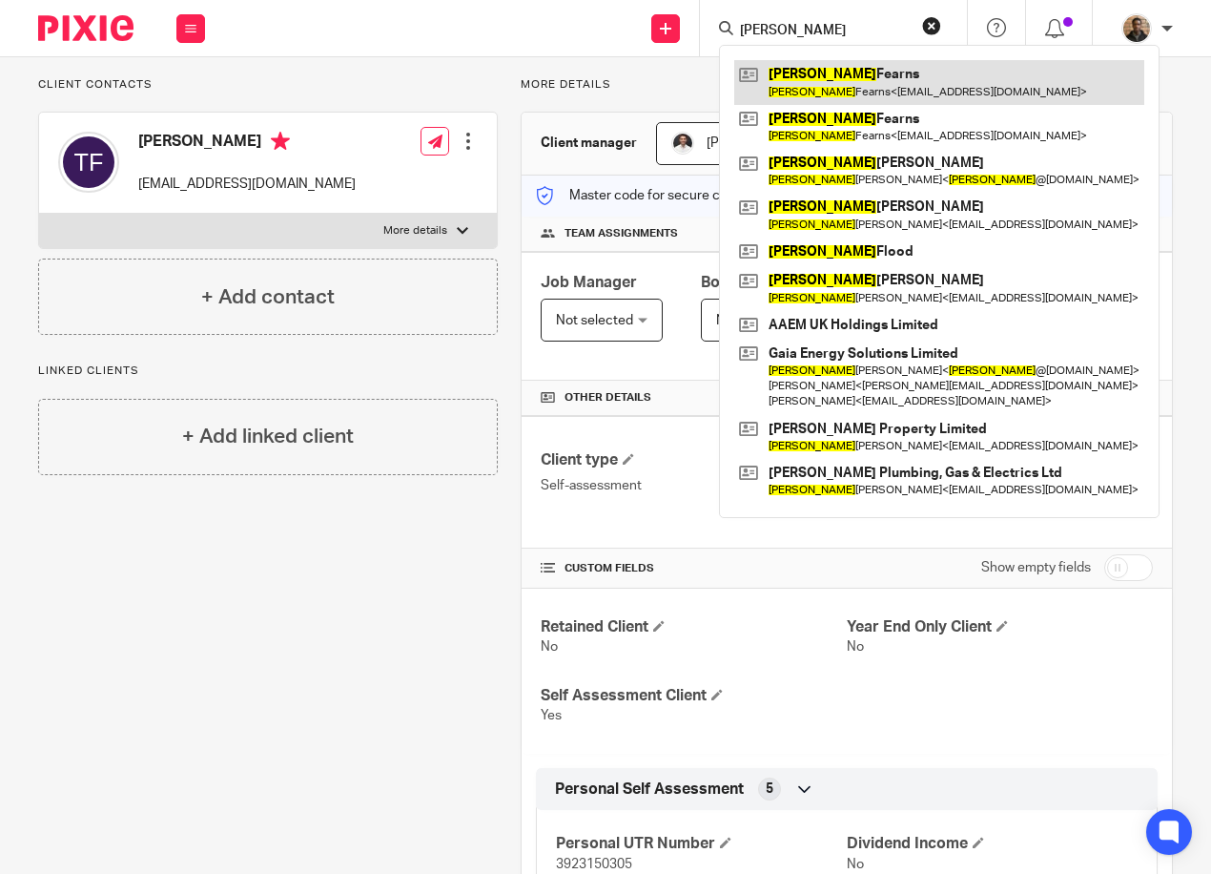
type input "steven"
click at [921, 96] on link at bounding box center [939, 82] width 410 height 44
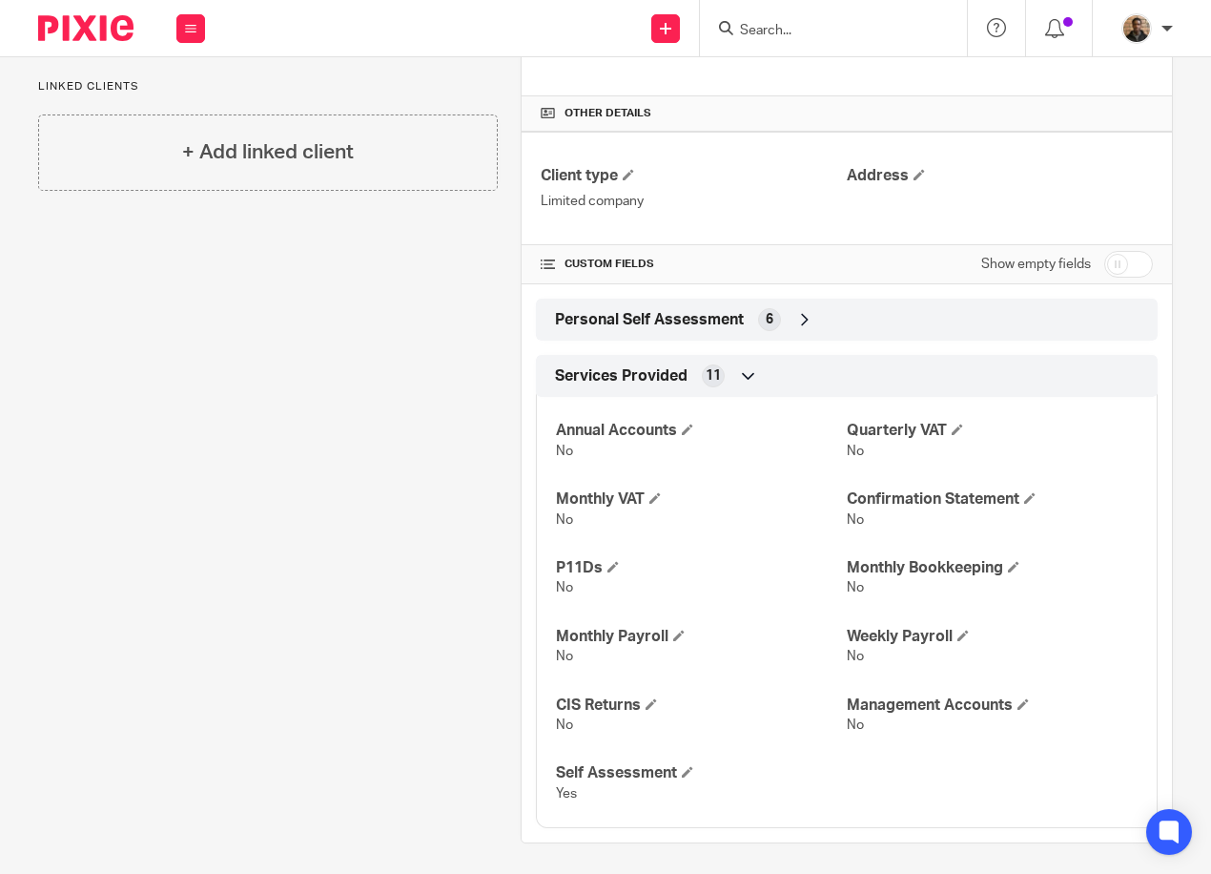
scroll to position [418, 0]
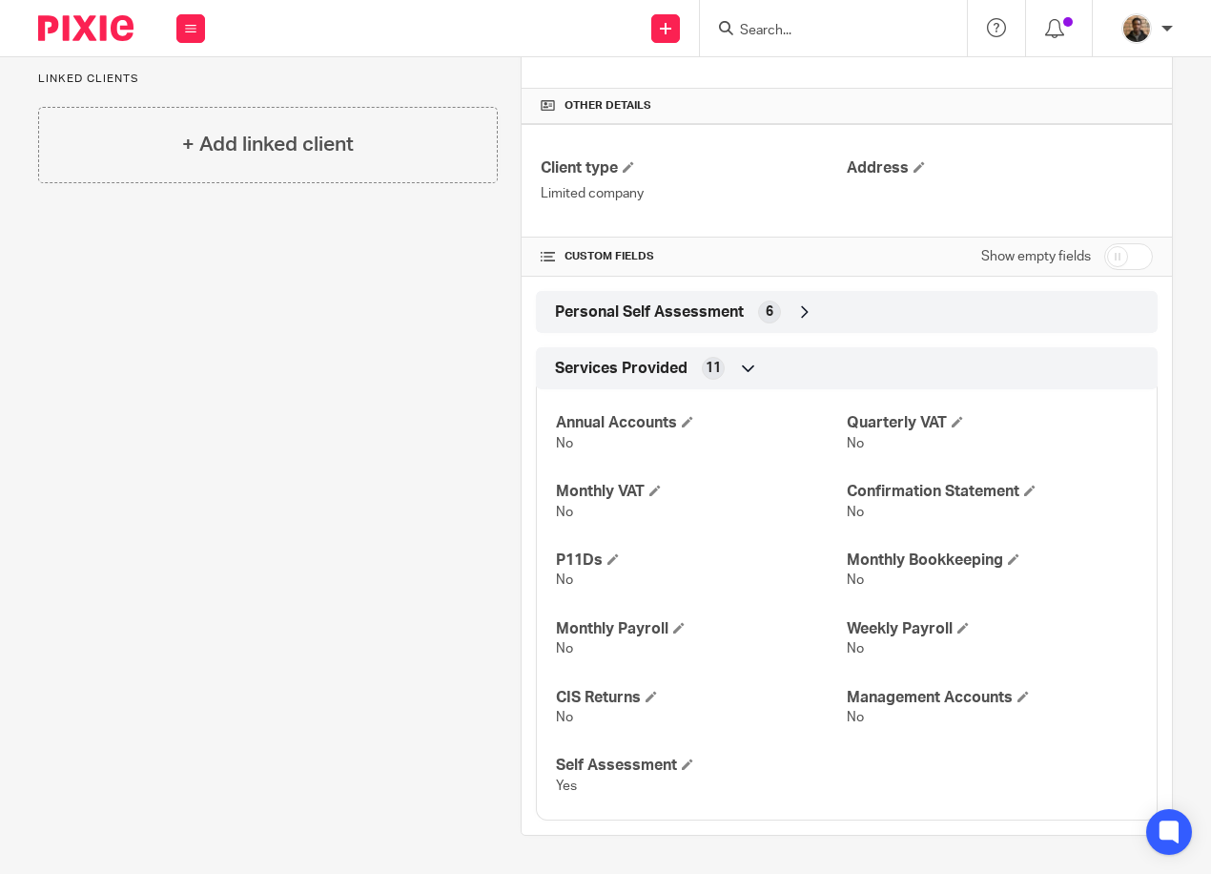
click at [786, 316] on div "Personal Self Assessment 6" at bounding box center [846, 312] width 593 height 32
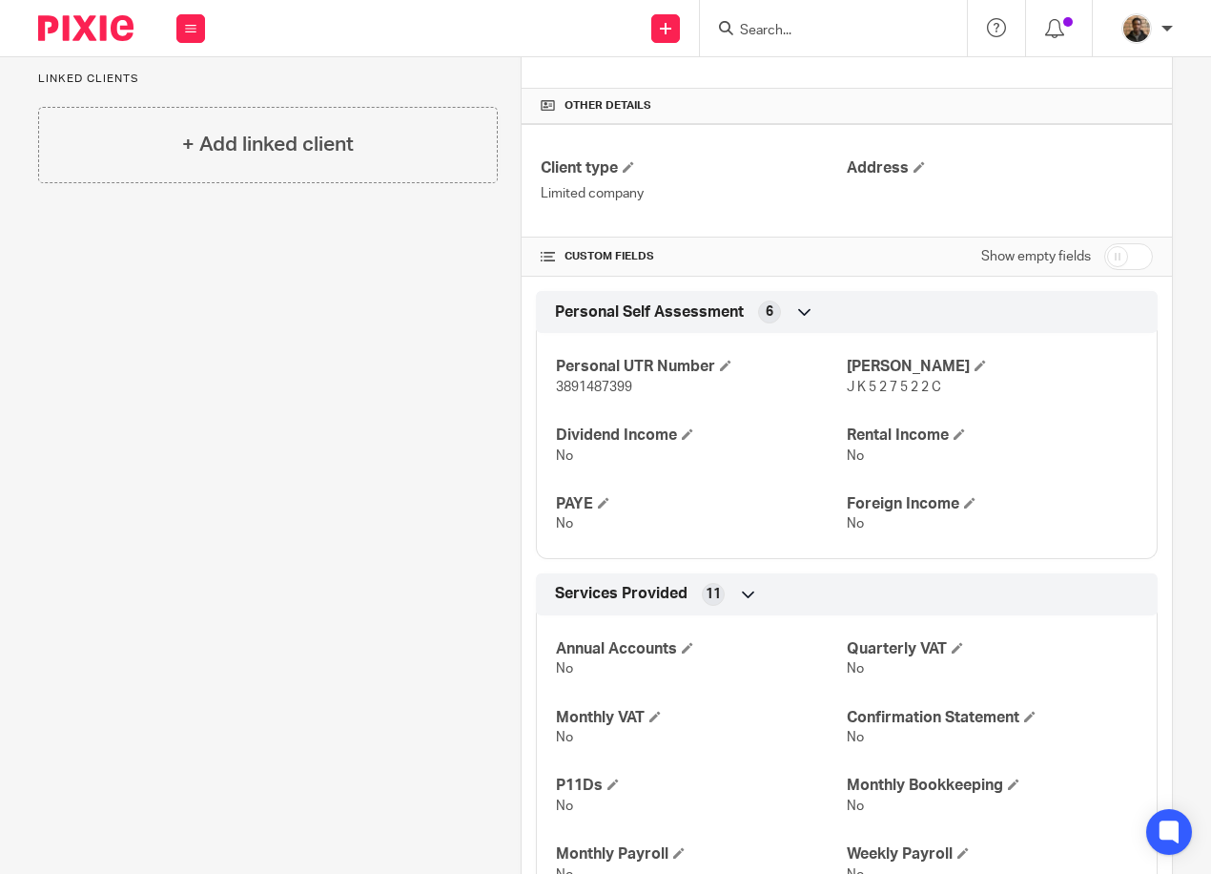
click at [589, 383] on span "3891487399" at bounding box center [594, 387] width 76 height 13
drag, startPoint x: 589, startPoint y: 383, endPoint x: 600, endPoint y: 383, distance: 10.5
copy span "3891487399"
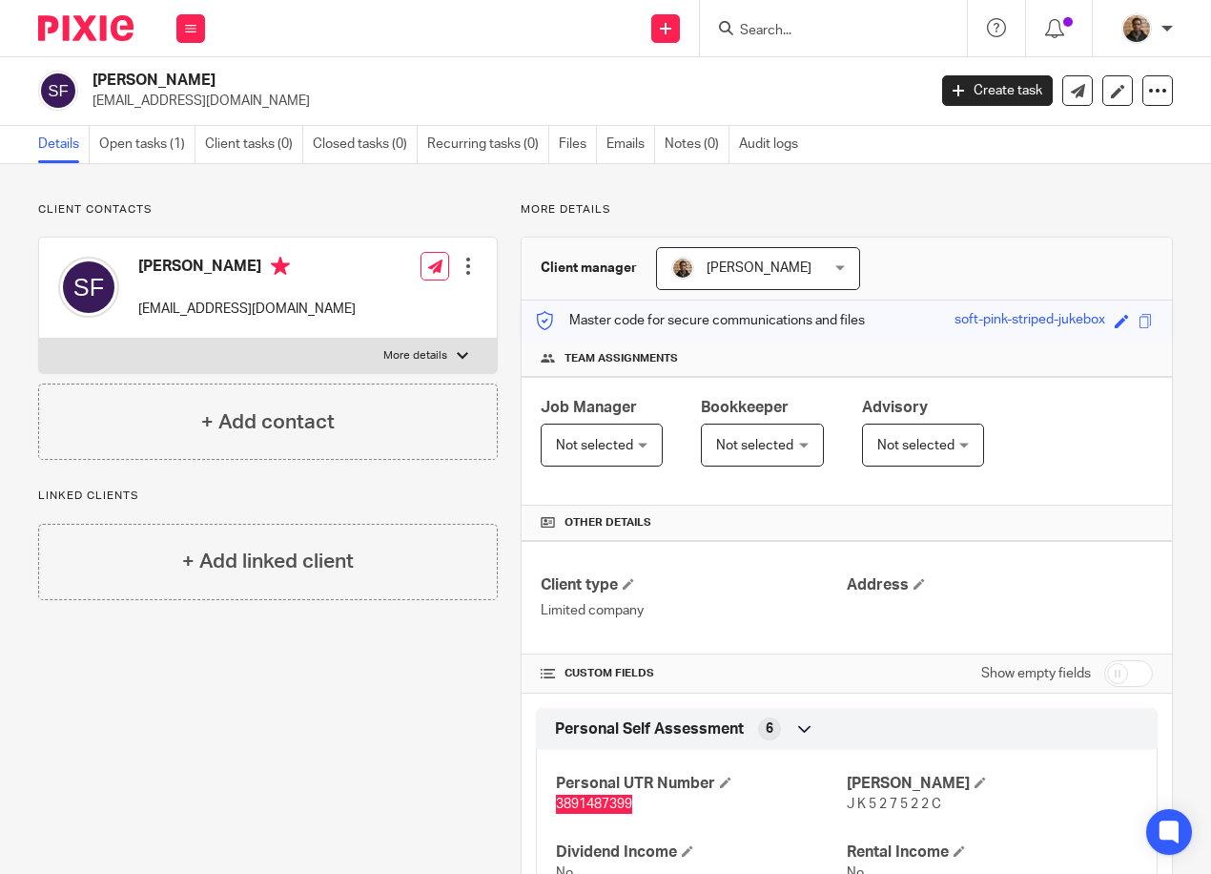
scroll to position [0, 0]
click at [385, 356] on p "More details" at bounding box center [415, 356] width 64 height 15
click at [39, 340] on input "More details" at bounding box center [38, 339] width 1 height 1
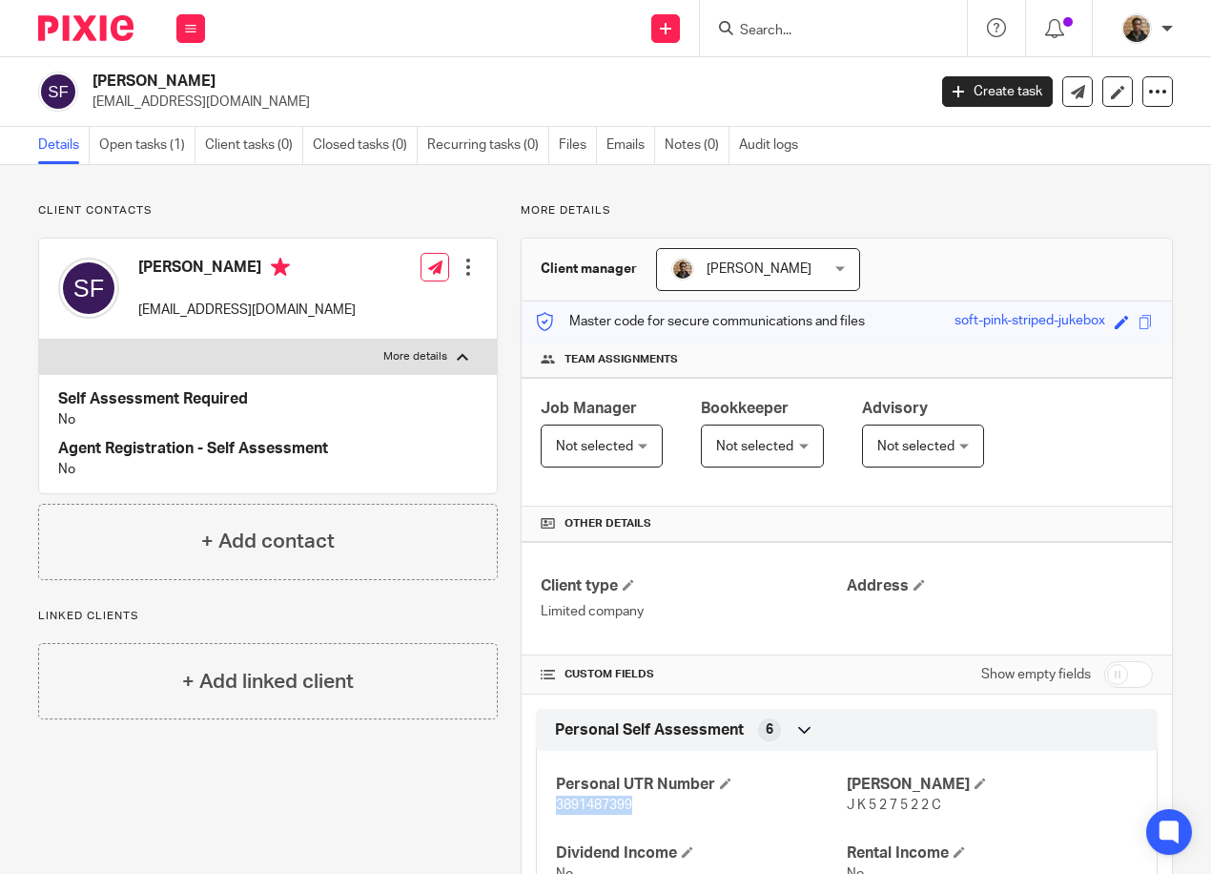
click at [395, 357] on p "More details" at bounding box center [415, 356] width 64 height 15
click at [39, 340] on input "More details" at bounding box center [38, 339] width 1 height 1
checkbox input "false"
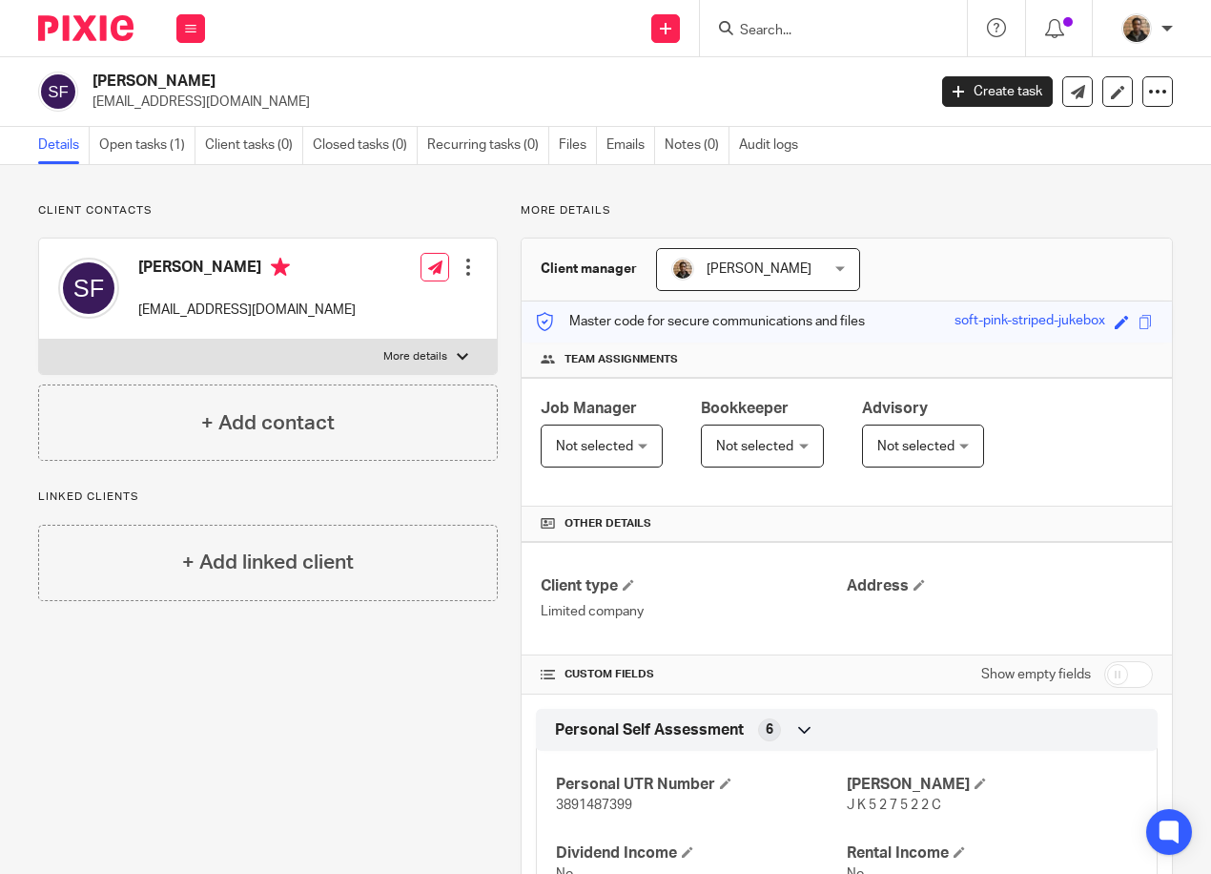
click at [821, 18] on form at bounding box center [839, 28] width 203 height 24
click at [800, 32] on input "Search" at bounding box center [824, 31] width 172 height 17
type input "h"
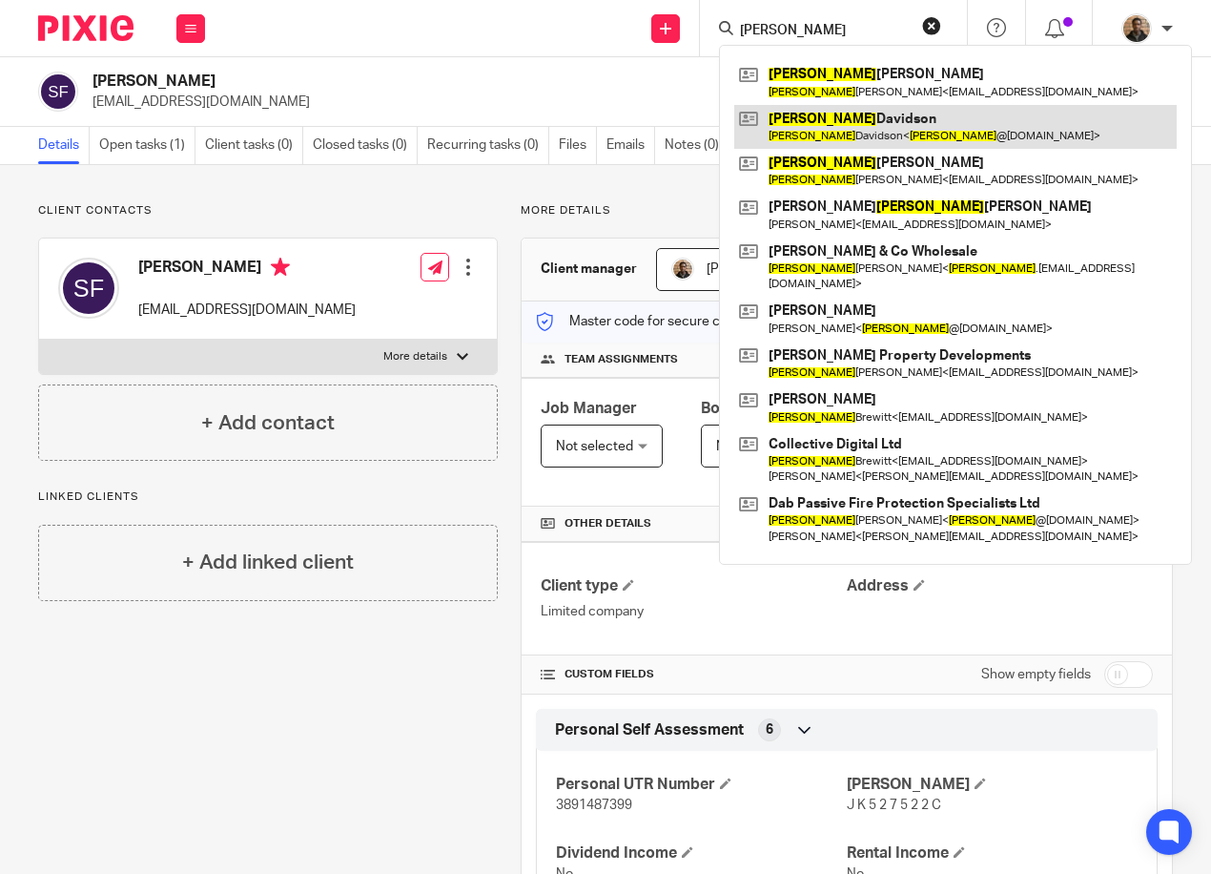
type input "john"
click at [781, 130] on link at bounding box center [955, 127] width 443 height 44
